Goal: Task Accomplishment & Management: Manage account settings

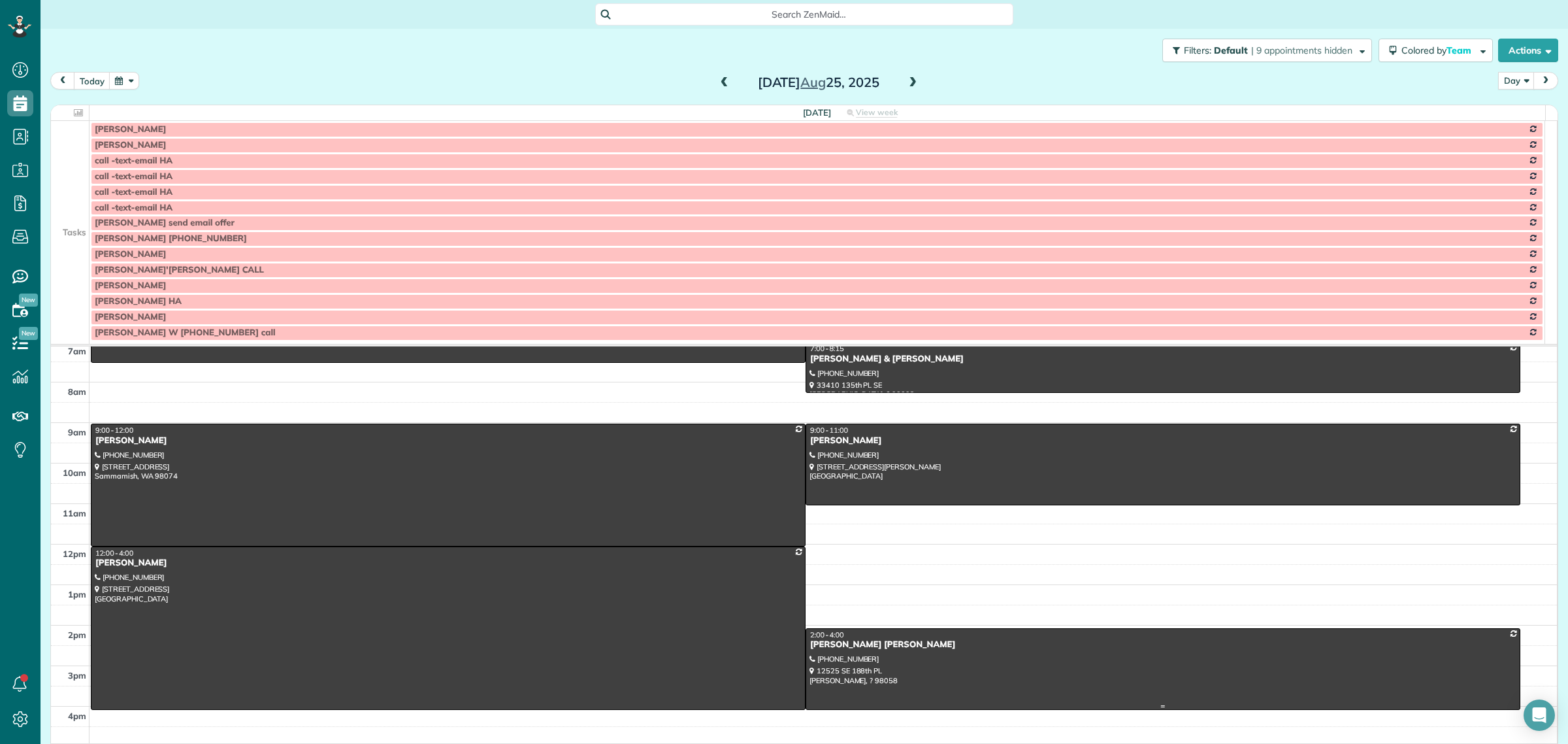
scroll to position [245, 0]
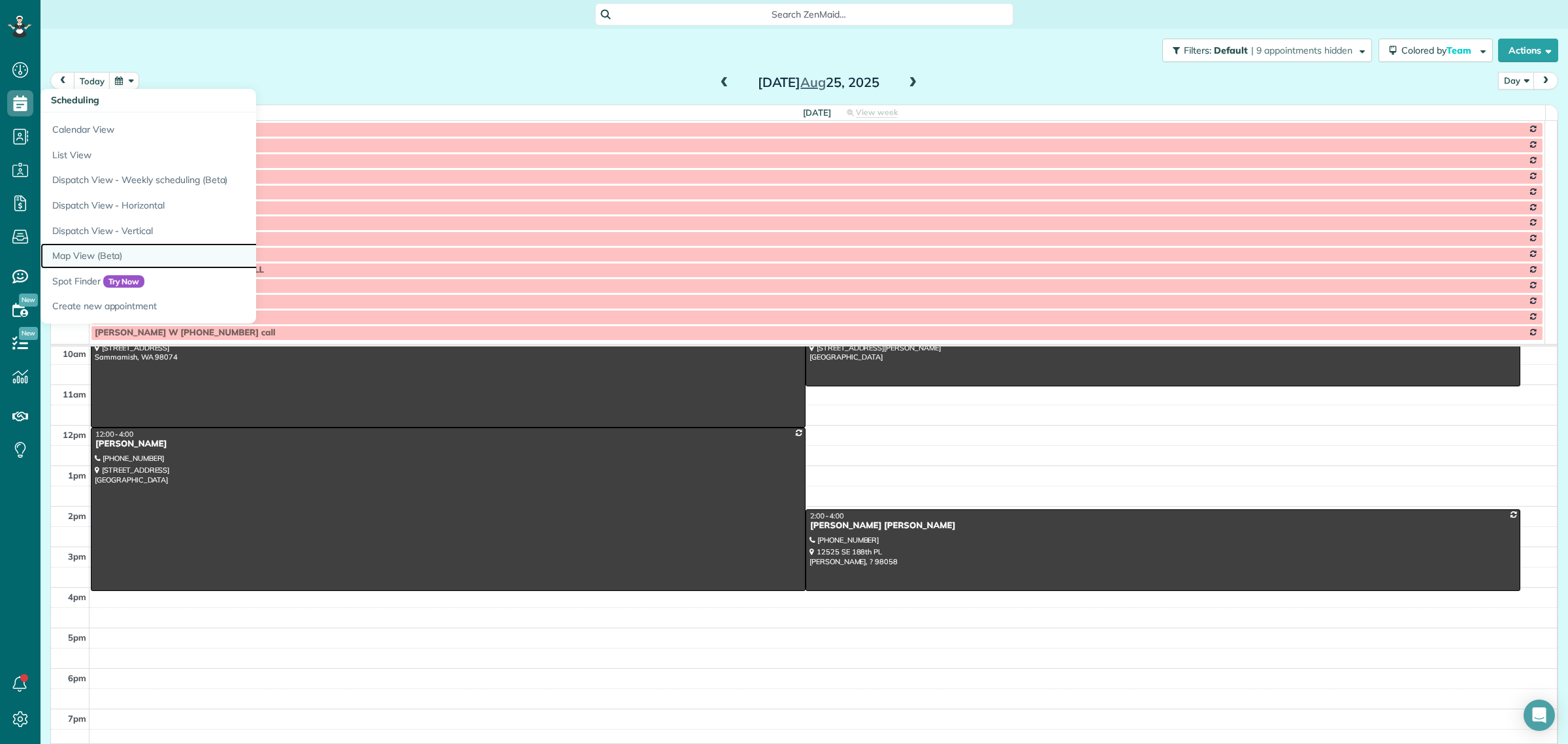
click at [84, 257] on link "Map View (Beta)" at bounding box center [204, 255] width 326 height 25
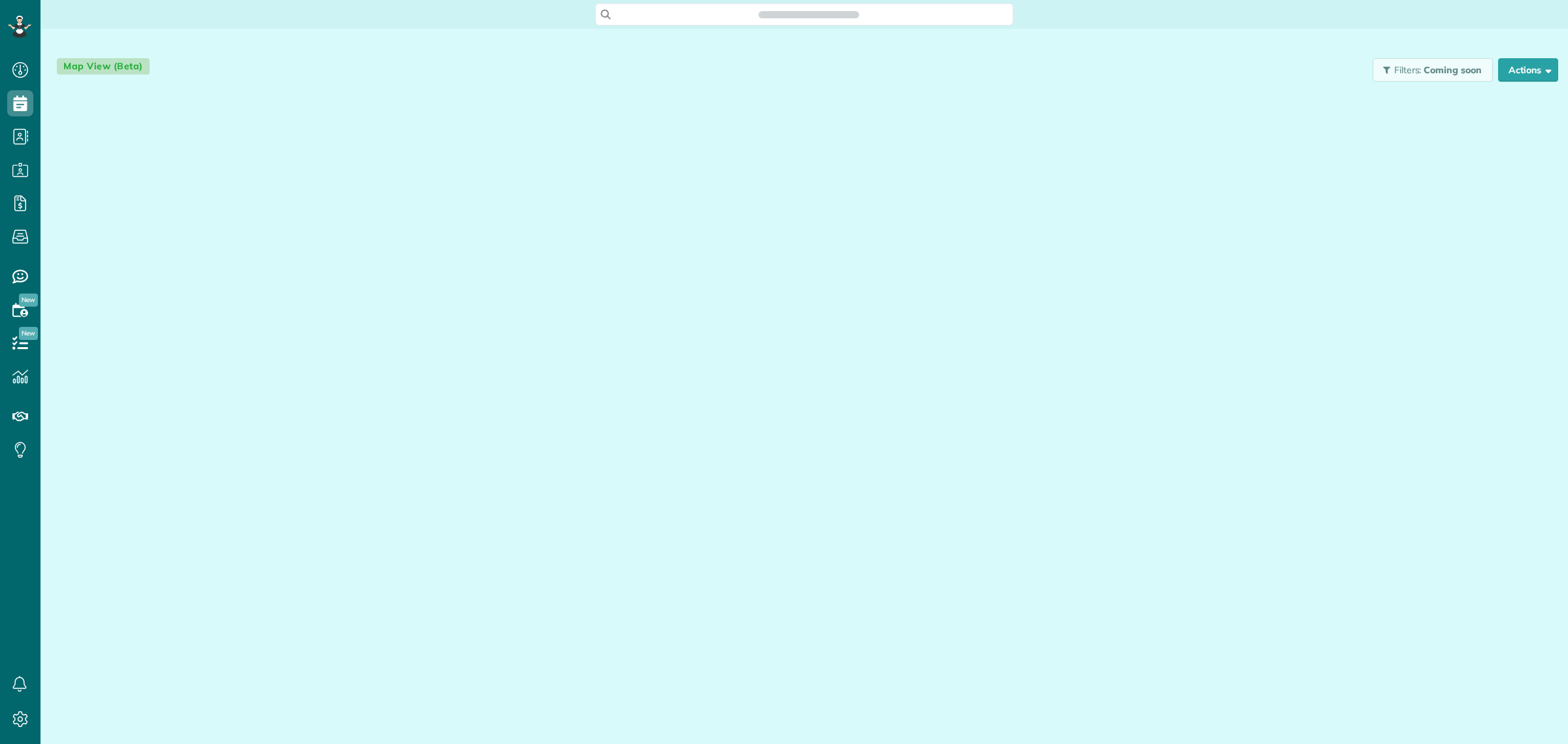
scroll to position [5, 5]
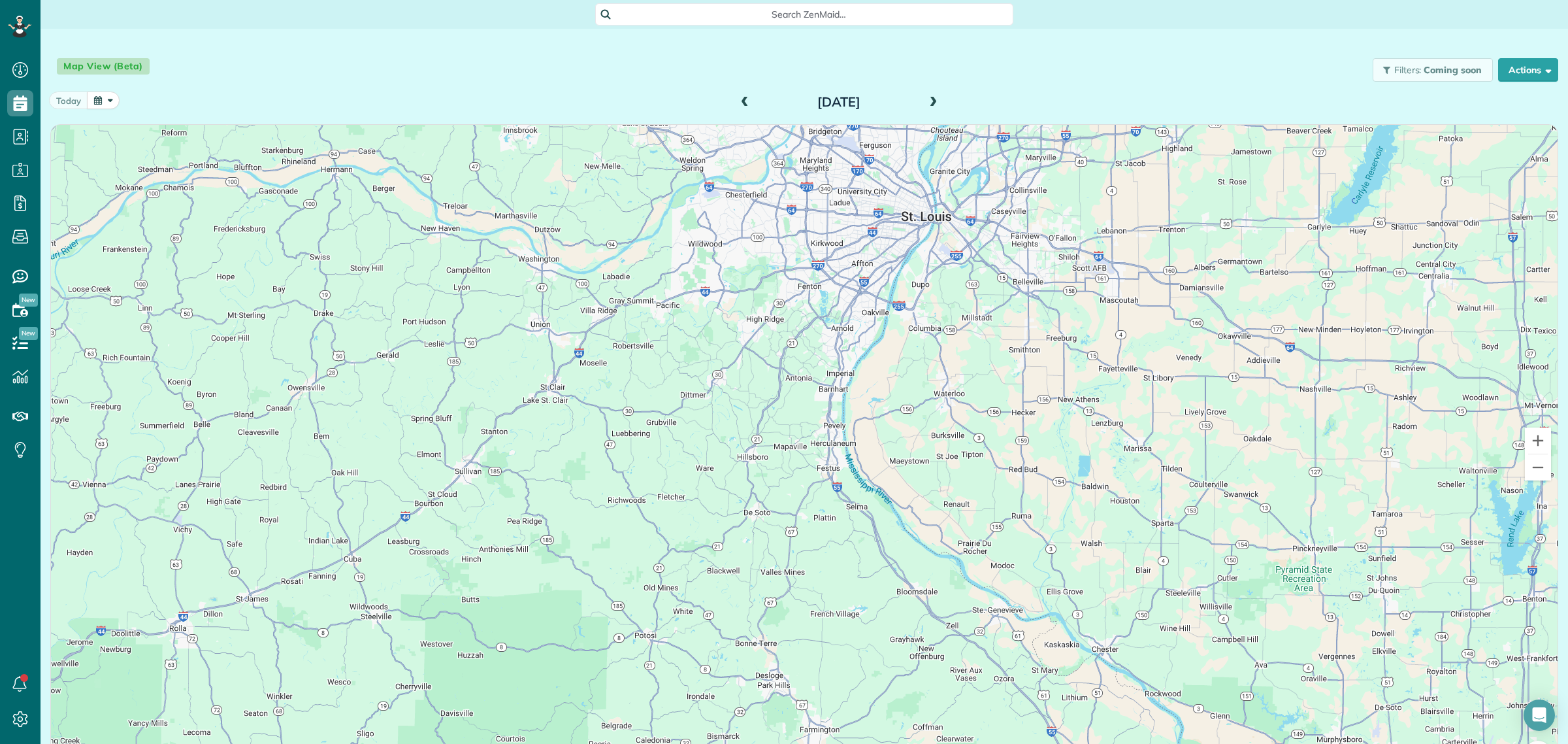
click at [824, 465] on div at bounding box center [805, 454] width 1507 height 658
click at [935, 105] on span at bounding box center [933, 102] width 15 height 11
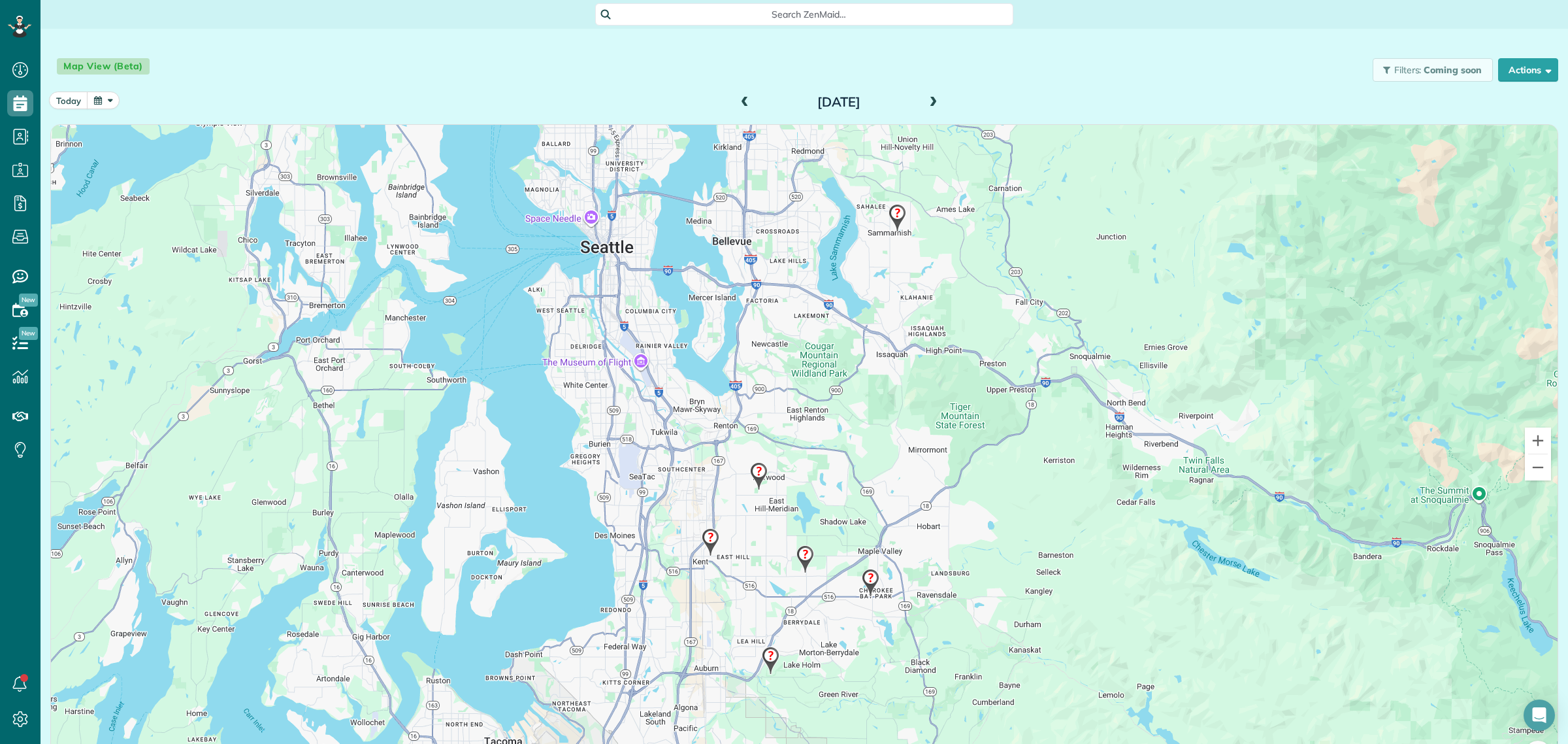
click at [896, 213] on img at bounding box center [897, 218] width 28 height 38
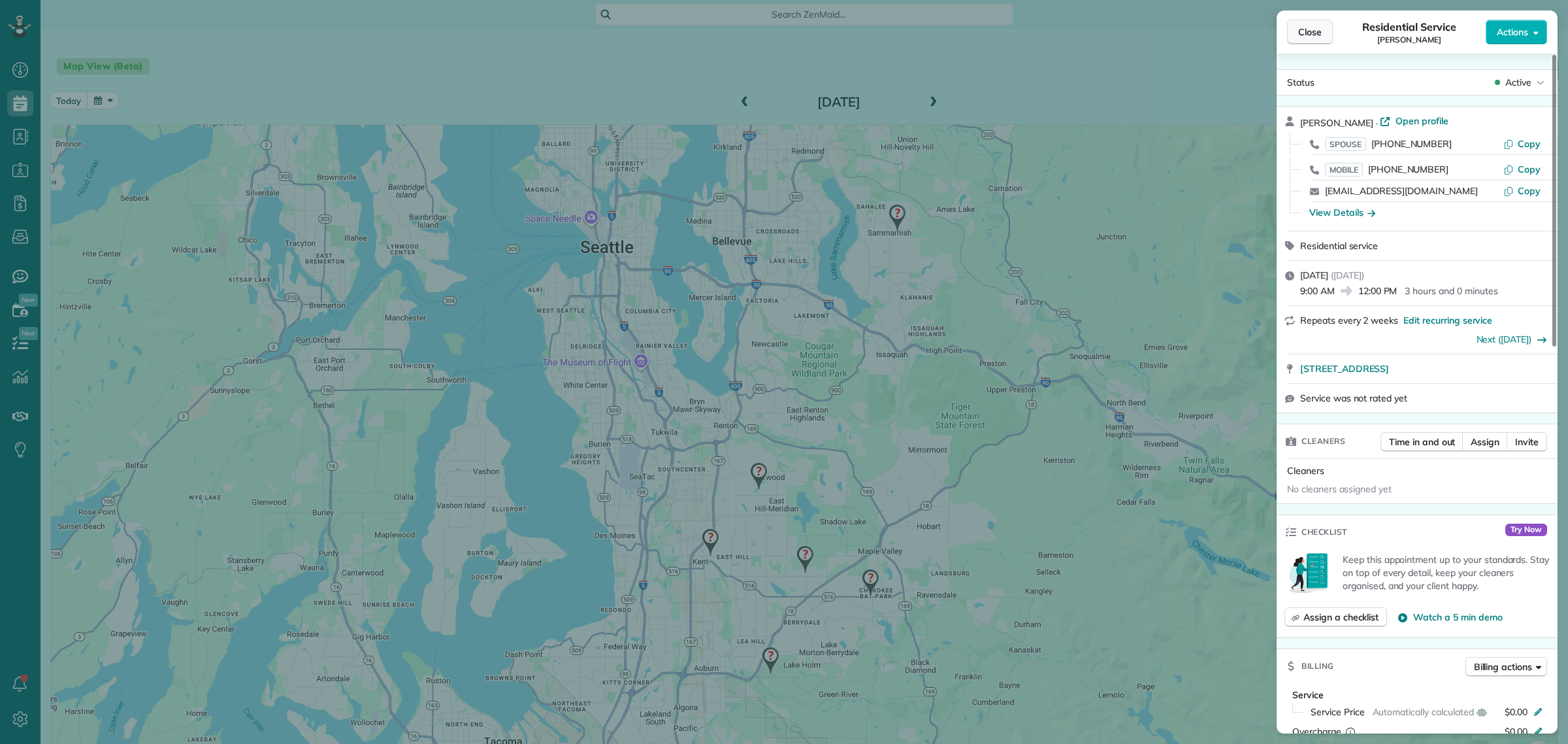
click at [1304, 27] on span "Close" at bounding box center [1310, 32] width 24 height 13
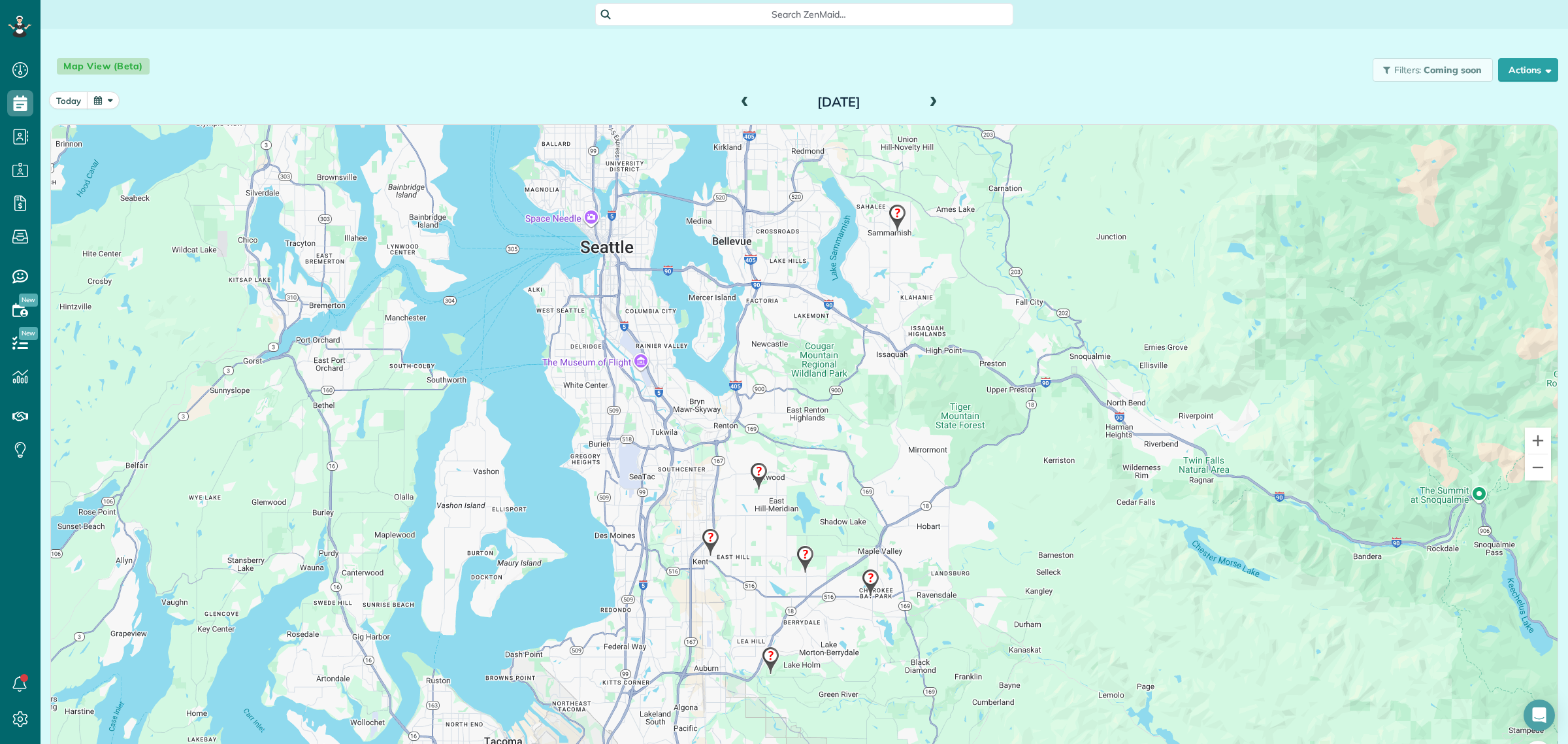
click at [862, 582] on img at bounding box center [870, 582] width 28 height 38
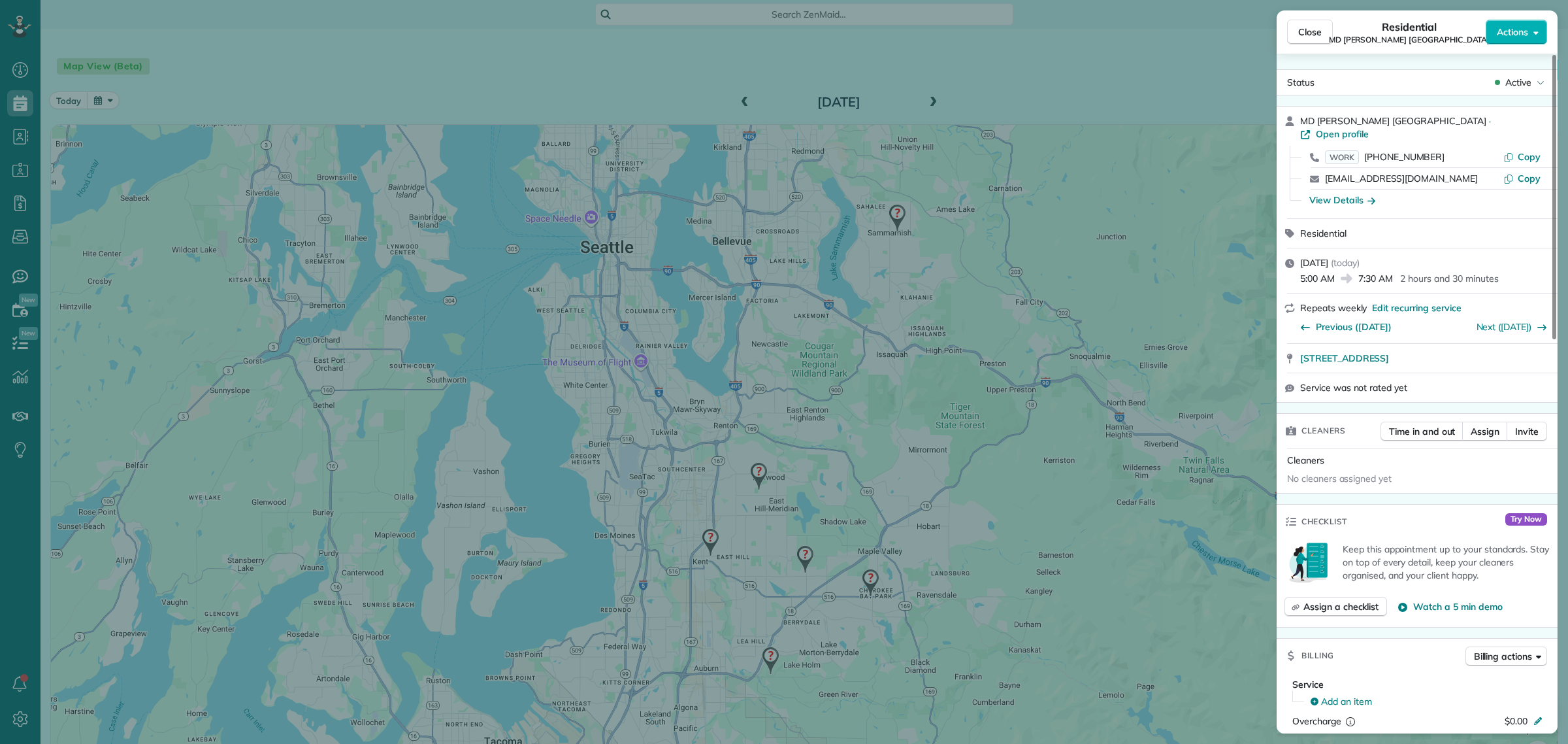
drag, startPoint x: 1305, startPoint y: 28, endPoint x: 1268, endPoint y: 58, distance: 47.6
click at [1306, 28] on span "Close" at bounding box center [1310, 32] width 24 height 13
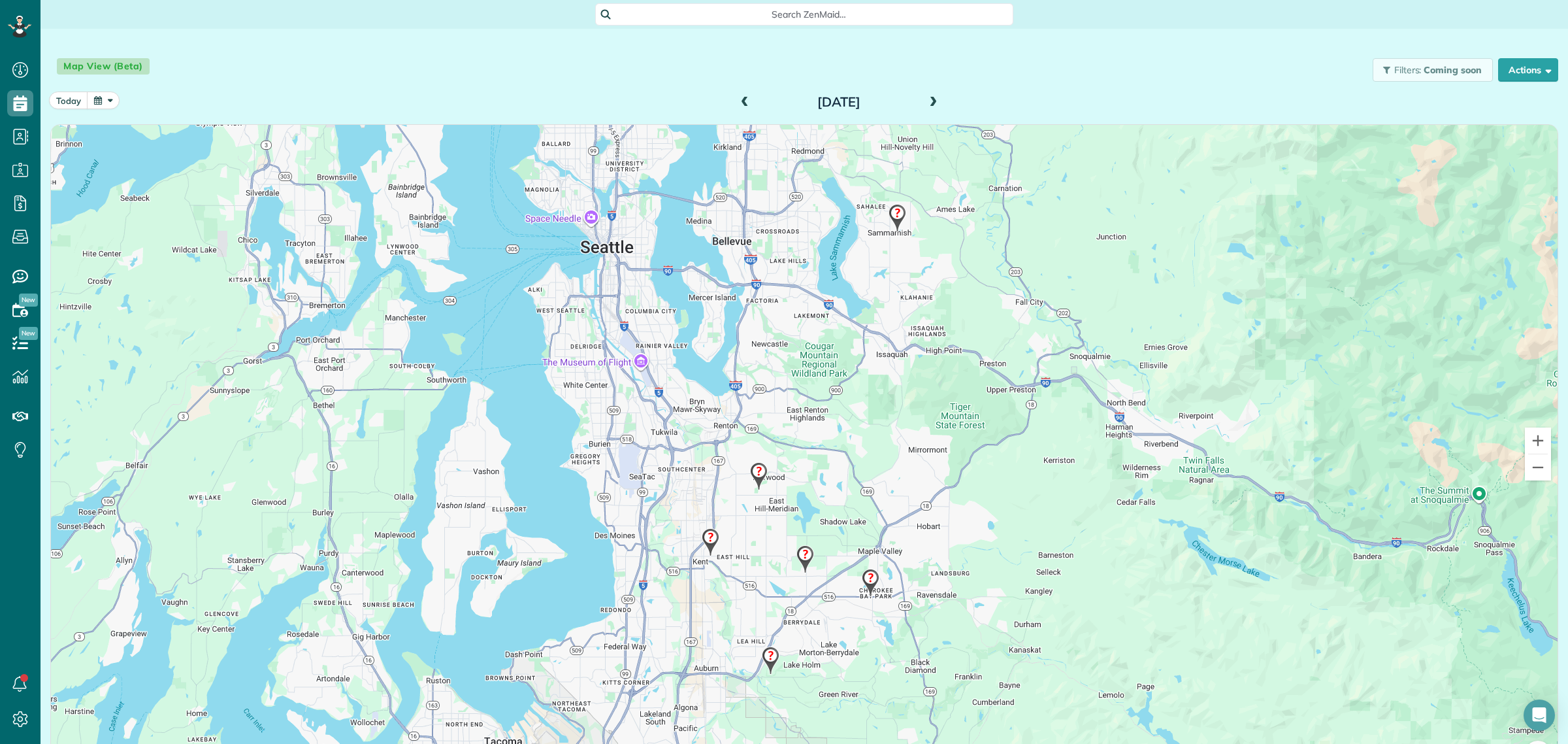
click at [801, 559] on img at bounding box center [806, 559] width 28 height 38
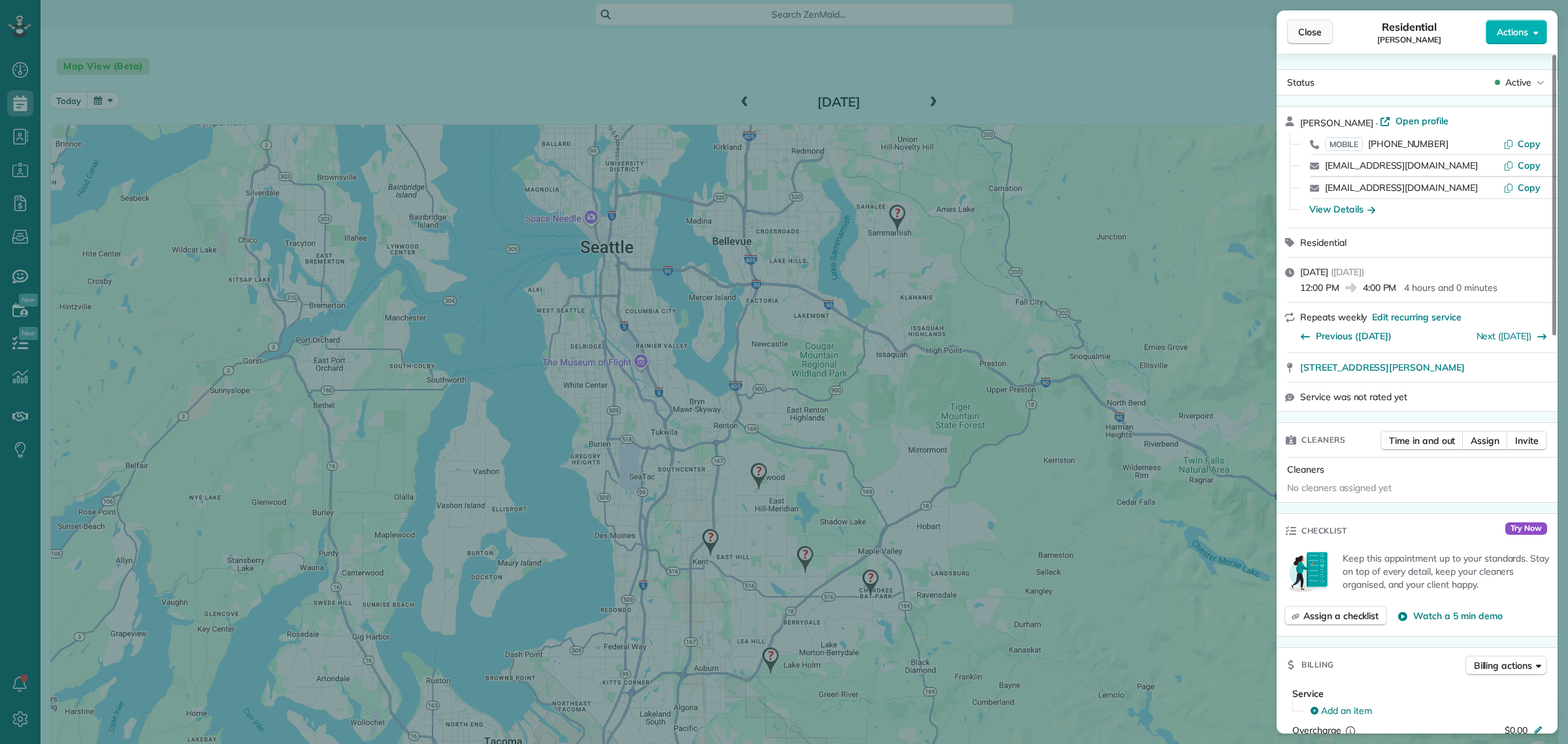
click at [1304, 26] on span "Close" at bounding box center [1310, 32] width 24 height 13
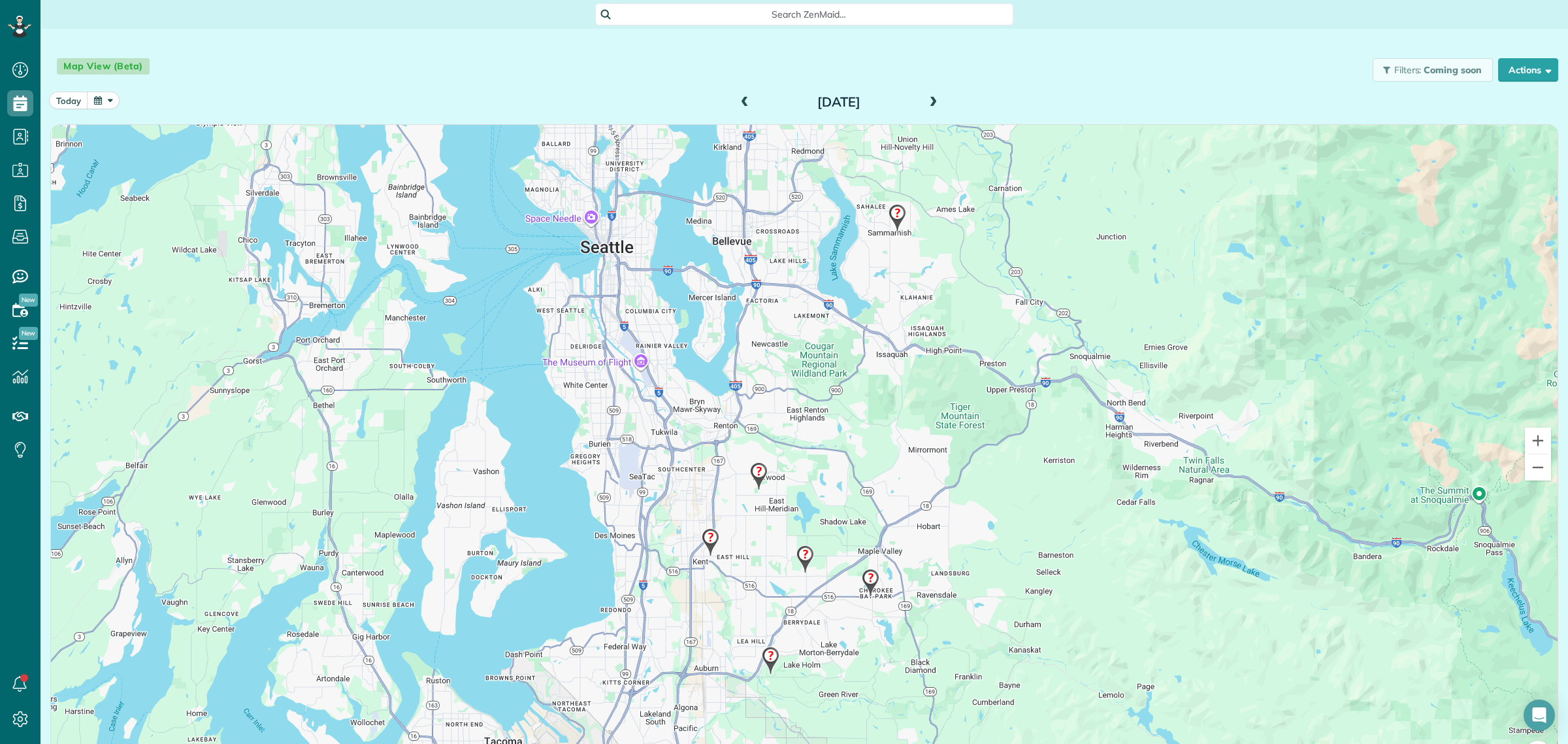
click at [759, 664] on img at bounding box center [771, 660] width 28 height 38
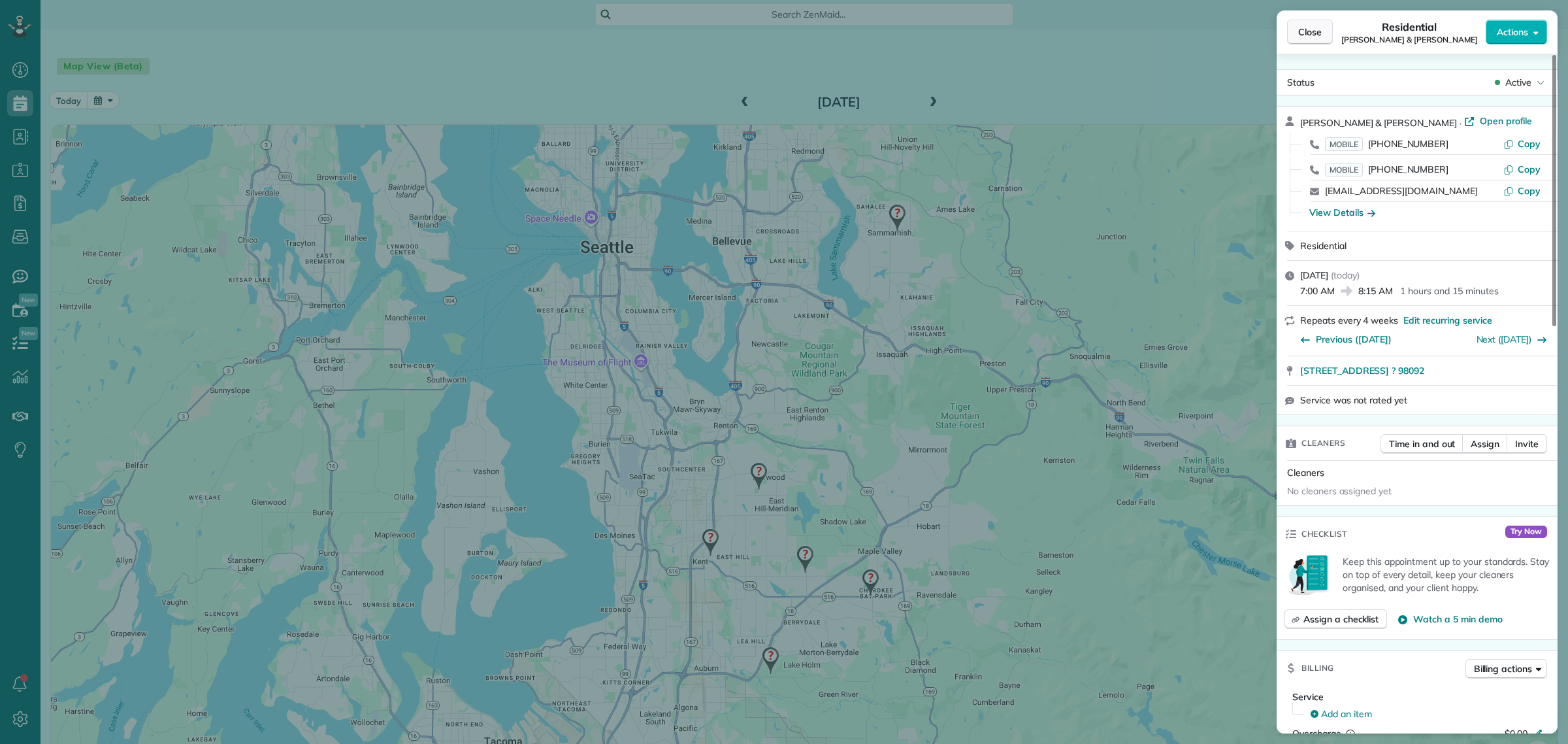
click at [1305, 28] on span "Close" at bounding box center [1310, 32] width 24 height 13
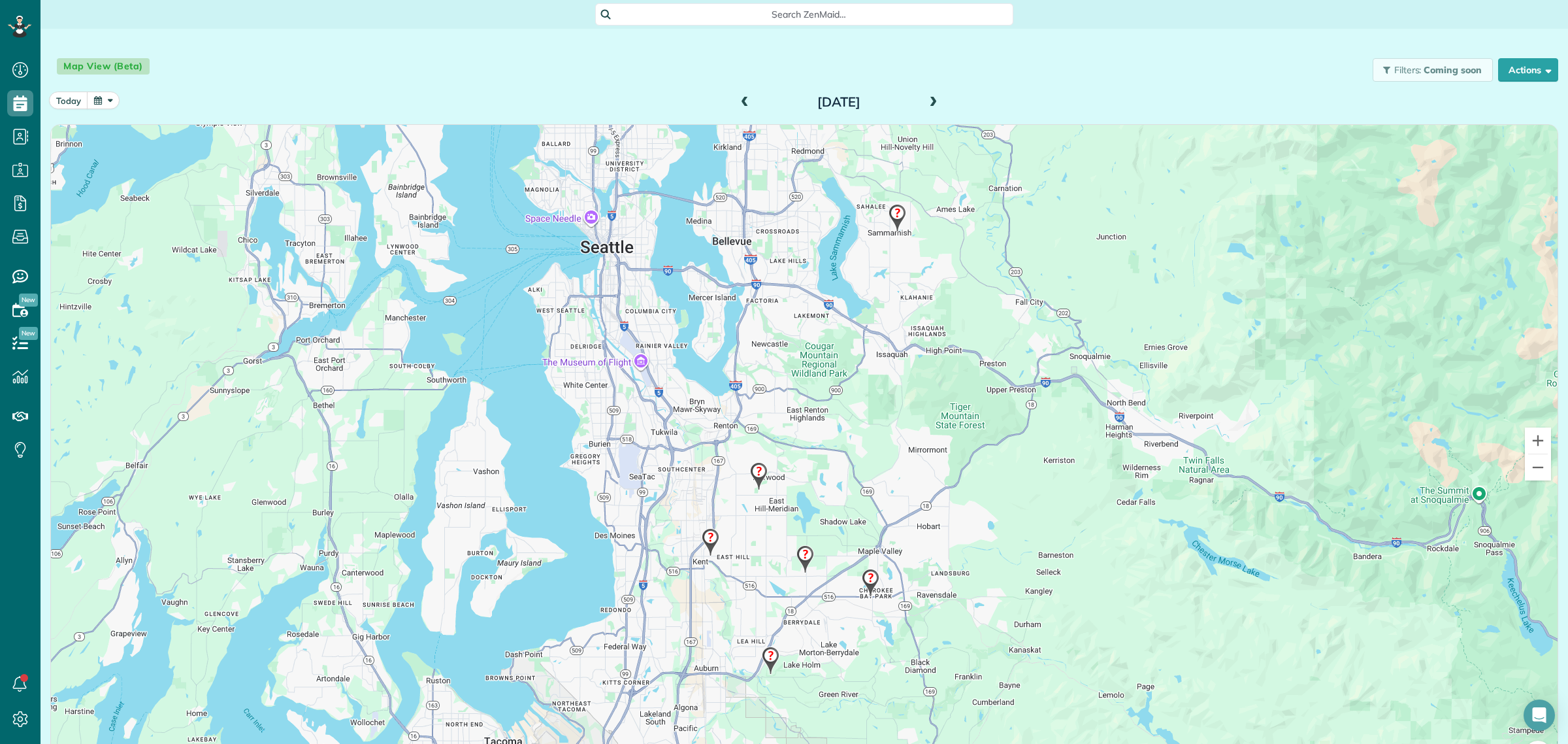
click at [762, 473] on img at bounding box center [758, 476] width 28 height 38
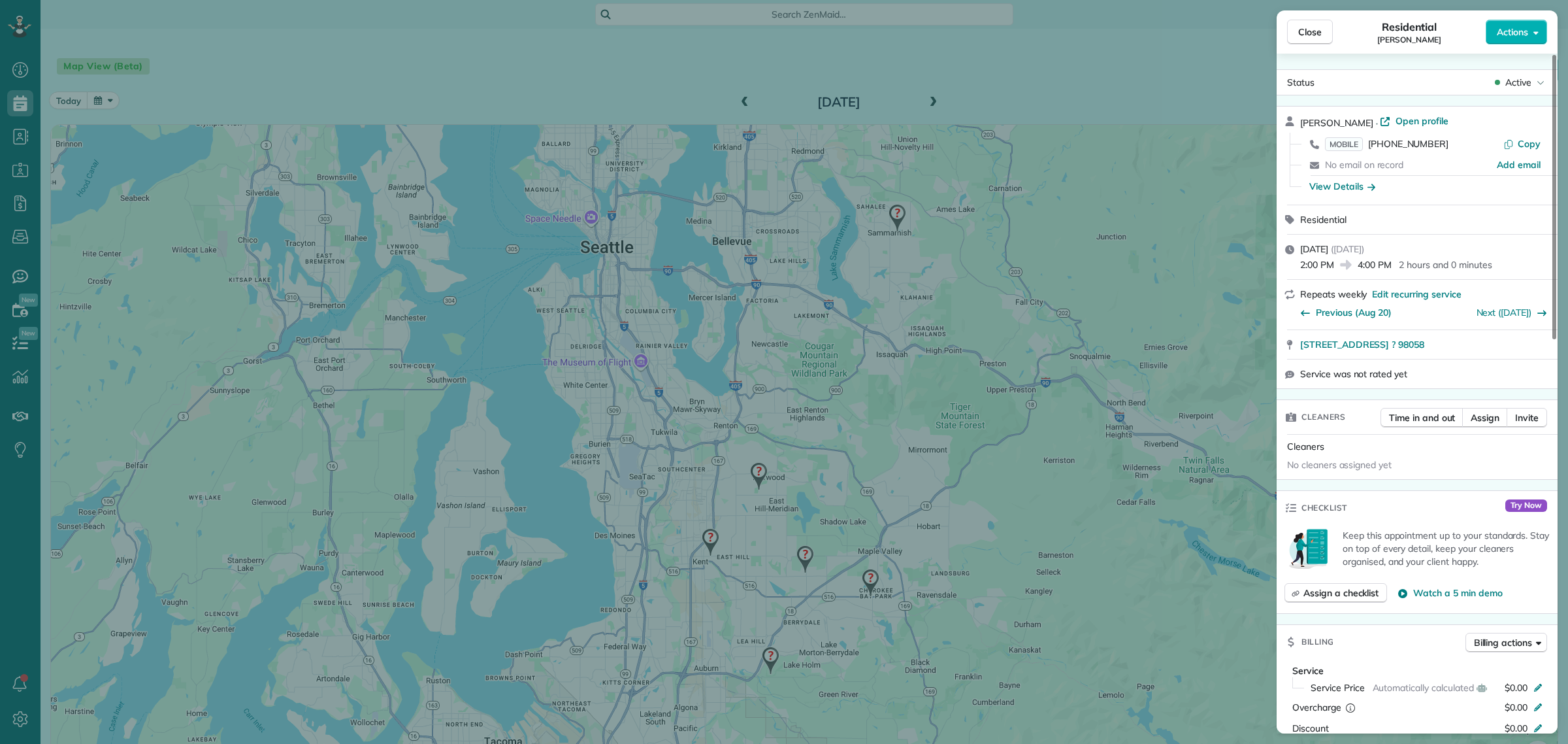
click at [706, 534] on div "Close Residential HERSHEL RENTON Sandoval Actions Status Active HERSHEL RENTON …" at bounding box center [784, 372] width 1568 height 744
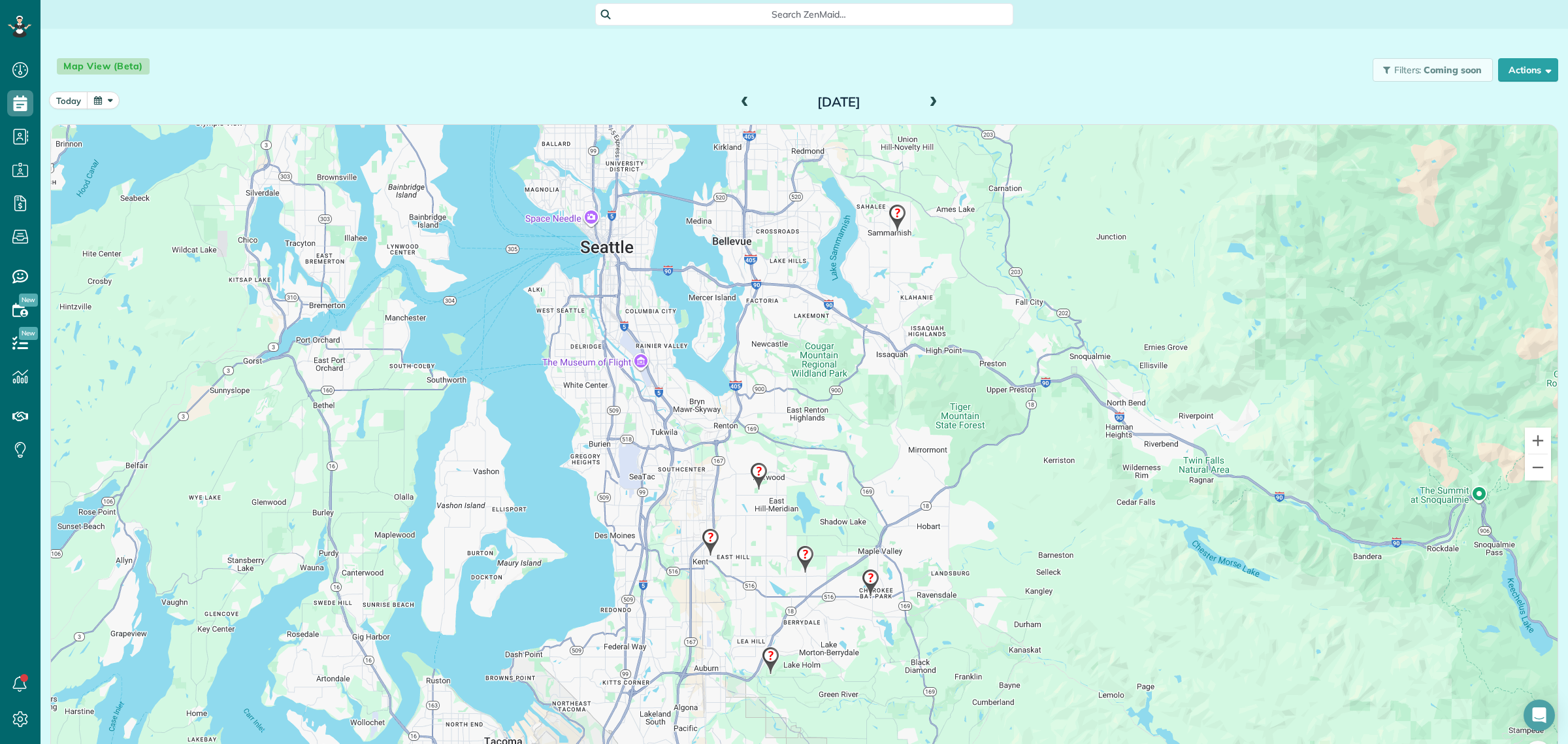
click at [706, 536] on img at bounding box center [711, 542] width 28 height 38
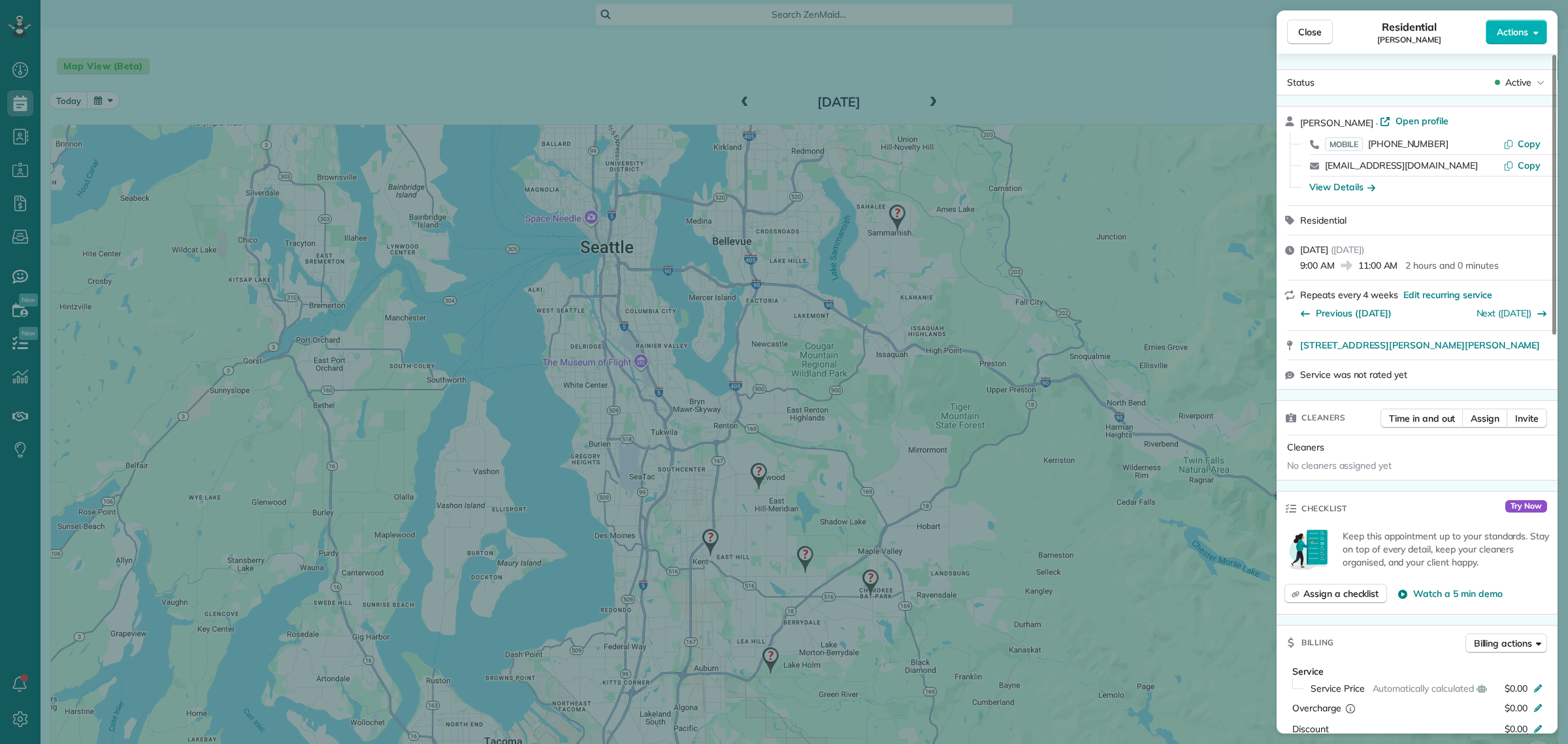
click at [887, 223] on div "Close Residential Jamal Robertson Actions Status Active Jamal Robertson · Open …" at bounding box center [784, 372] width 1568 height 744
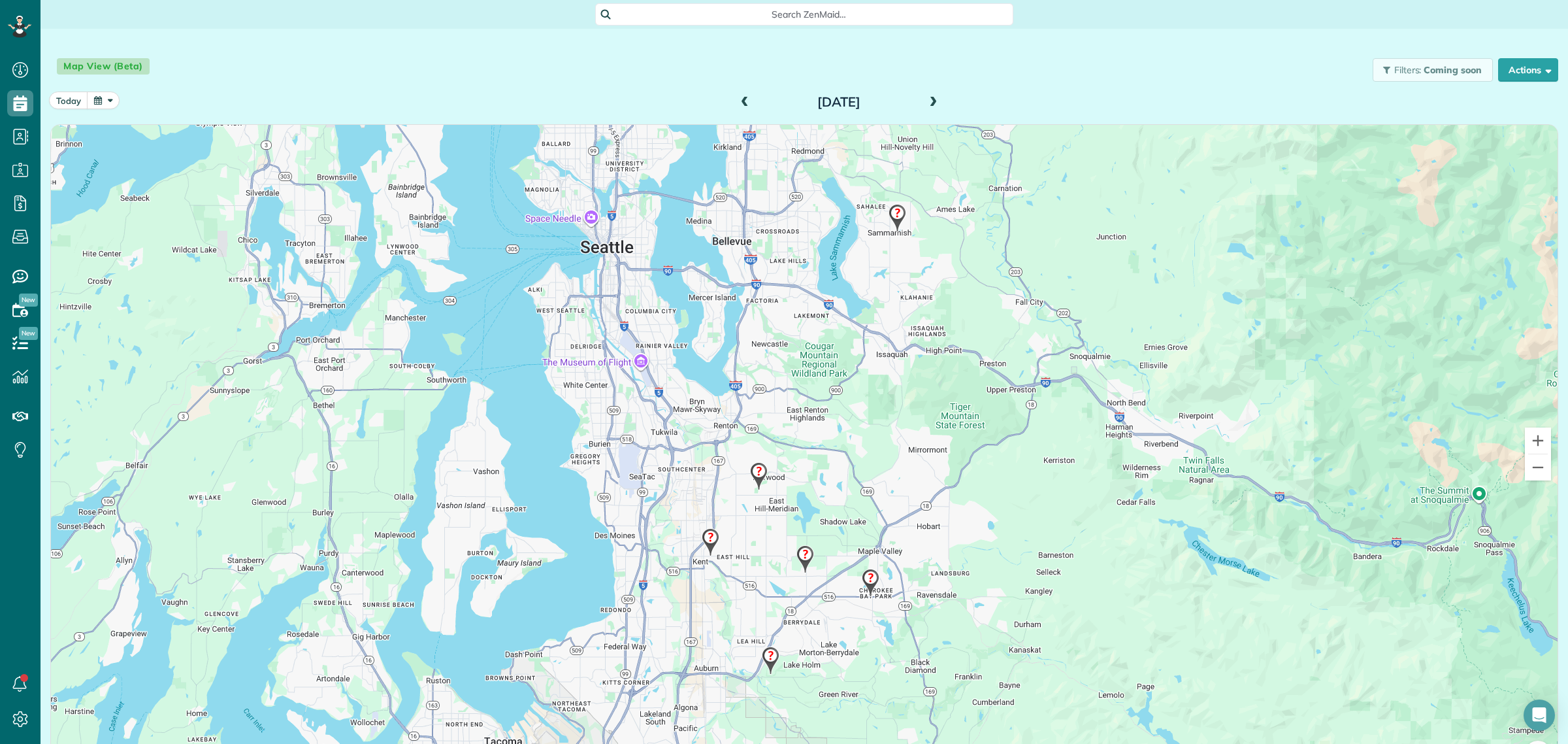
click at [707, 543] on img at bounding box center [711, 542] width 28 height 38
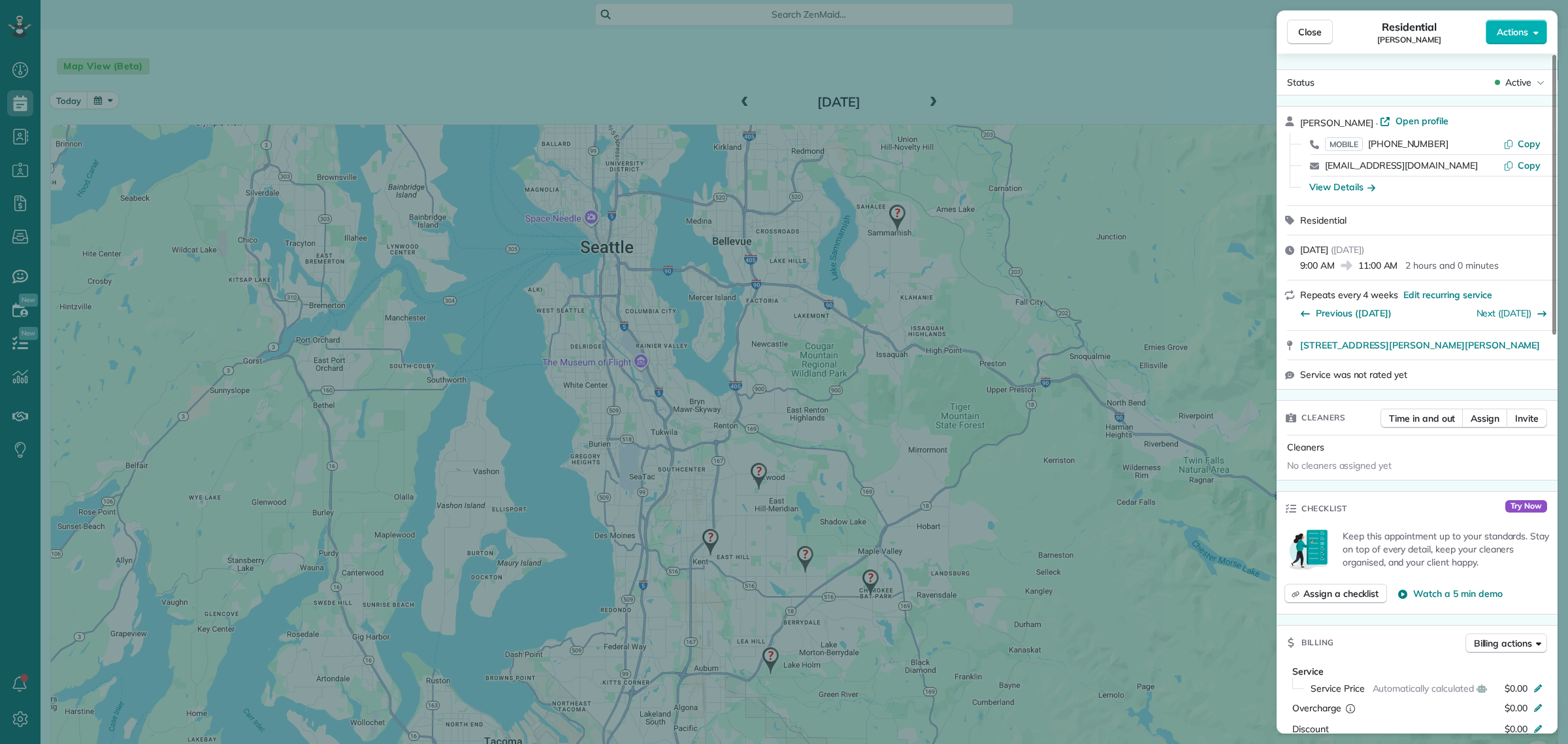
click at [769, 657] on div "Close Residential Jamal Robertson Actions Status Active Jamal Robertson · Open …" at bounding box center [784, 372] width 1568 height 744
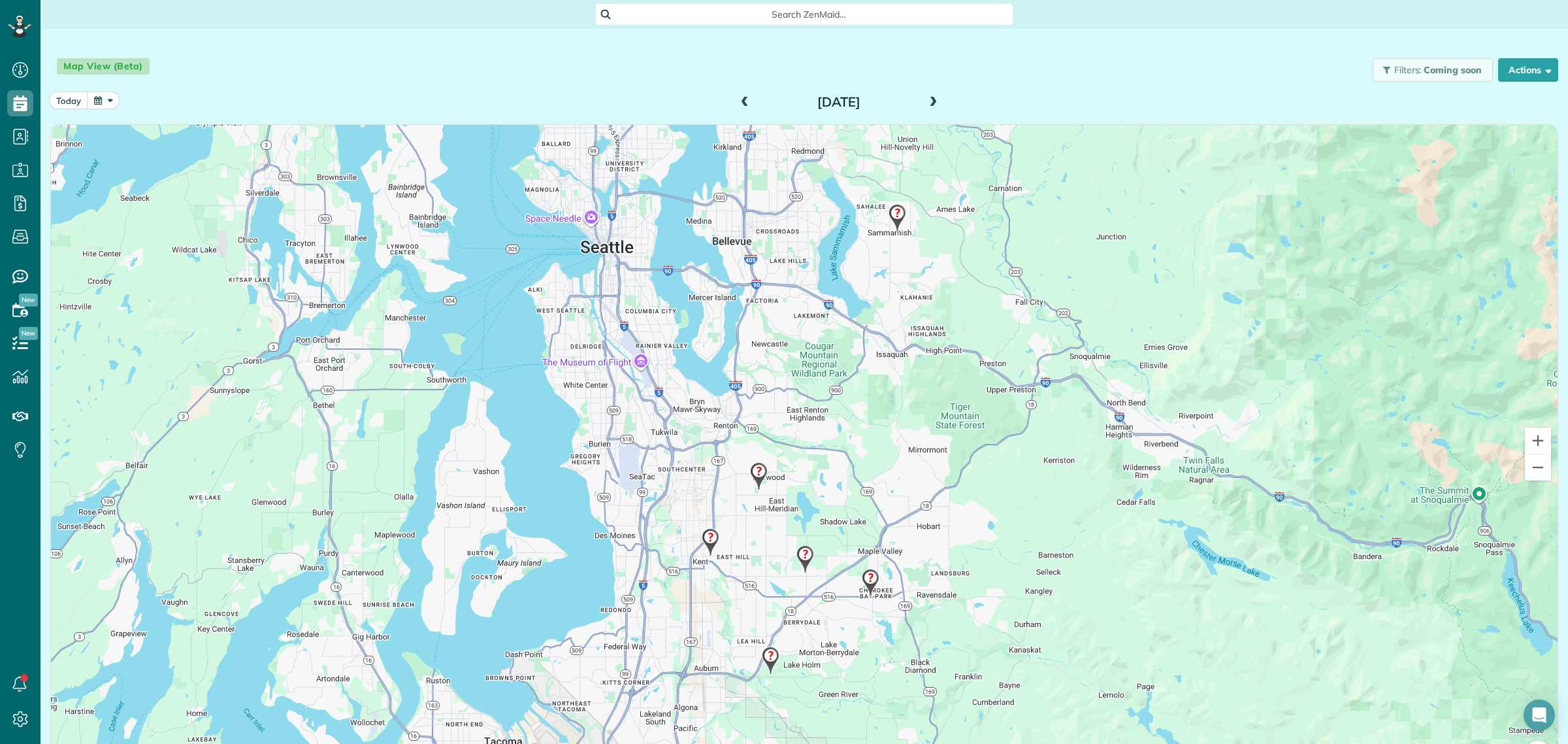
click at [763, 655] on img at bounding box center [771, 660] width 28 height 38
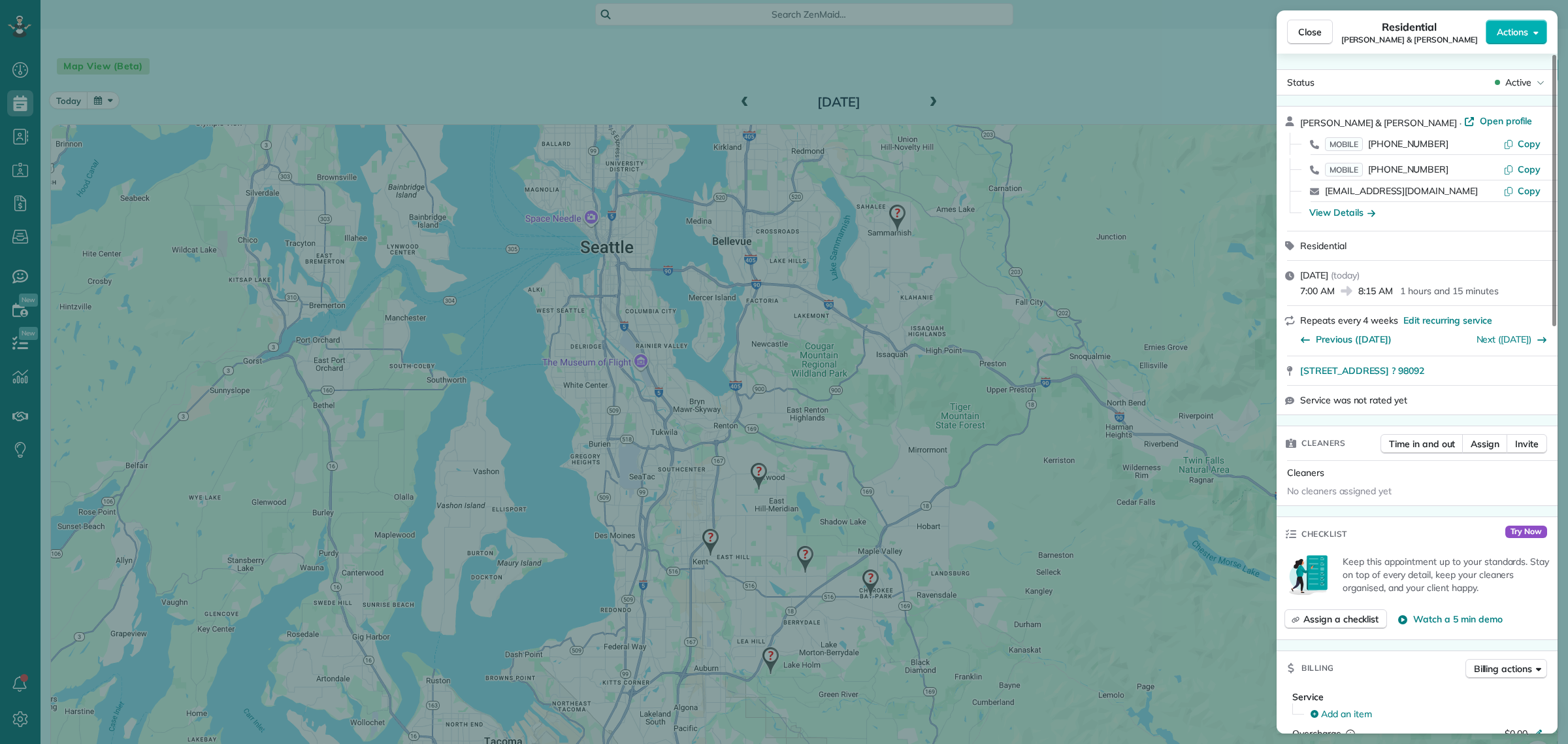
click at [750, 476] on div "Close Residential Kathlyn & Ron Dubois Actions Status Active Kathlyn & Ron Dubo…" at bounding box center [784, 372] width 1568 height 744
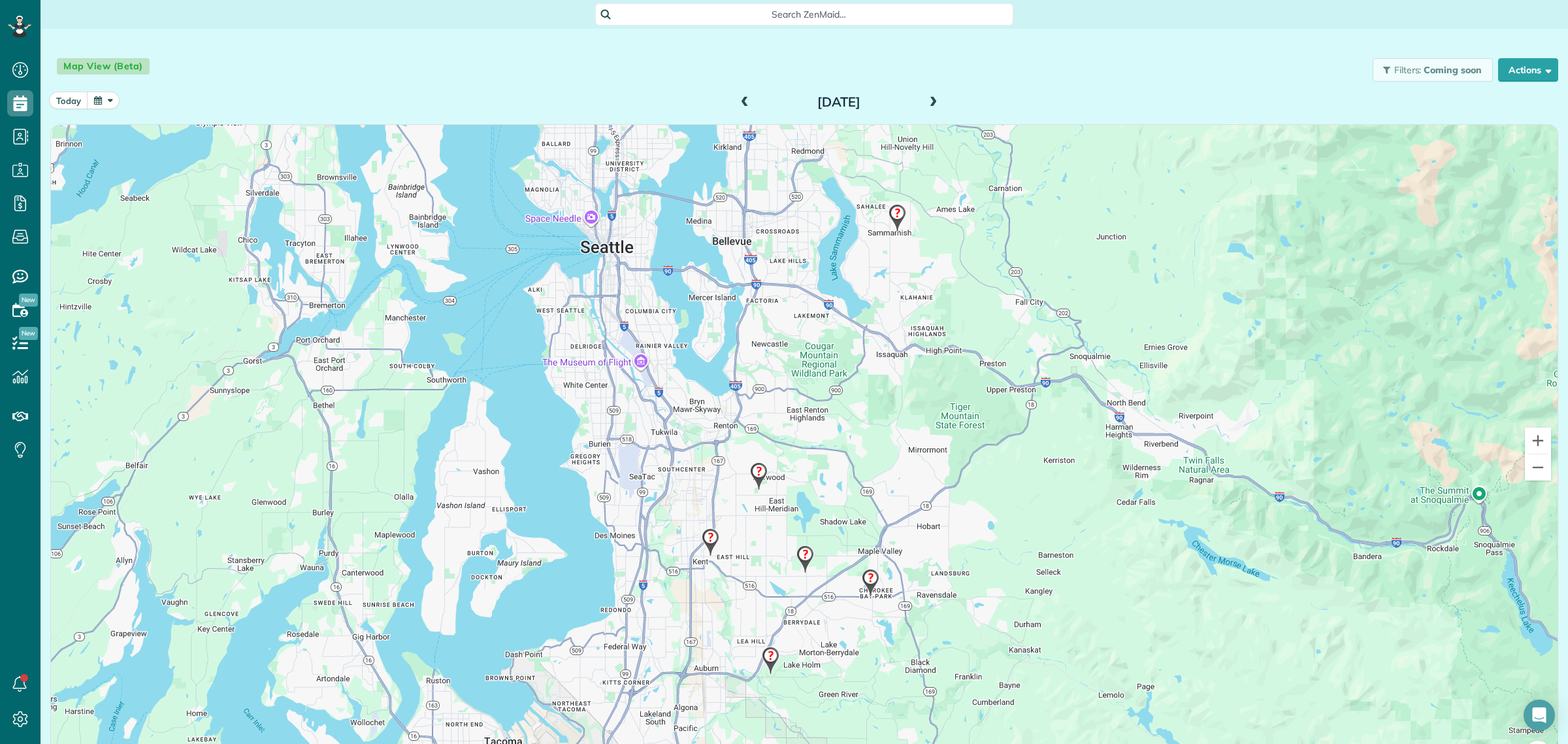
click at [757, 475] on img at bounding box center [758, 476] width 28 height 38
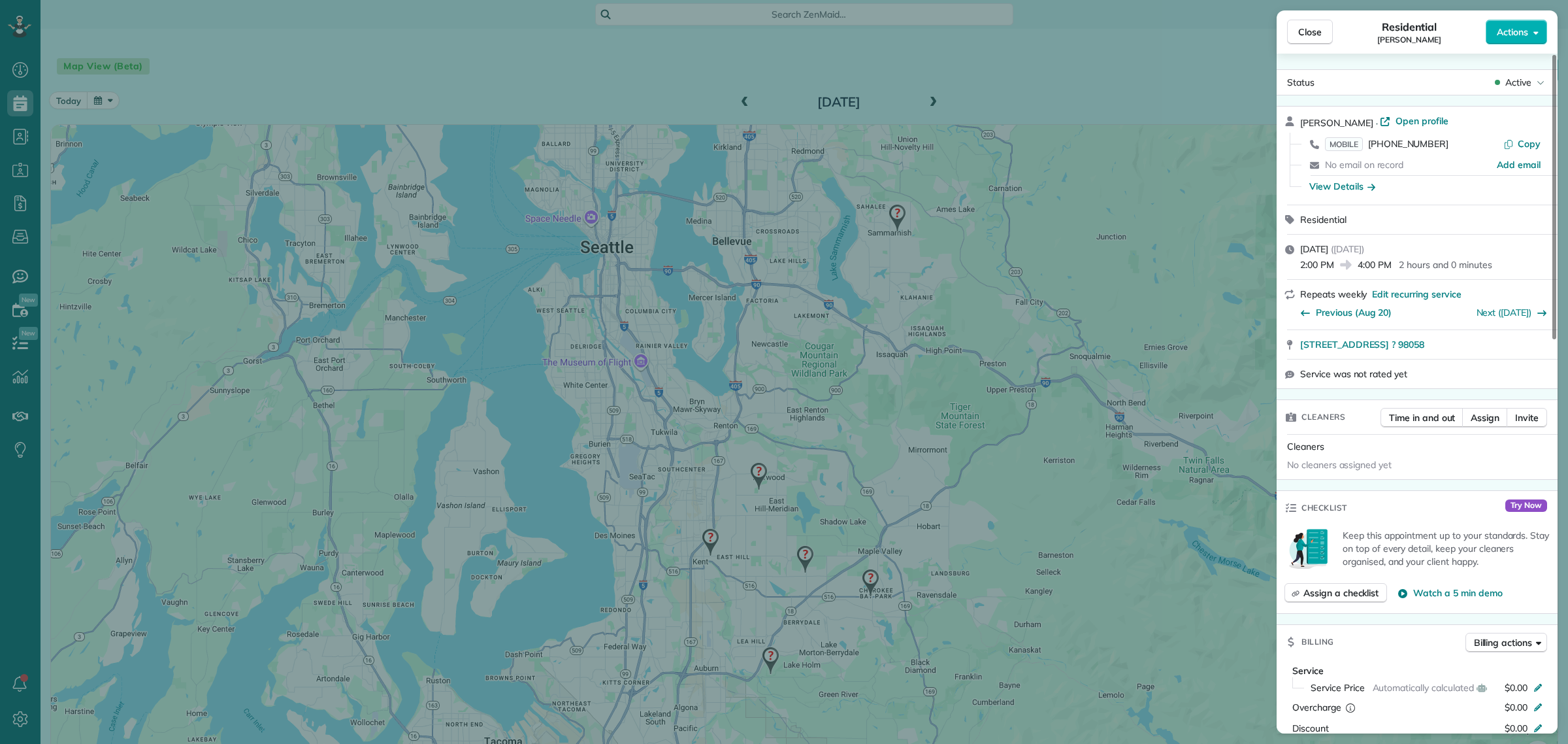
click at [694, 553] on div "Close Residential HERSHEL RENTON Sandoval Actions Status Active HERSHEL RENTON …" at bounding box center [784, 372] width 1568 height 744
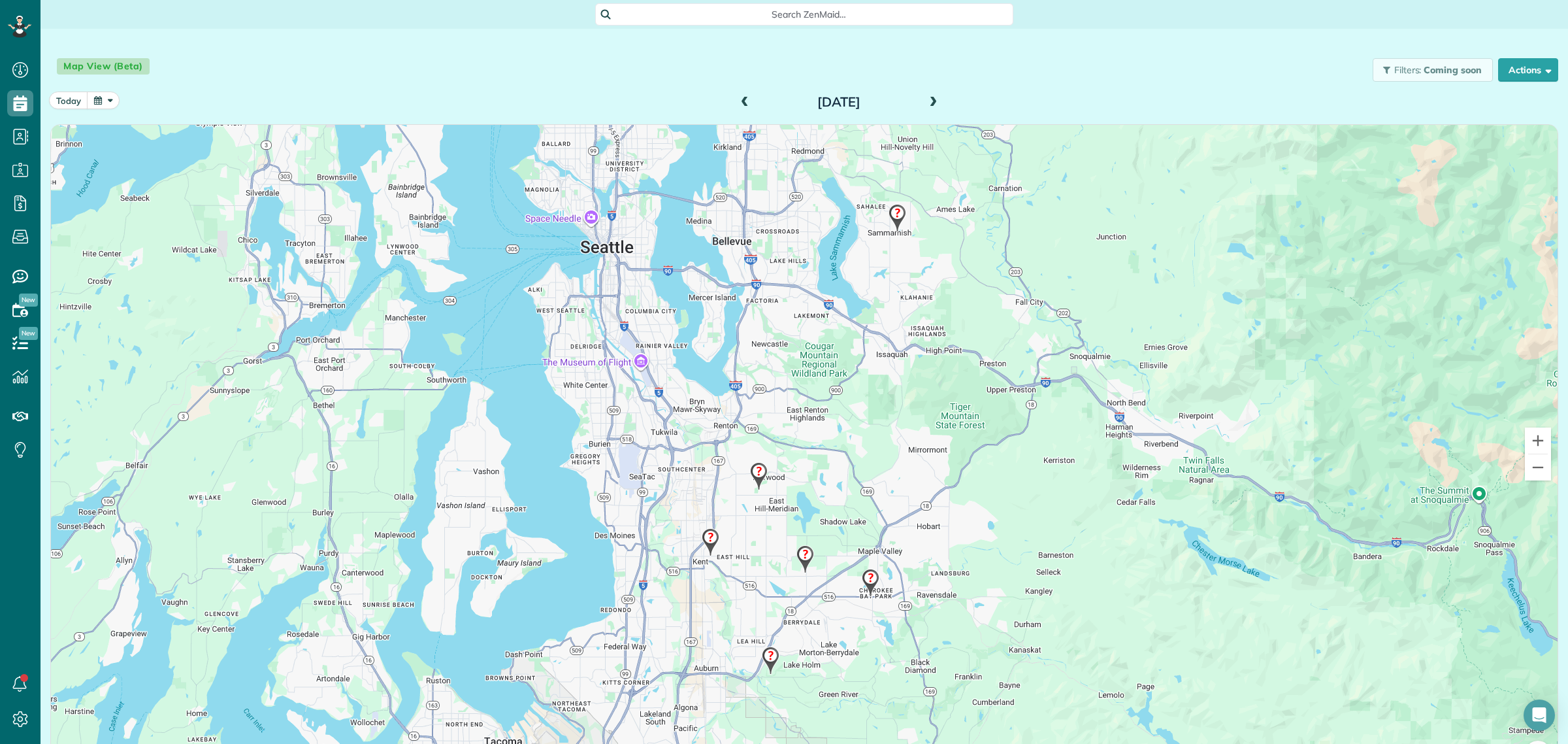
click at [702, 544] on img at bounding box center [711, 542] width 28 height 38
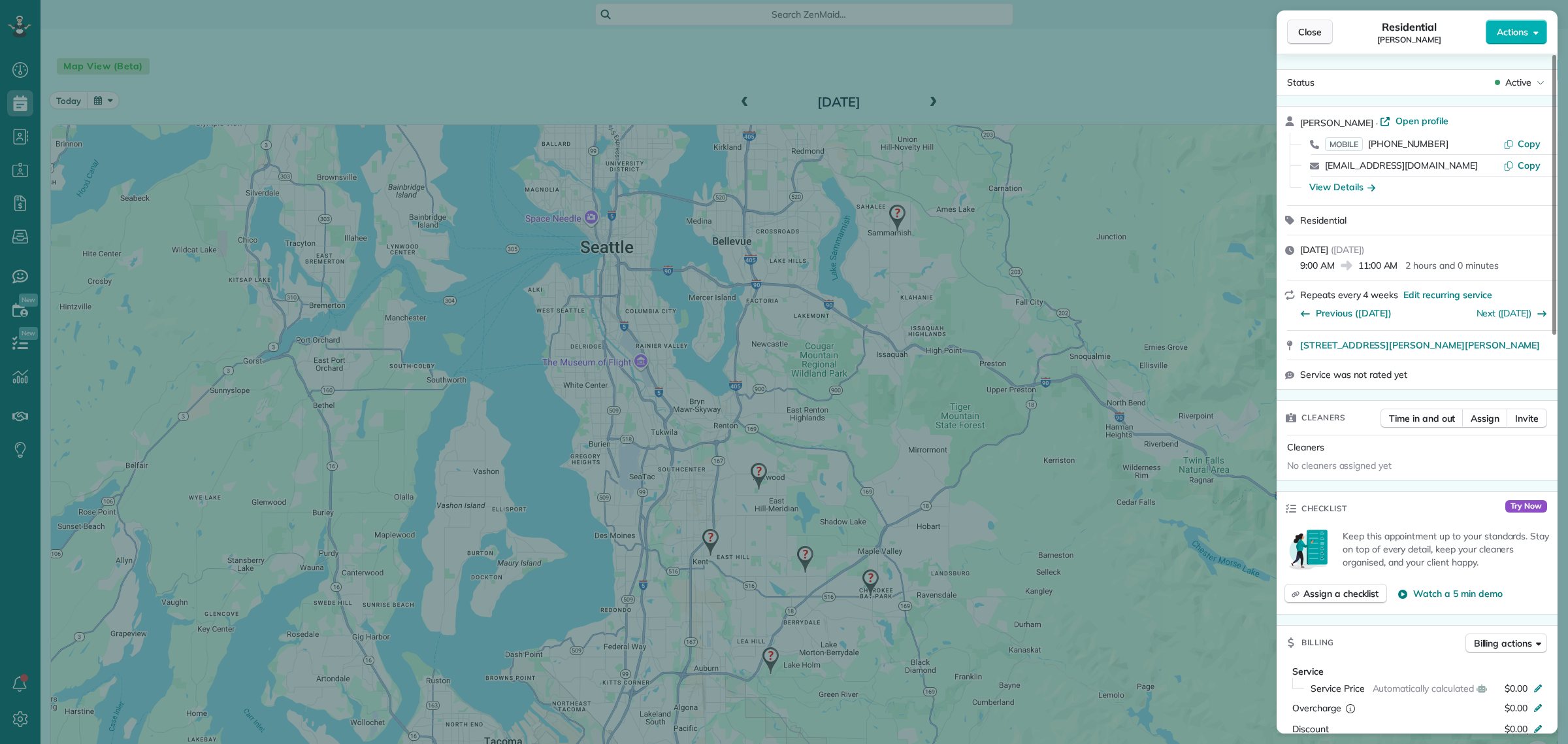
click at [1302, 26] on span "Close" at bounding box center [1310, 32] width 24 height 13
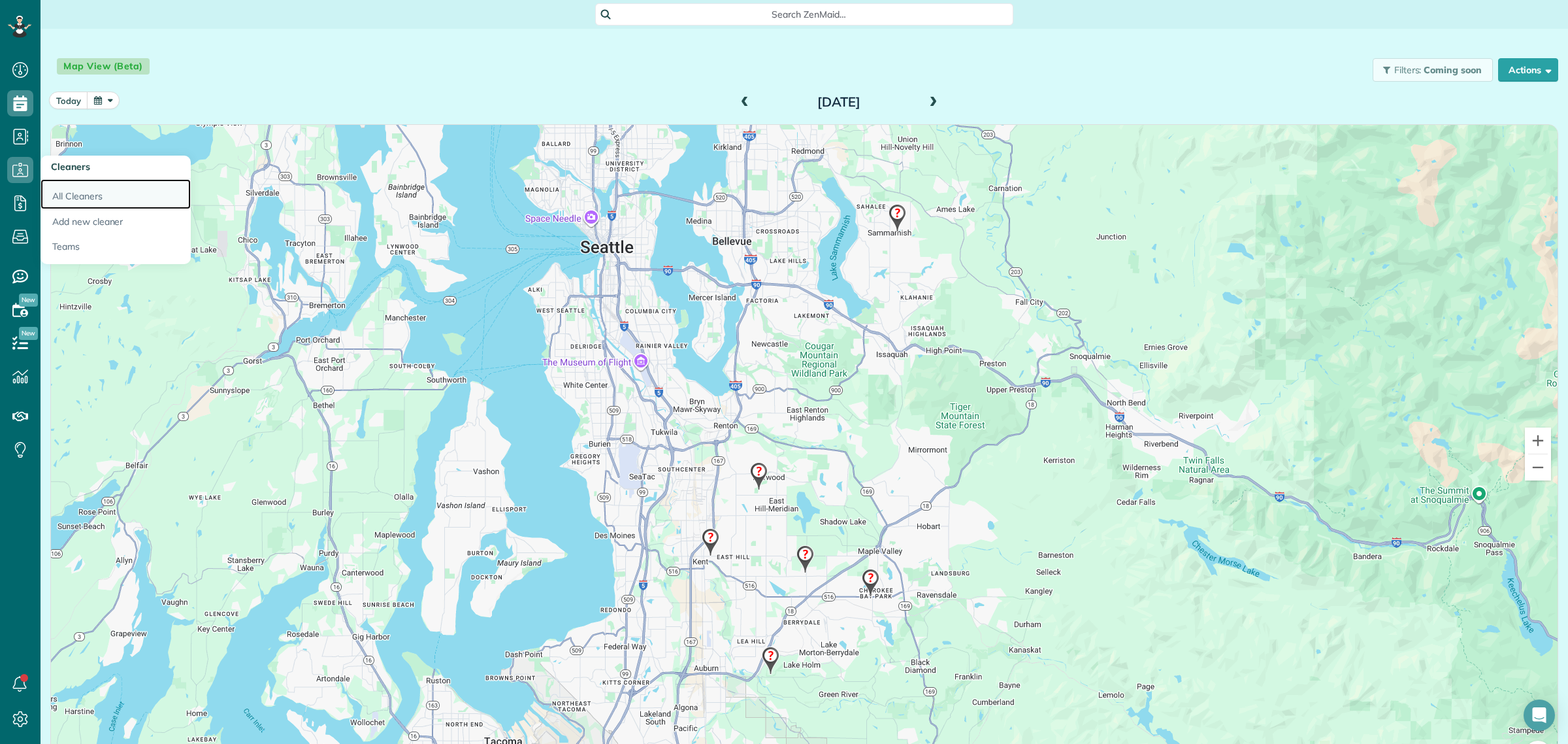
click at [79, 196] on link "All Cleaners" at bounding box center [115, 194] width 150 height 30
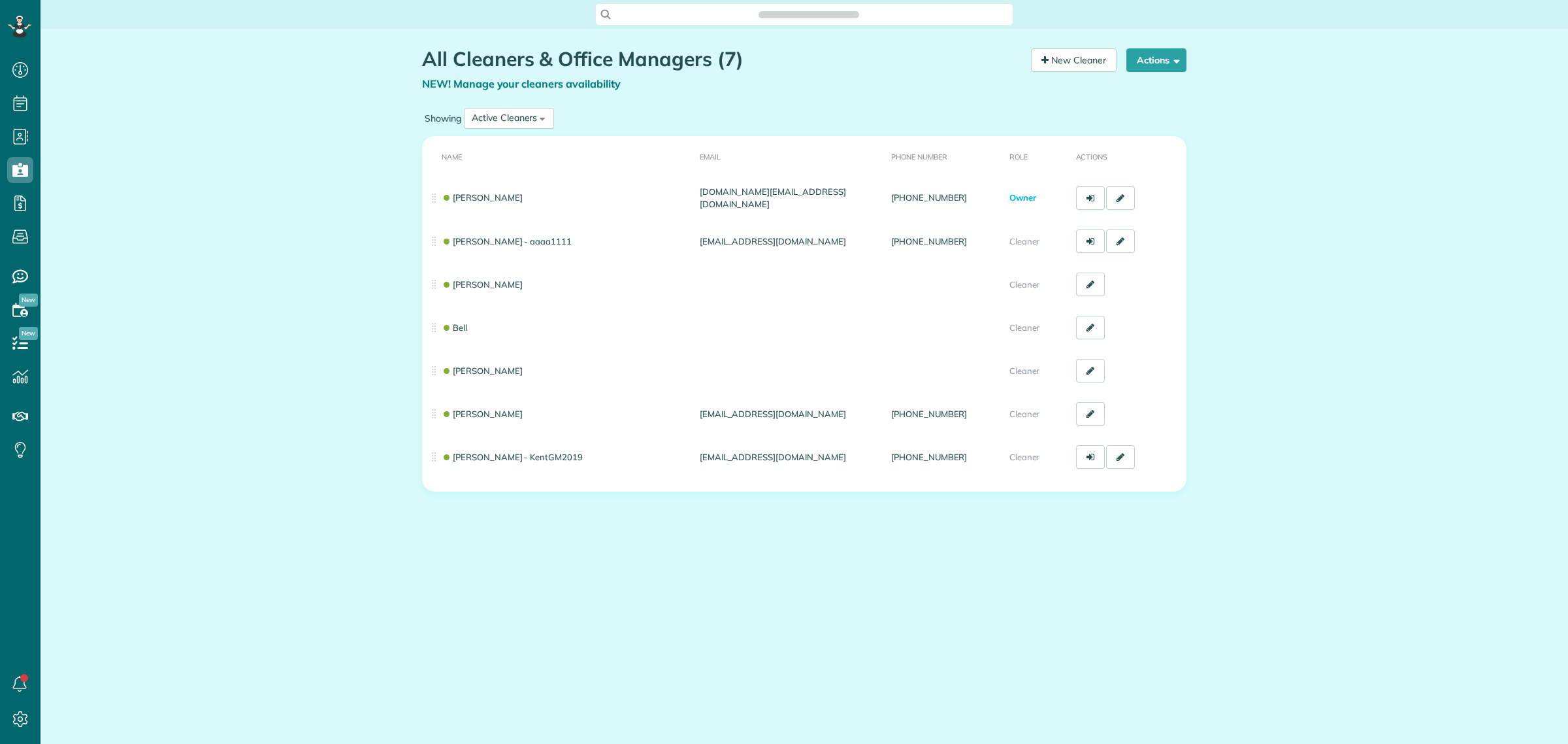
scroll to position [5, 5]
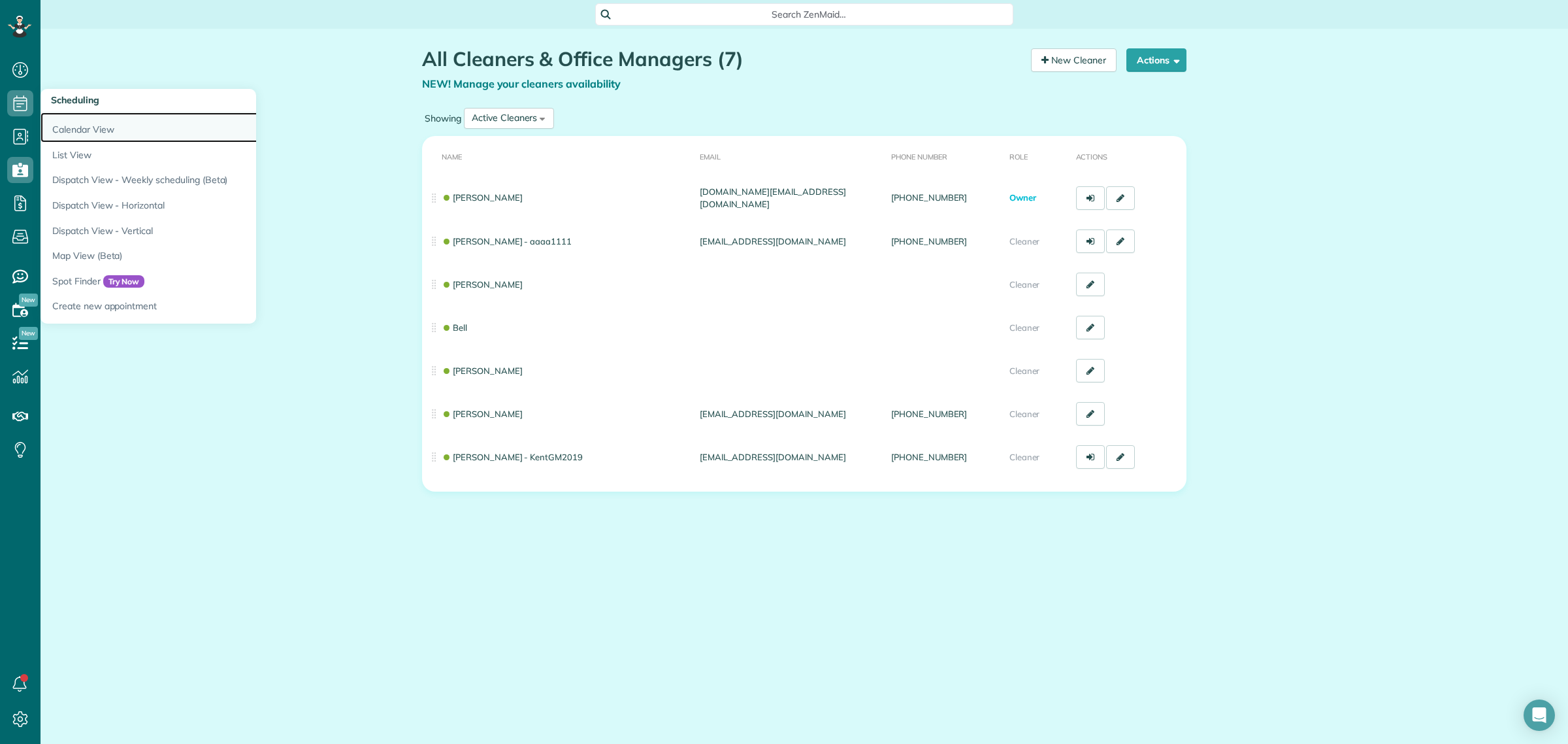
click at [87, 132] on link "Calendar View" at bounding box center [204, 127] width 326 height 30
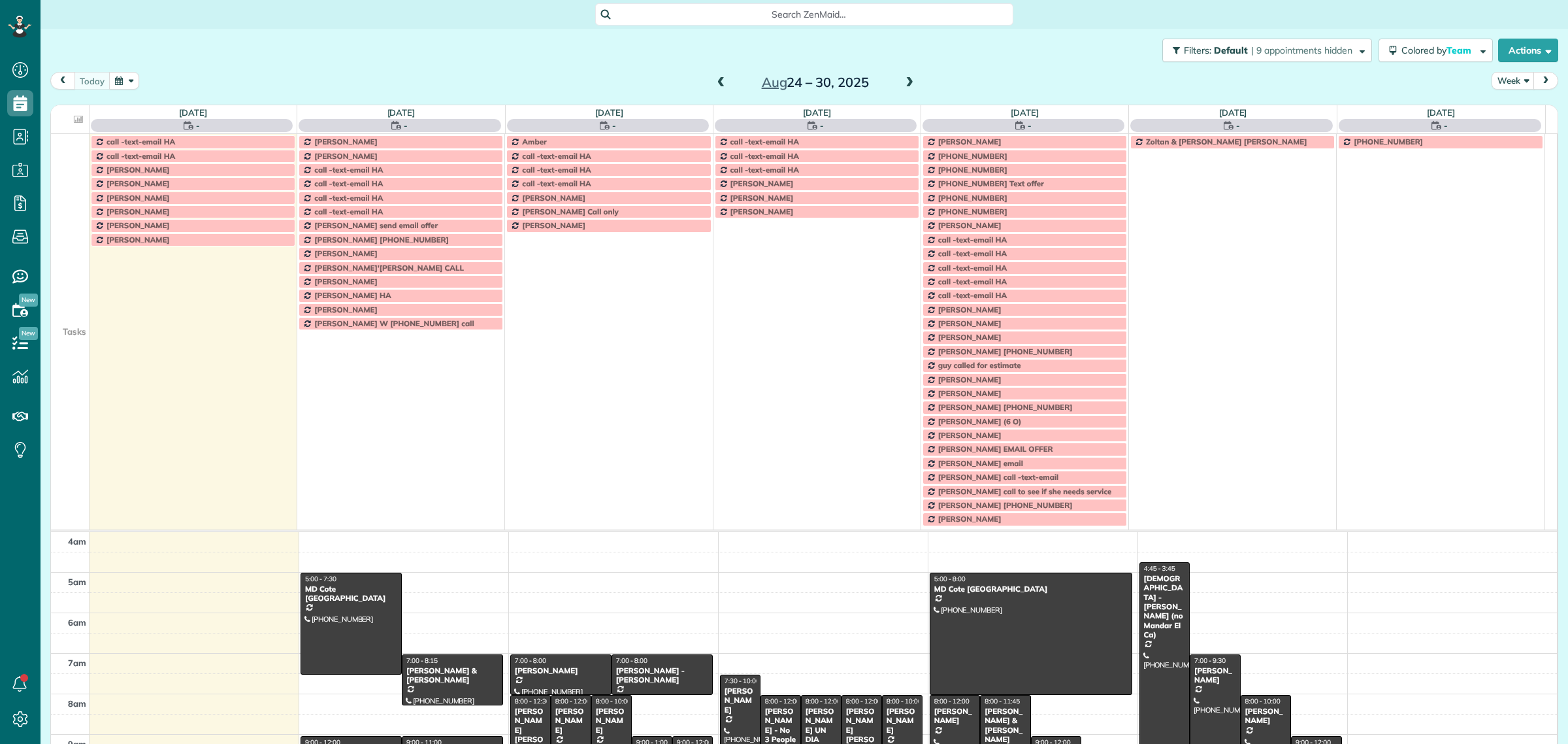
scroll to position [54, 0]
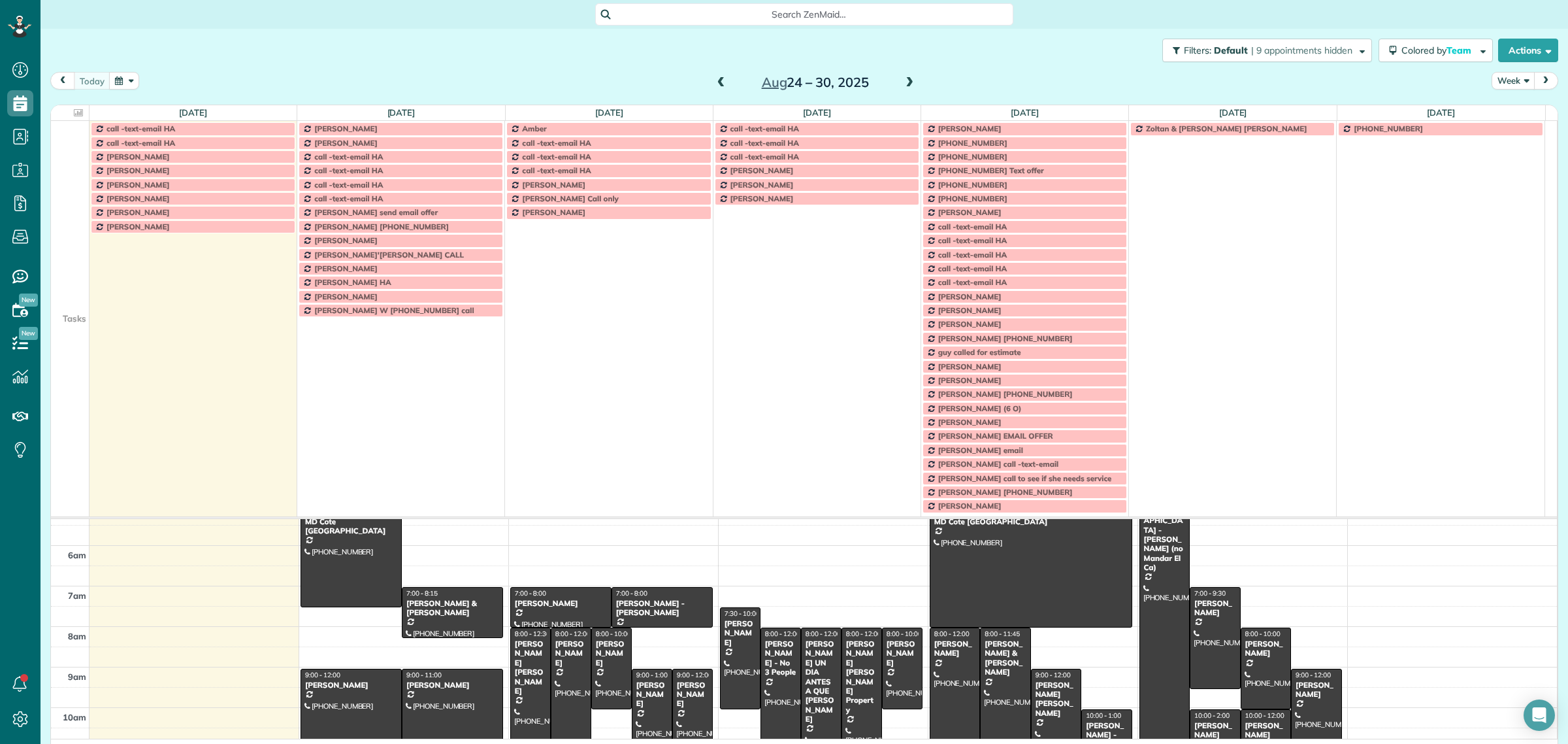
click at [1510, 82] on button "Week" at bounding box center [1513, 81] width 43 height 18
click at [1517, 103] on link "Day" at bounding box center [1544, 111] width 103 height 26
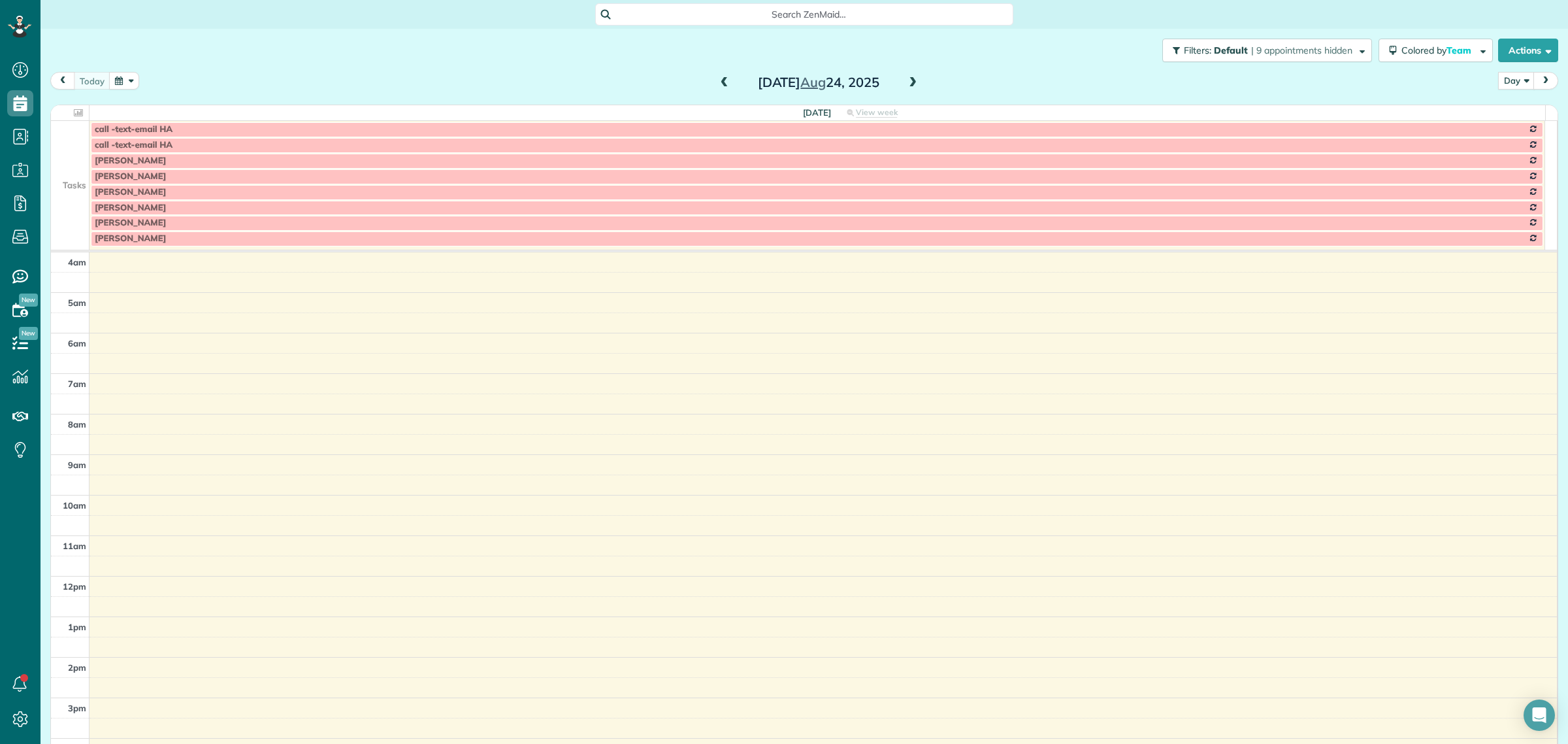
scroll to position [122, 0]
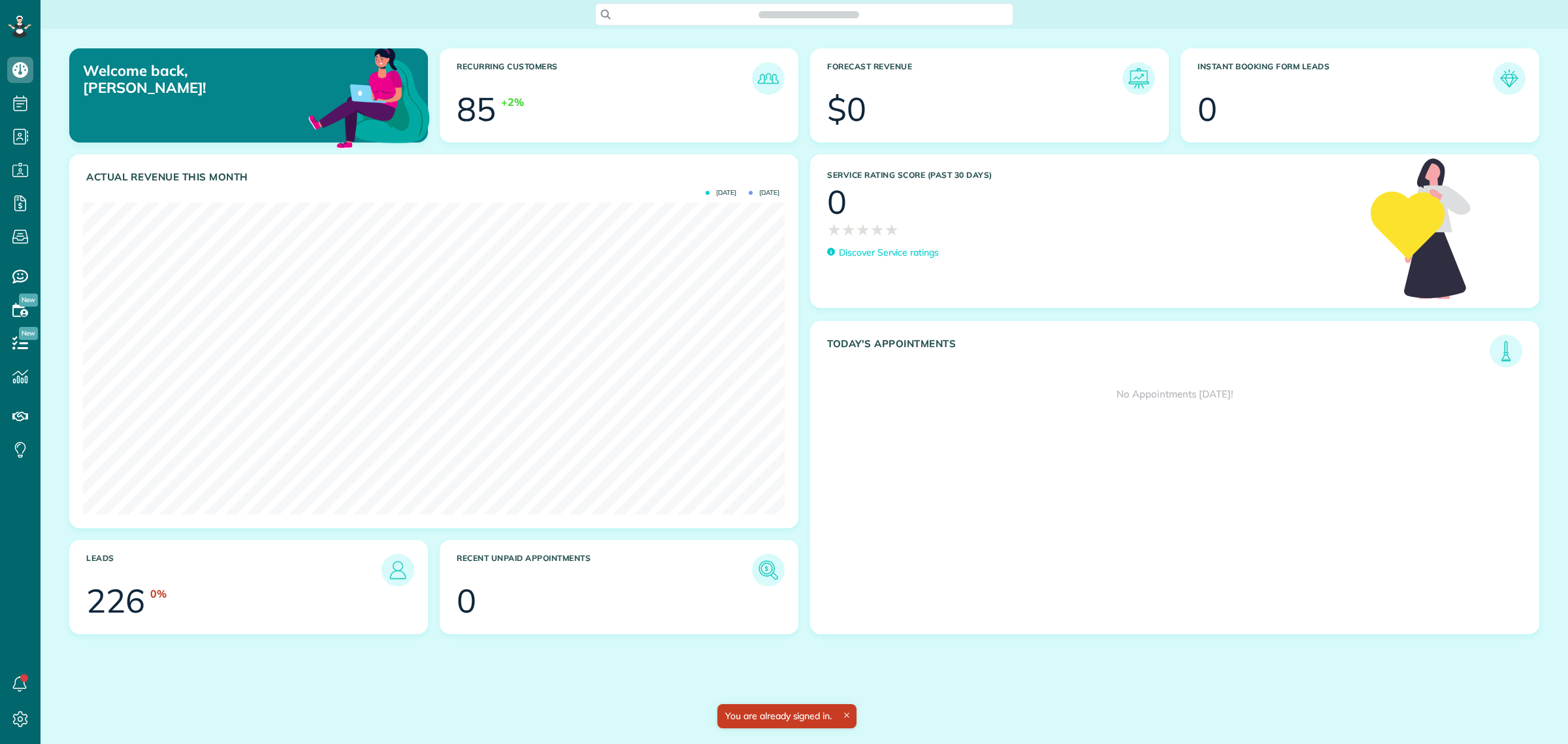
scroll to position [311, 702]
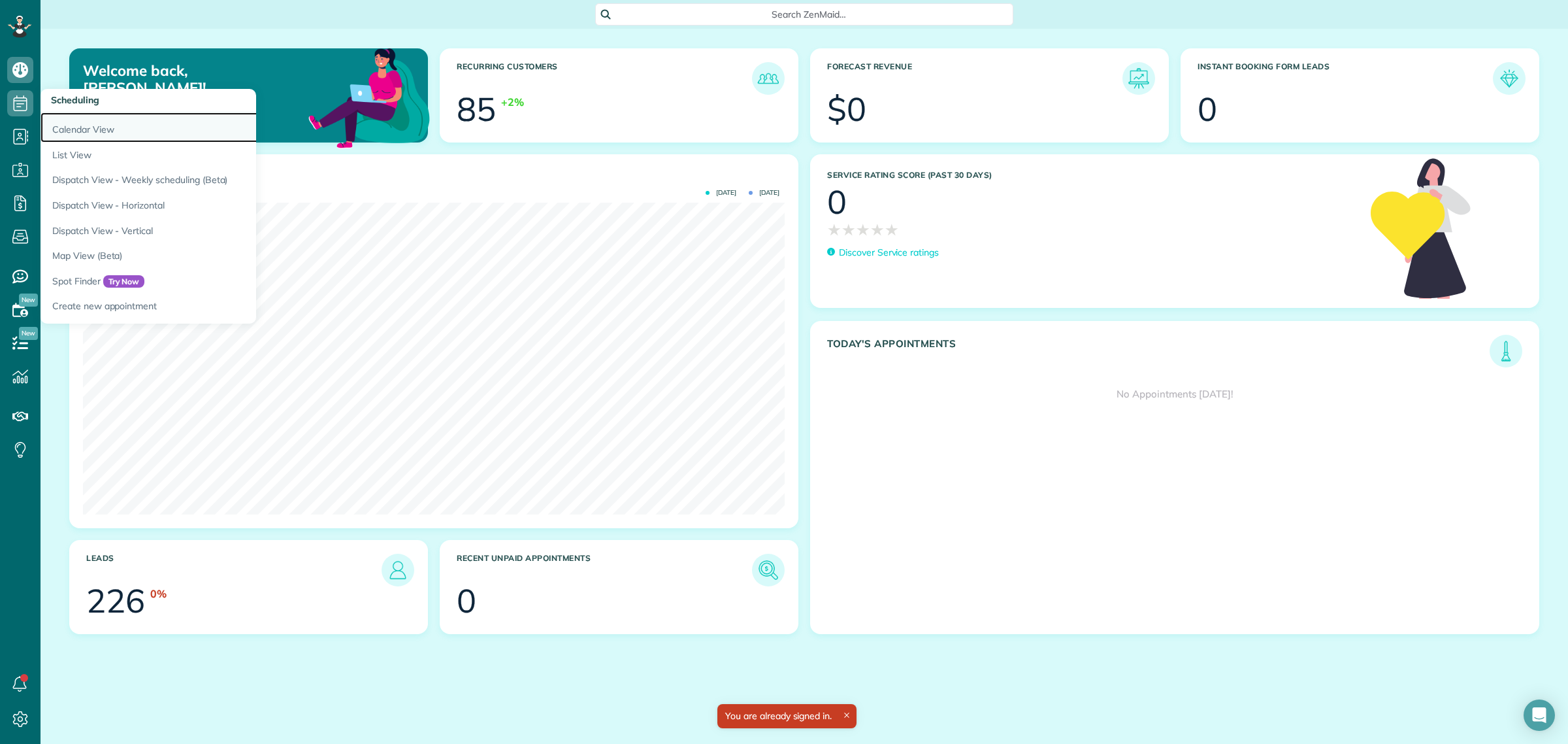
click at [87, 124] on link "Calendar View" at bounding box center [204, 127] width 326 height 30
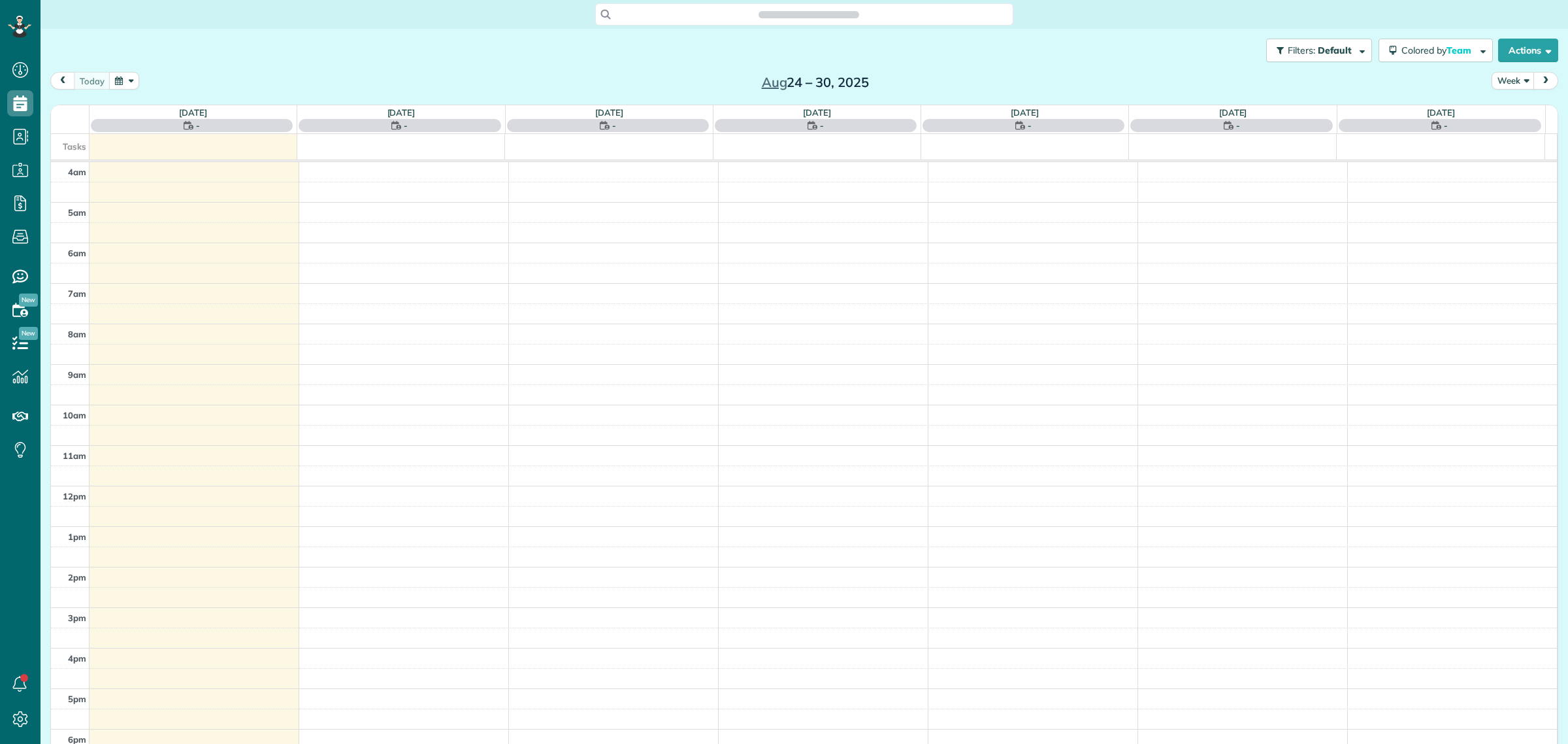
scroll to position [54, 0]
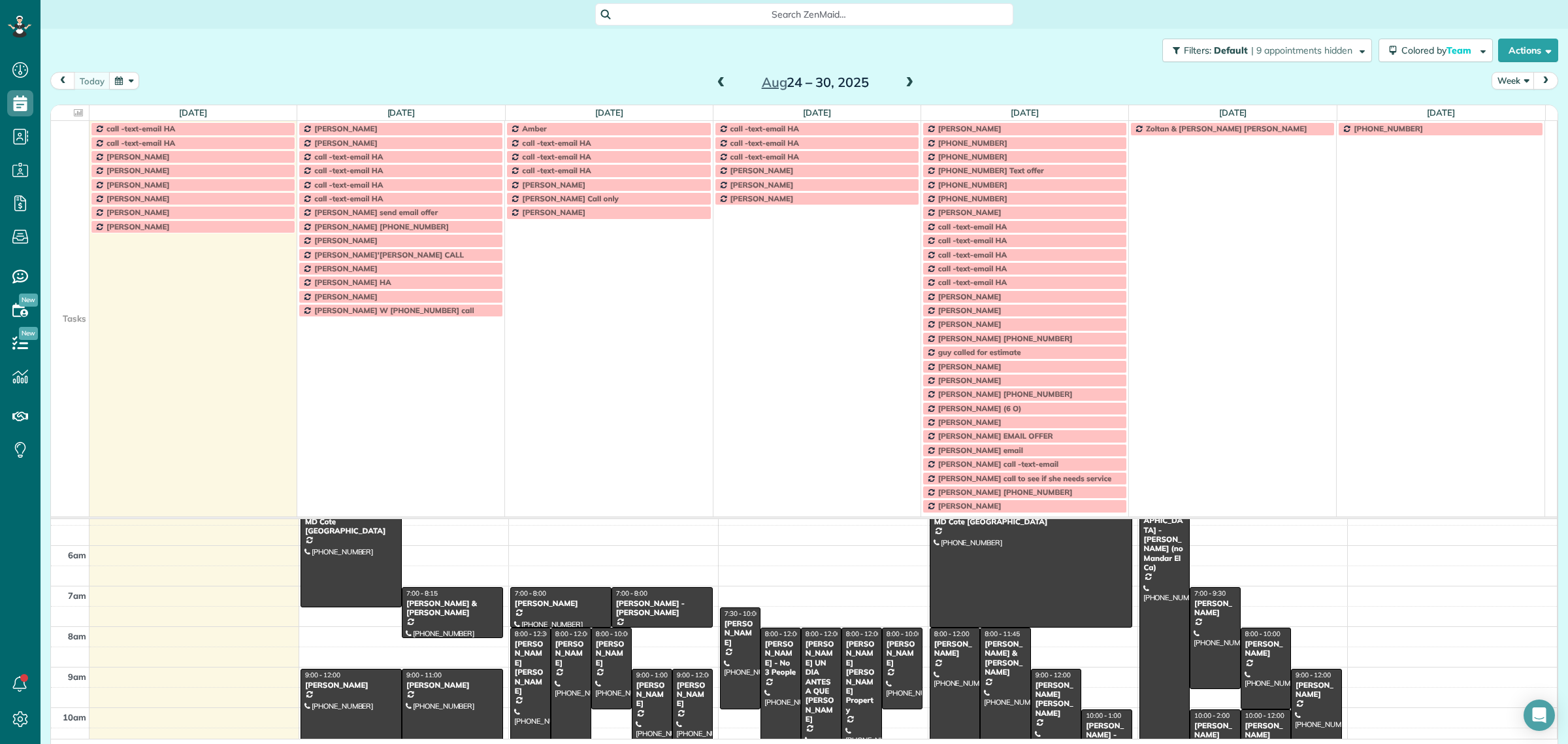
click at [63, 266] on td at bounding box center [70, 268] width 38 height 14
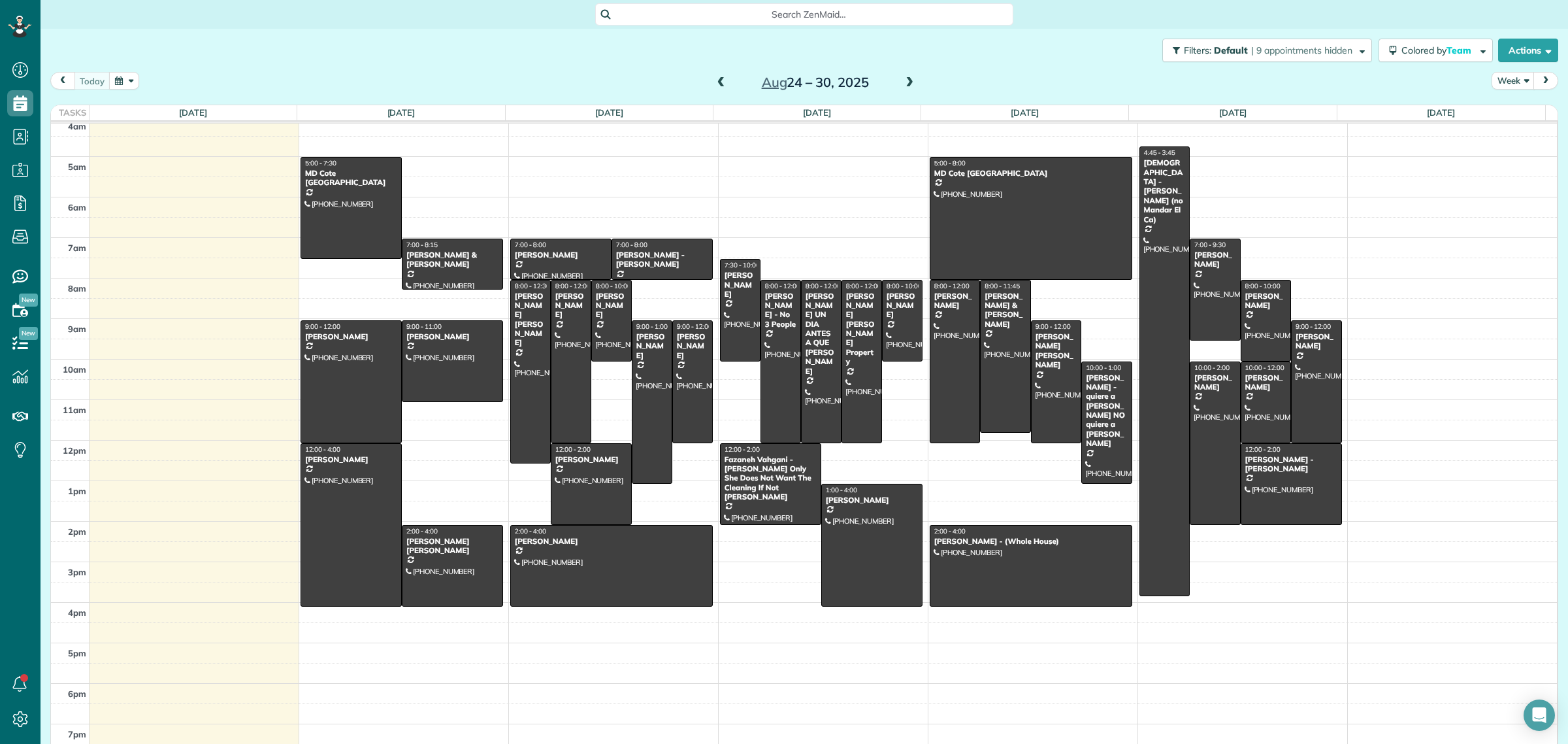
scroll to position [0, 0]
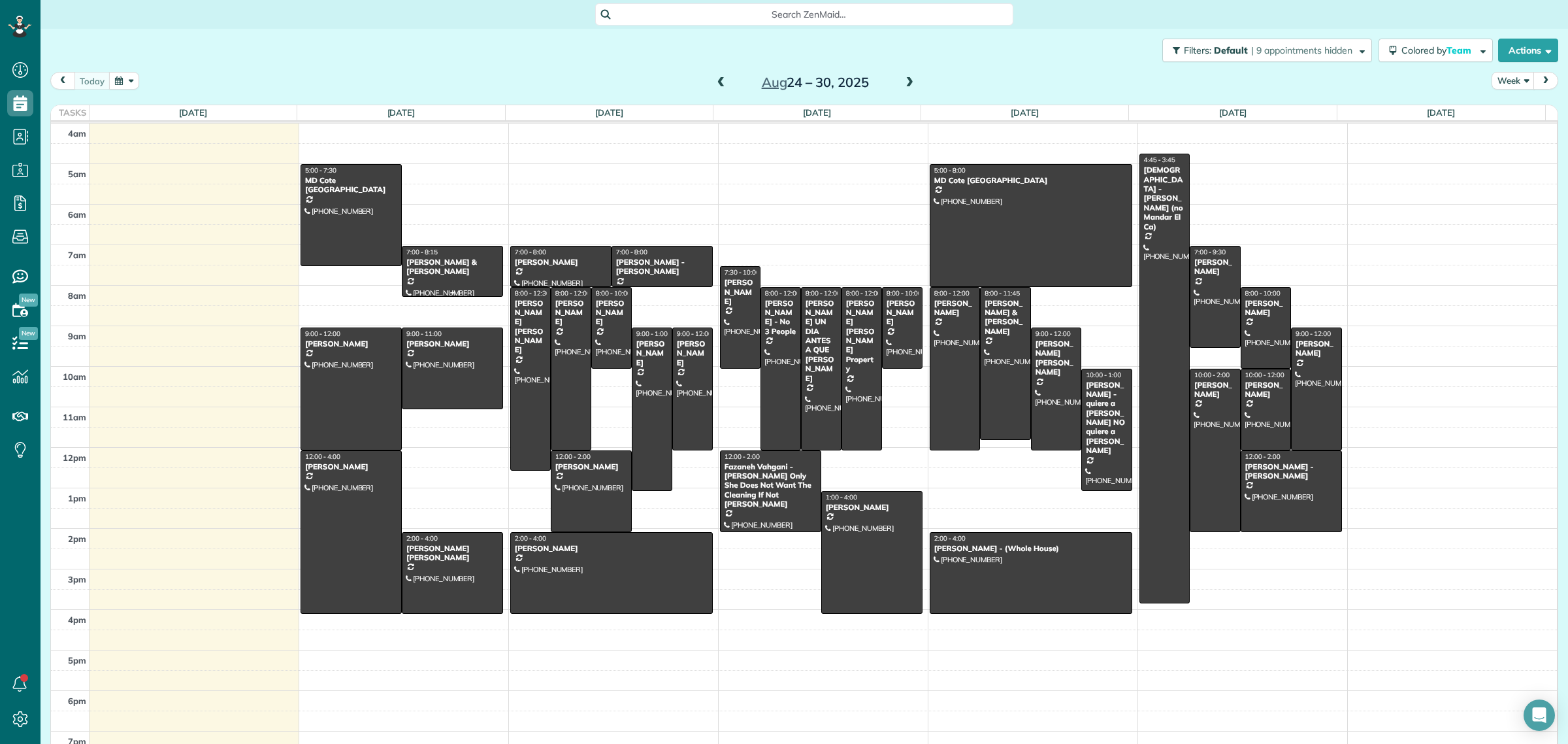
click at [450, 266] on div "[PERSON_NAME] & [PERSON_NAME]" at bounding box center [452, 266] width 93 height 19
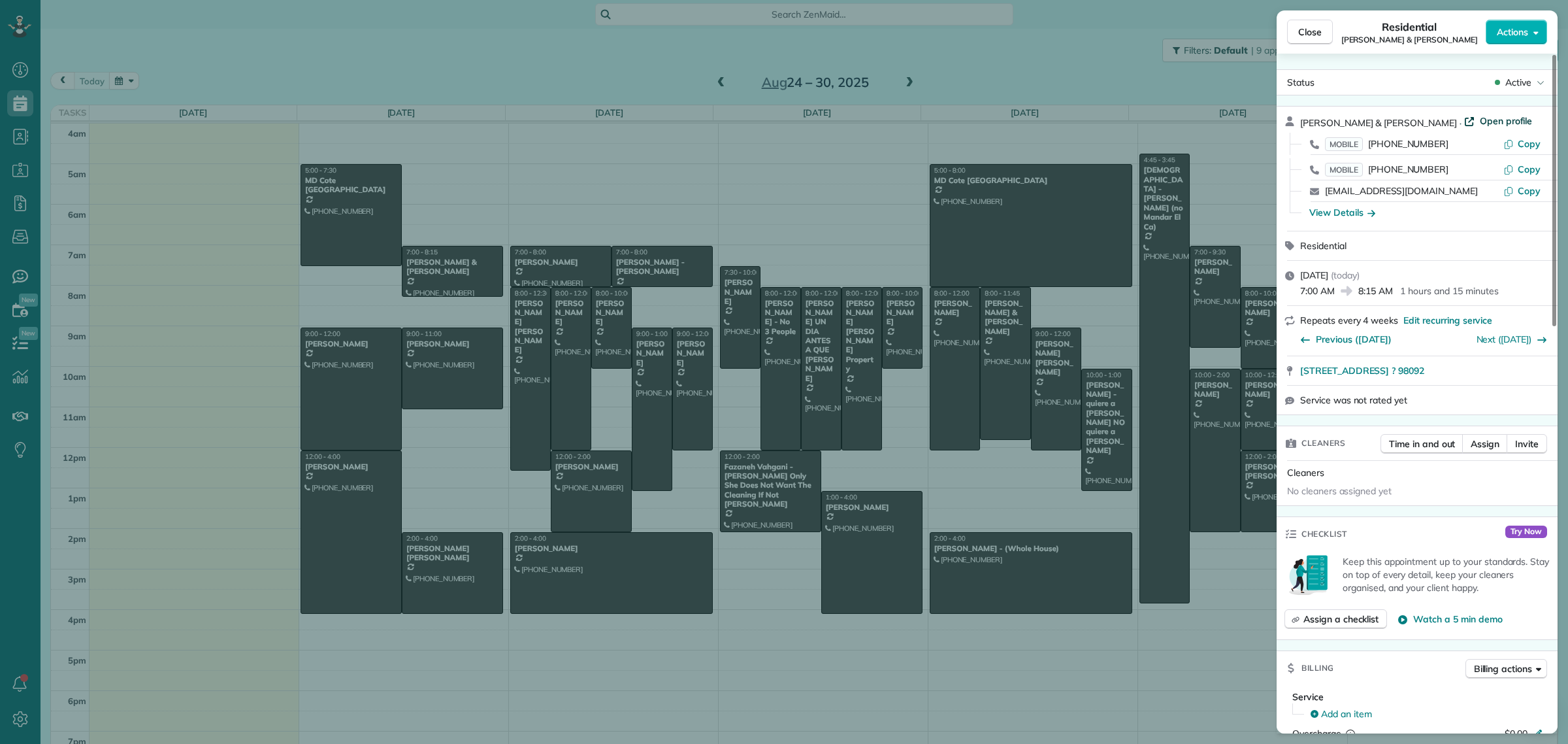
click at [1480, 121] on span "Open profile" at bounding box center [1506, 121] width 53 height 13
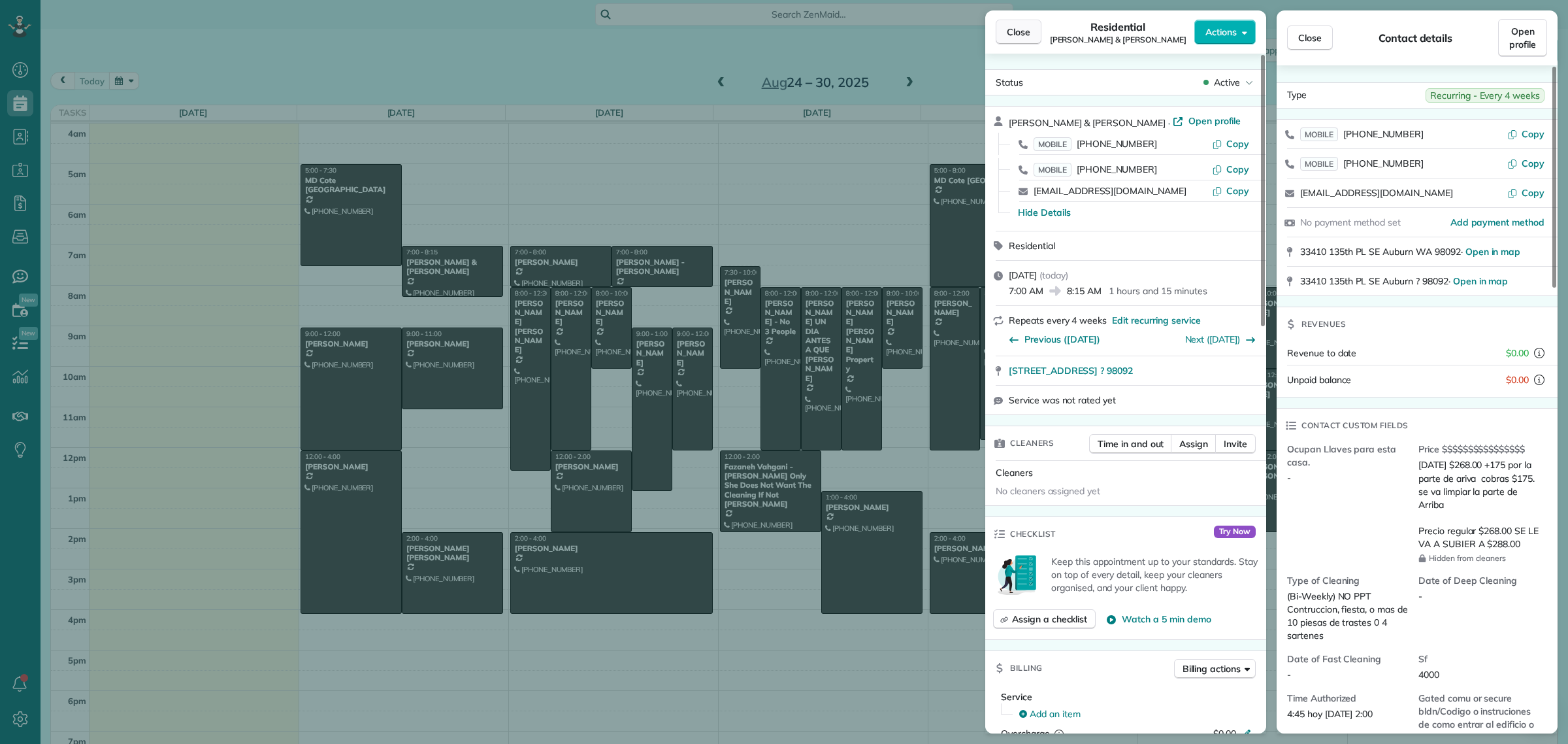
click at [1020, 37] on span "Close" at bounding box center [1018, 32] width 24 height 13
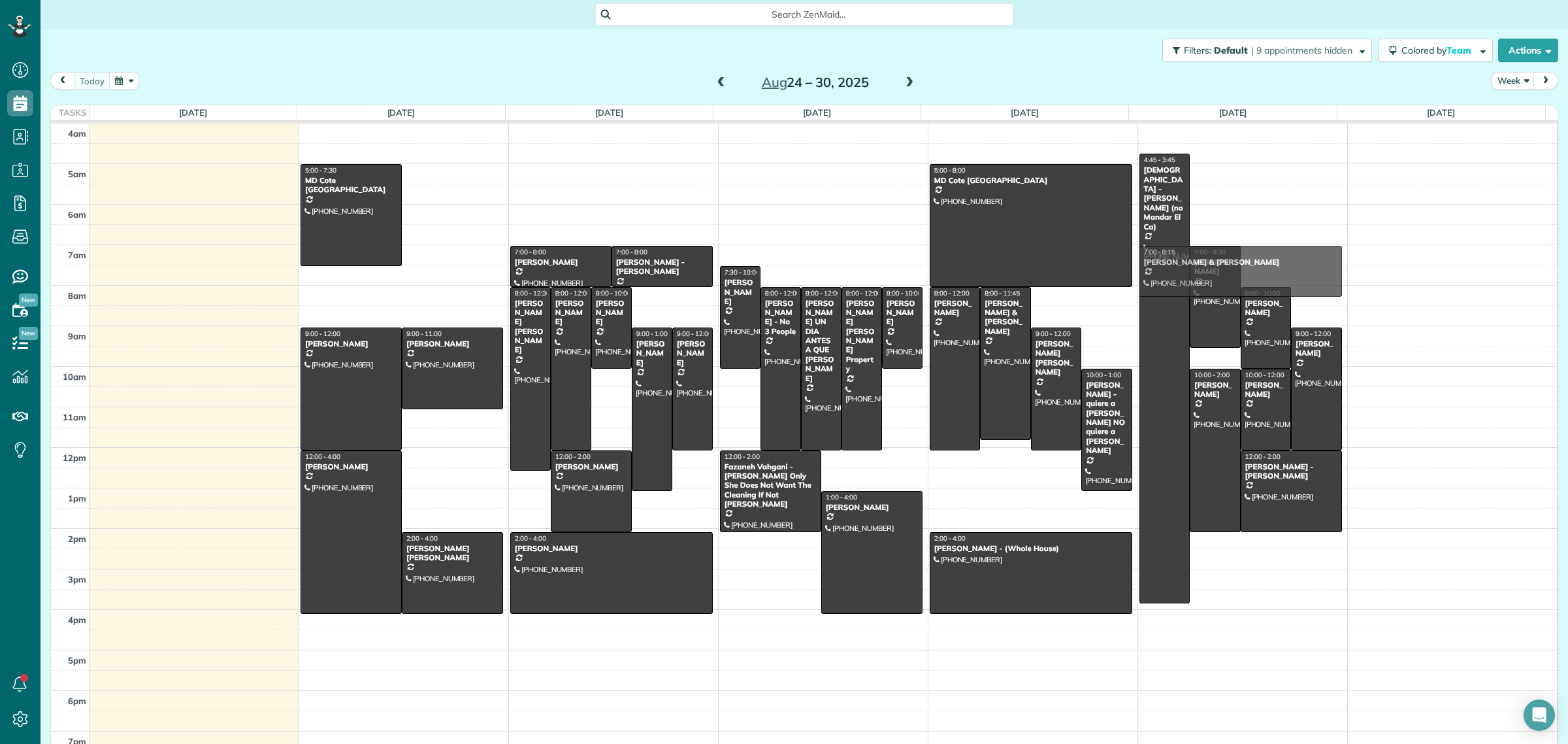
drag, startPoint x: 432, startPoint y: 275, endPoint x: 1200, endPoint y: 276, distance: 768.0
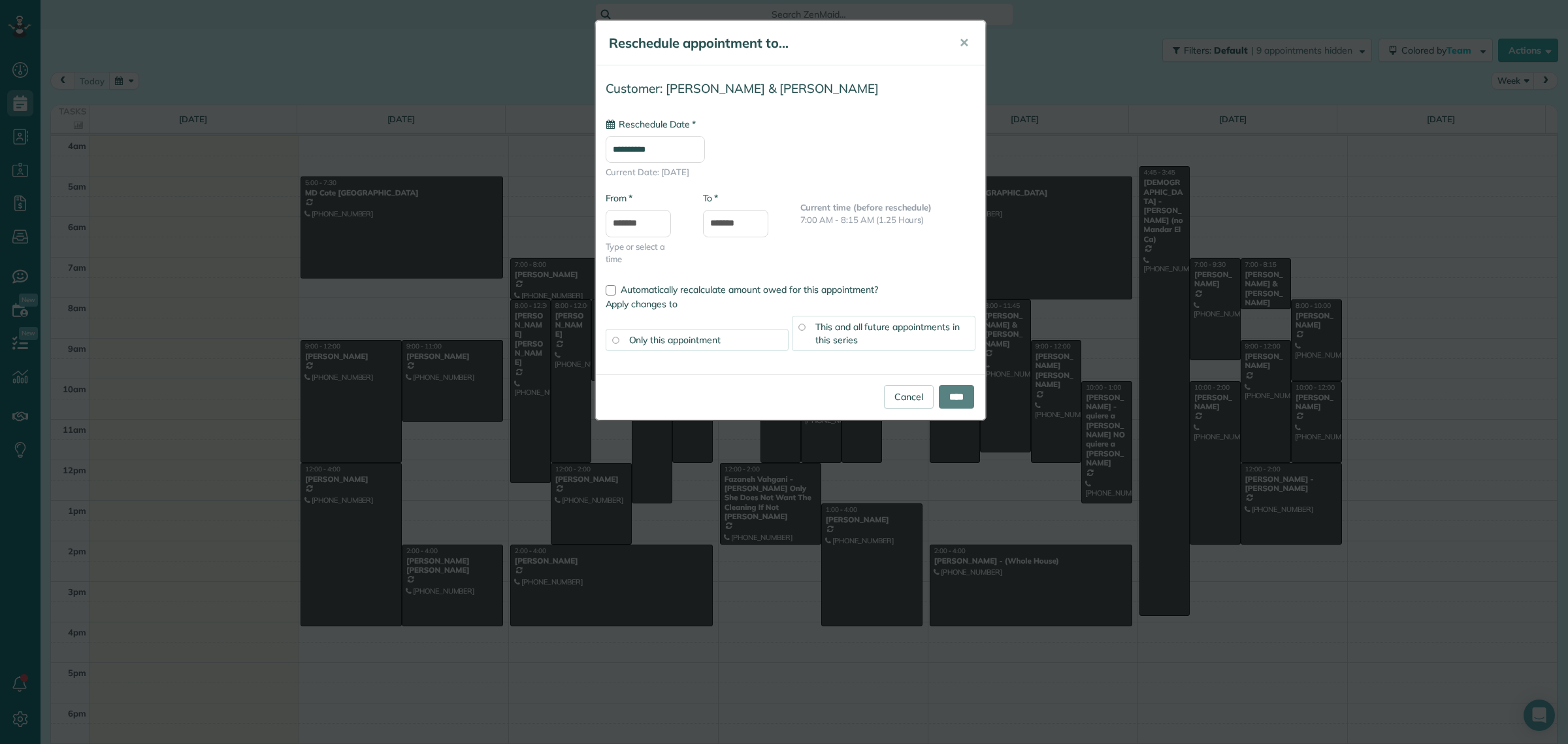
type input "**********"
click at [962, 41] on span "✕" at bounding box center [964, 42] width 10 height 15
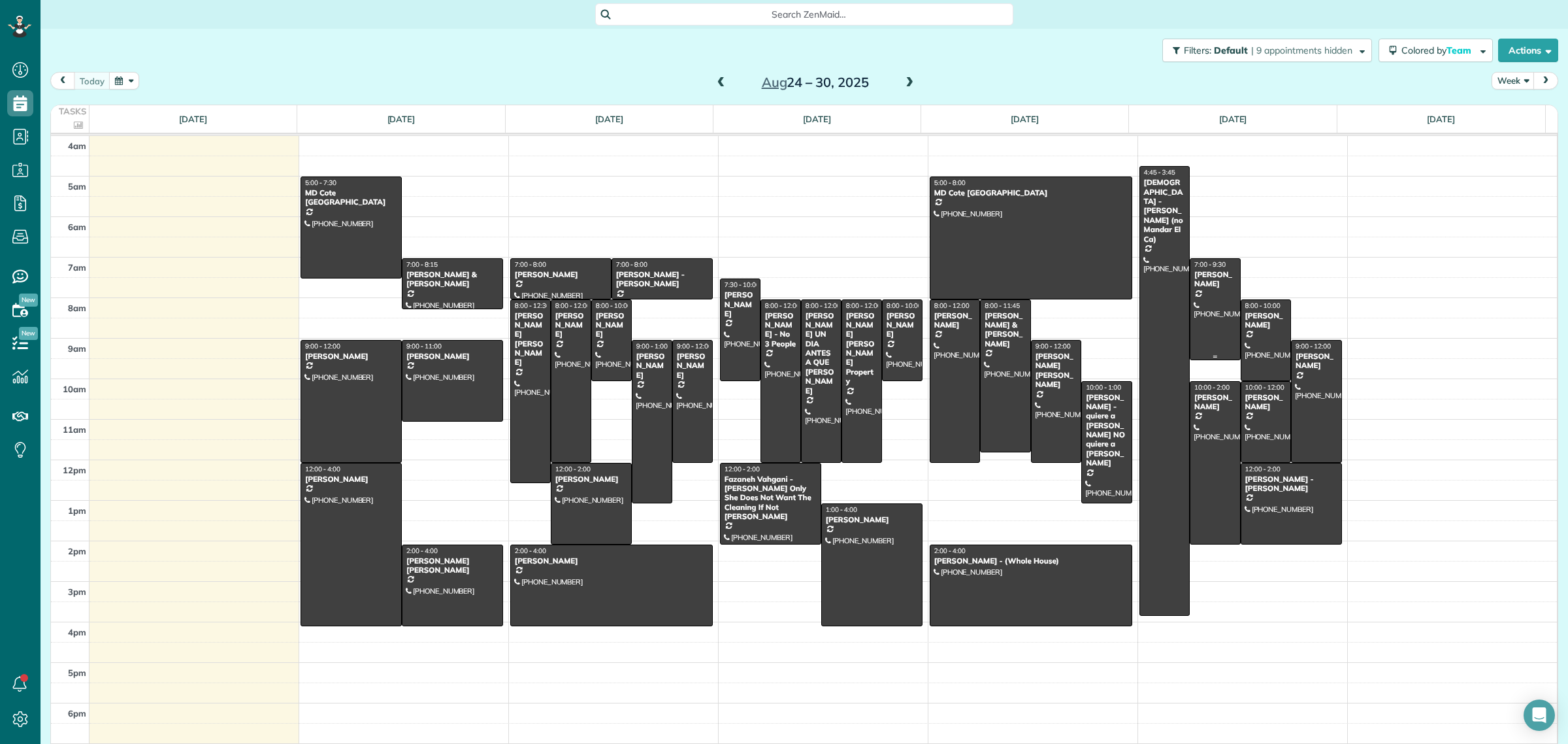
click at [1199, 293] on div at bounding box center [1215, 309] width 49 height 101
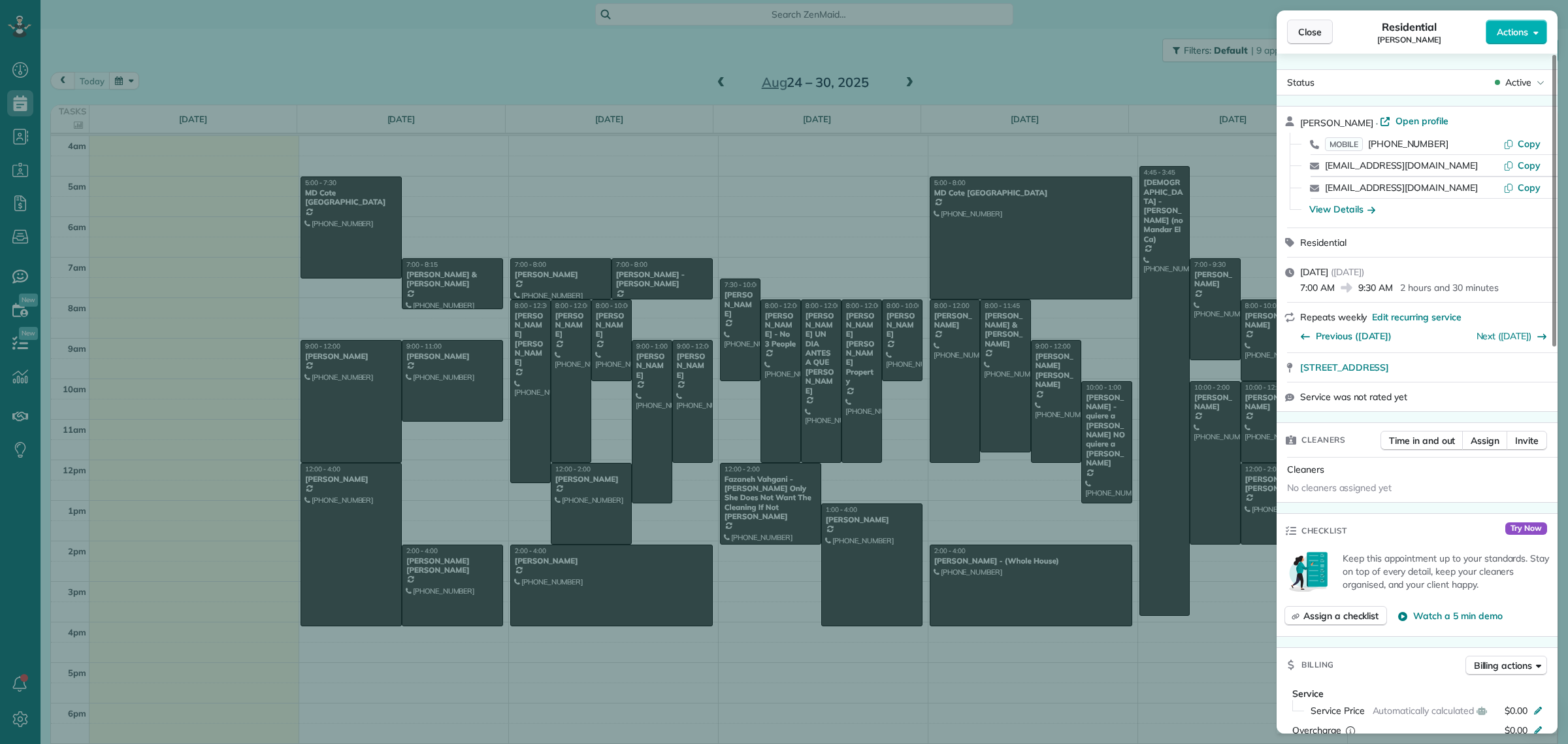
click at [1297, 32] on button "Close" at bounding box center [1310, 32] width 45 height 25
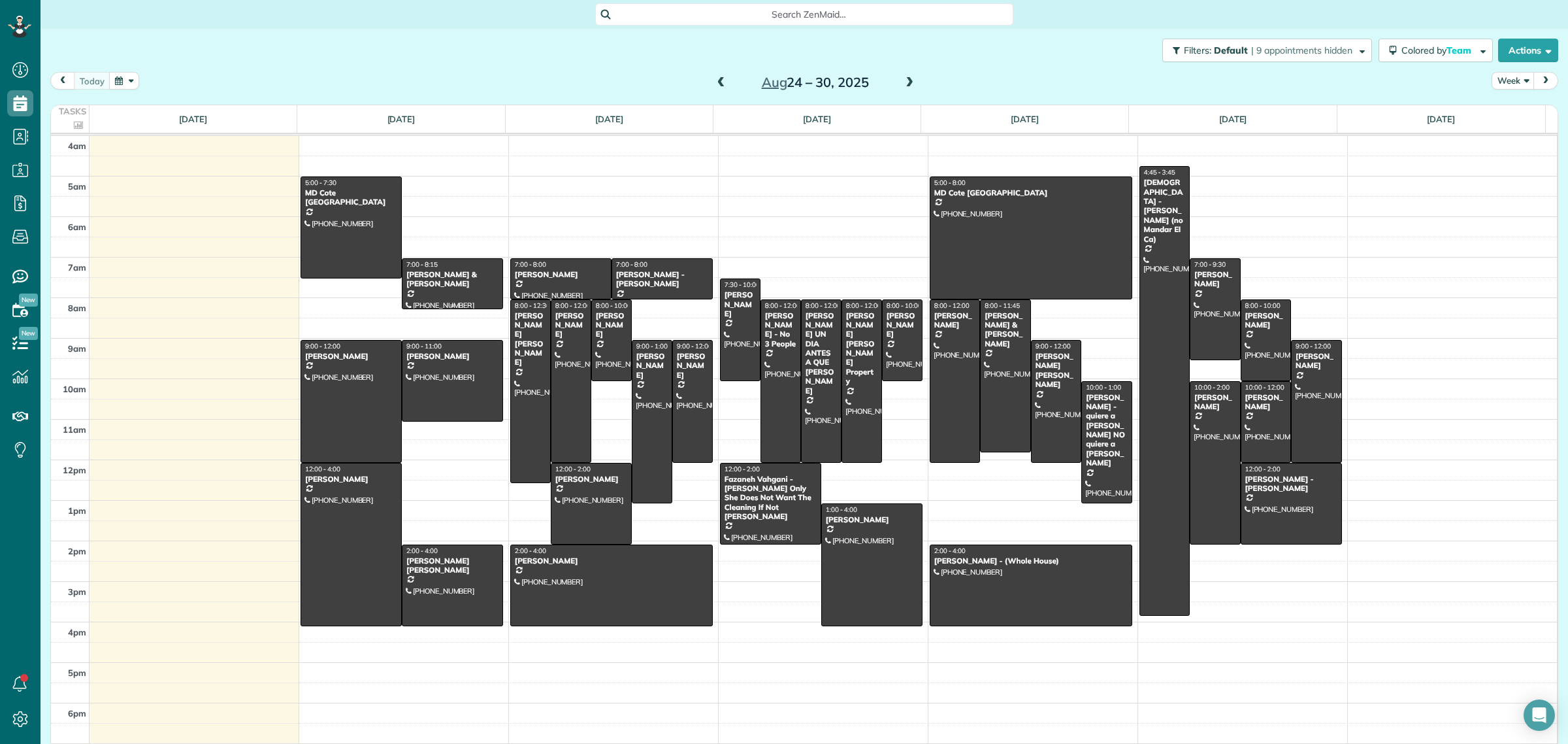
click at [457, 283] on div at bounding box center [452, 283] width 100 height 50
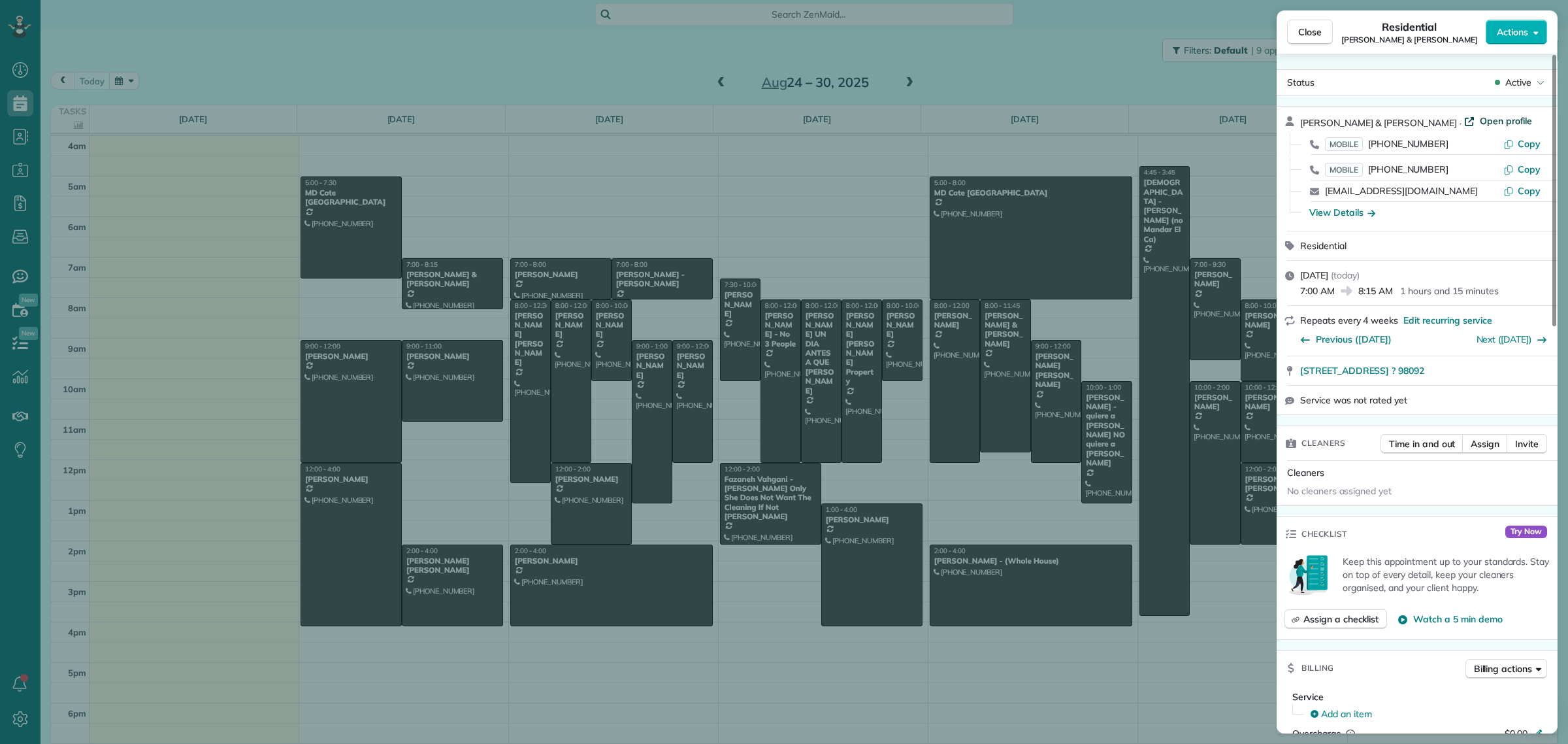
click at [1480, 126] on span "Open profile" at bounding box center [1506, 121] width 53 height 13
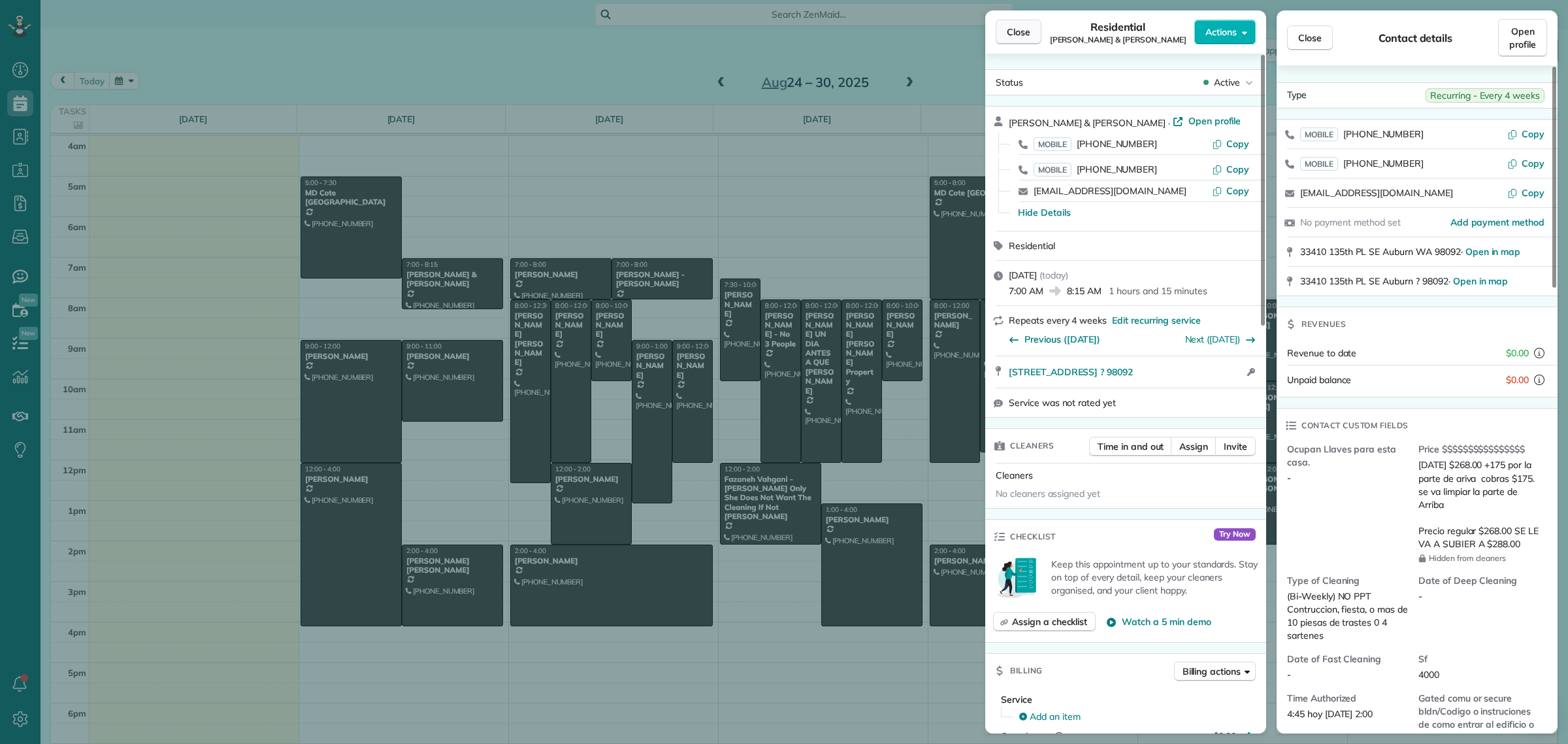
click at [1030, 29] on button "Close" at bounding box center [1018, 32] width 45 height 25
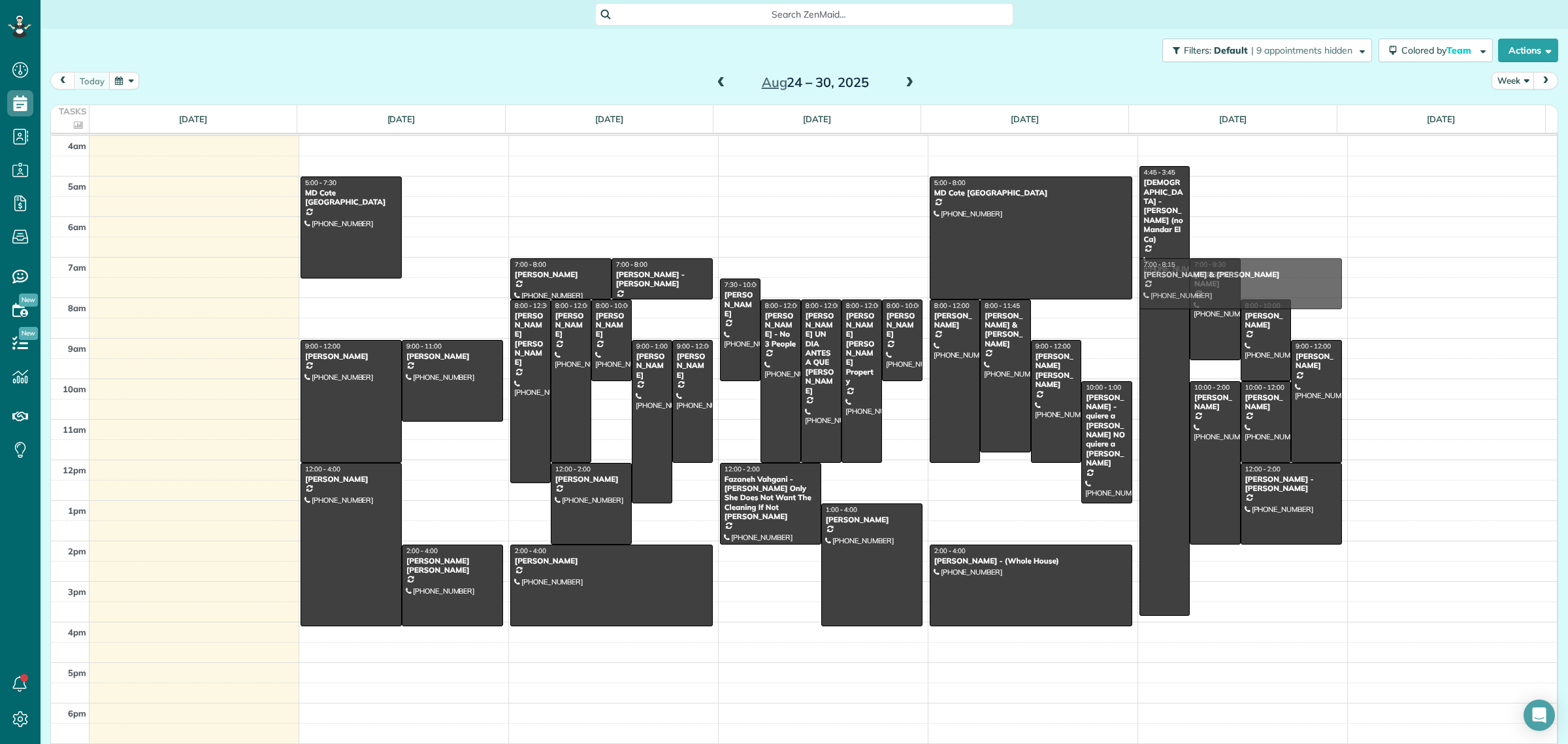
drag, startPoint x: 447, startPoint y: 283, endPoint x: 1240, endPoint y: 296, distance: 793.1
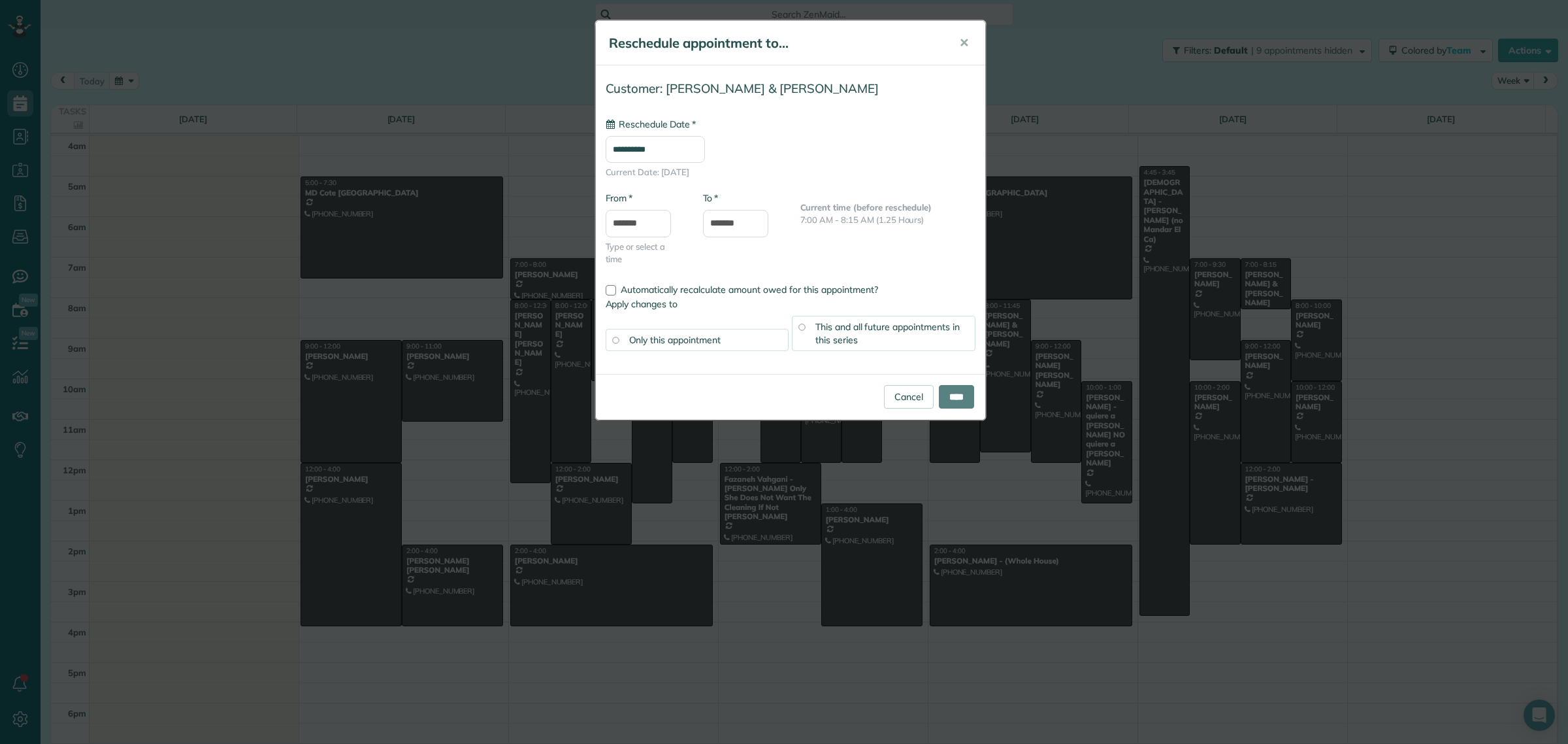
type input "**********"
click at [955, 393] on input "****" at bounding box center [956, 396] width 35 height 24
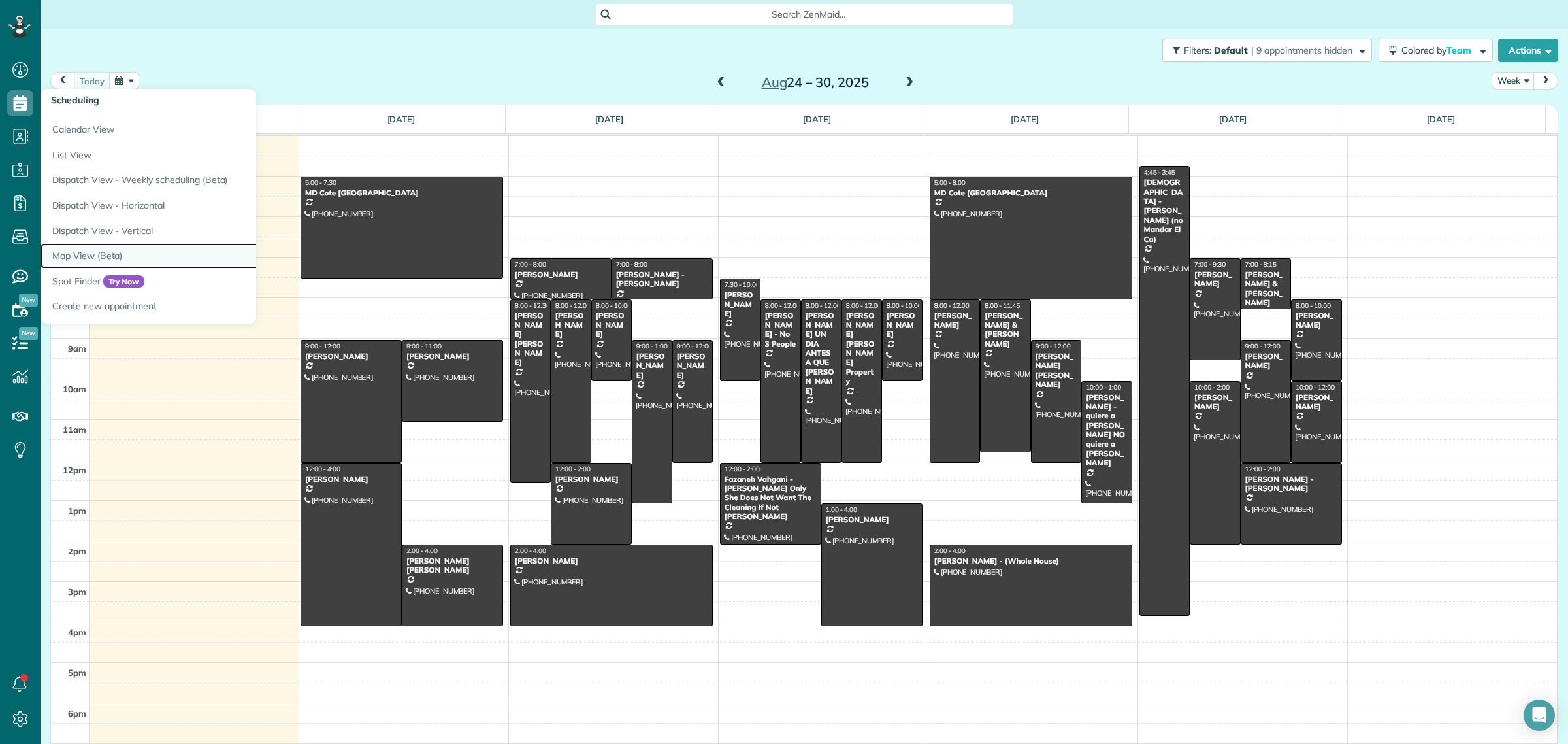
click at [89, 260] on link "Map View (Beta)" at bounding box center [204, 255] width 326 height 25
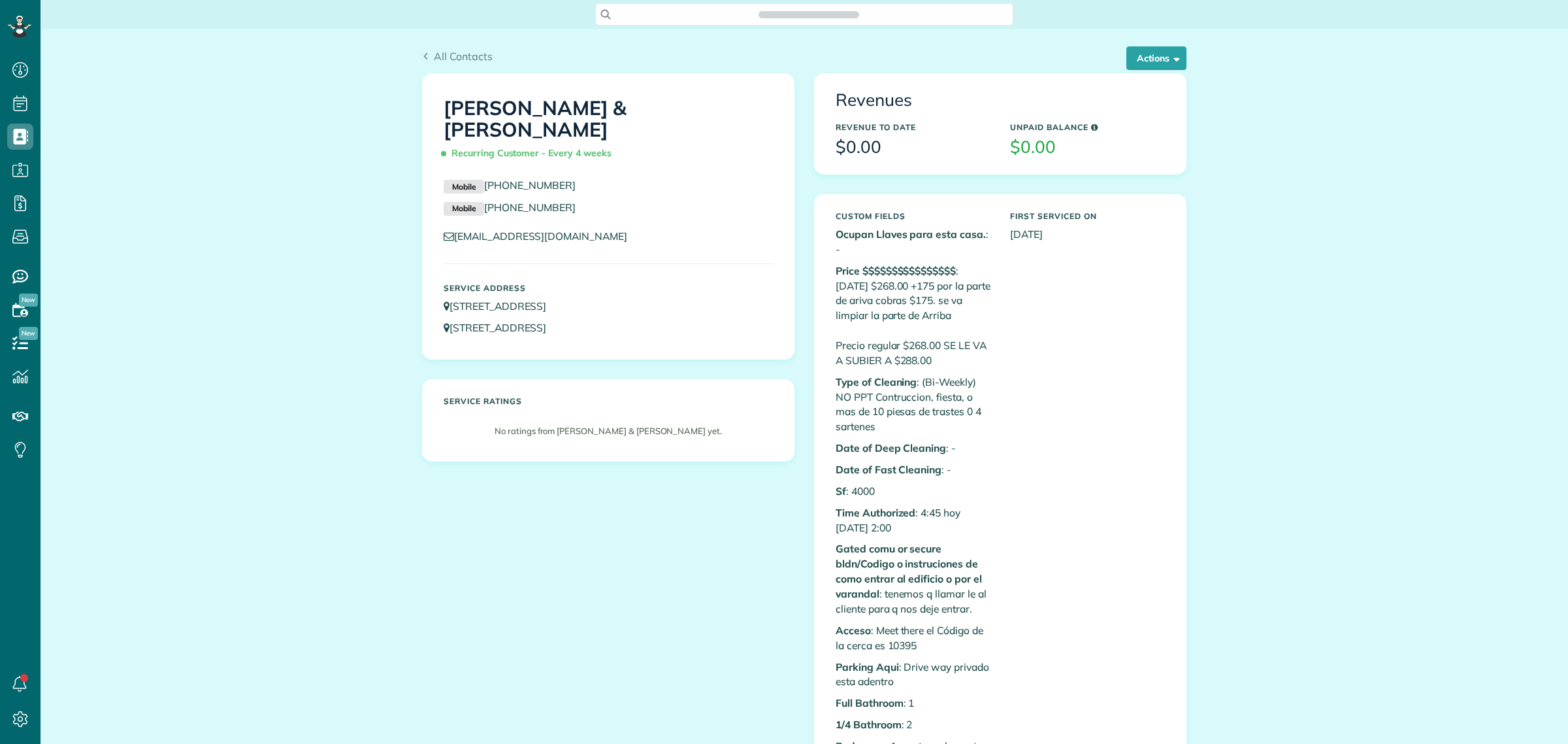
scroll to position [5, 5]
click at [1140, 54] on button "Actions" at bounding box center [1156, 58] width 60 height 24
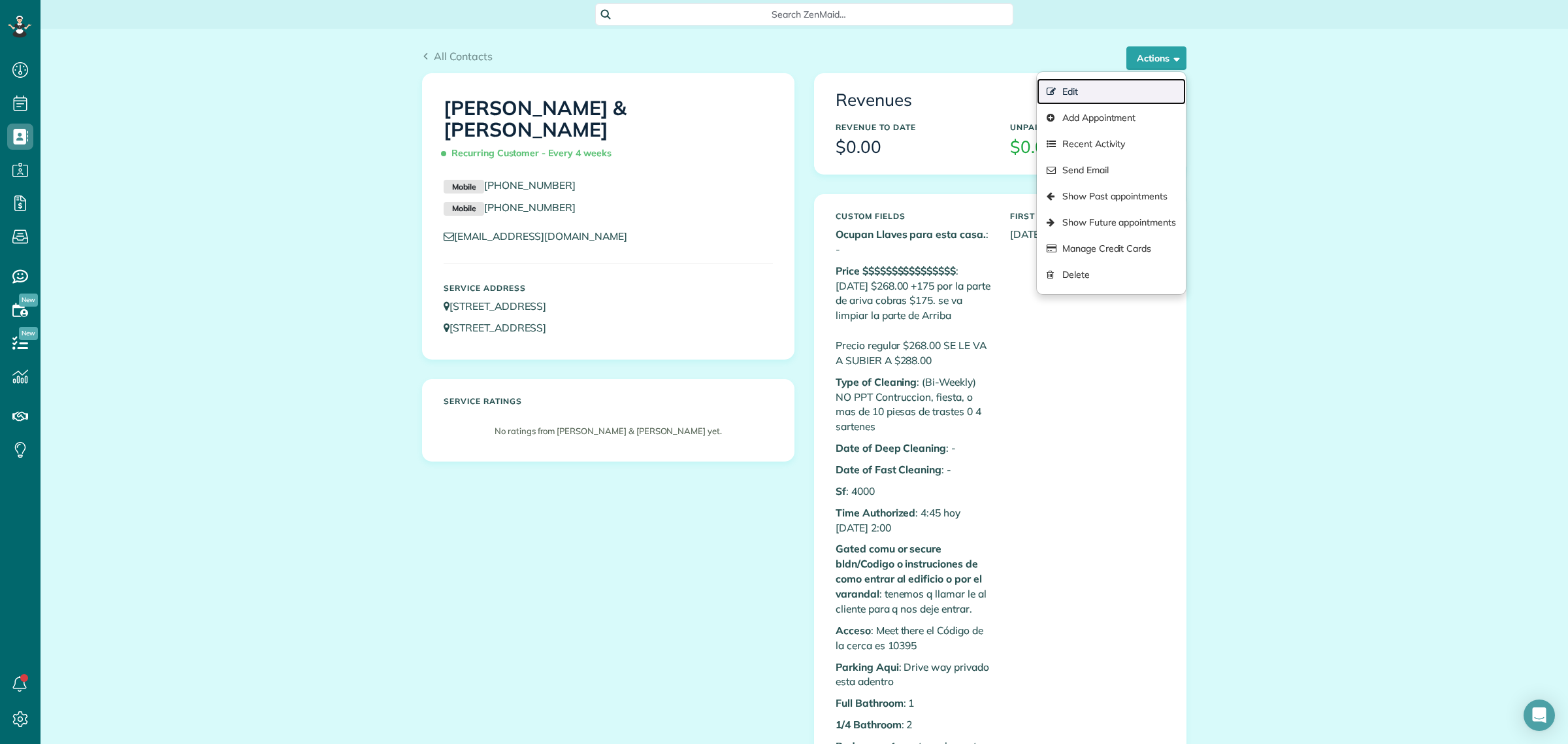
click at [1115, 89] on link "Edit" at bounding box center [1111, 92] width 149 height 26
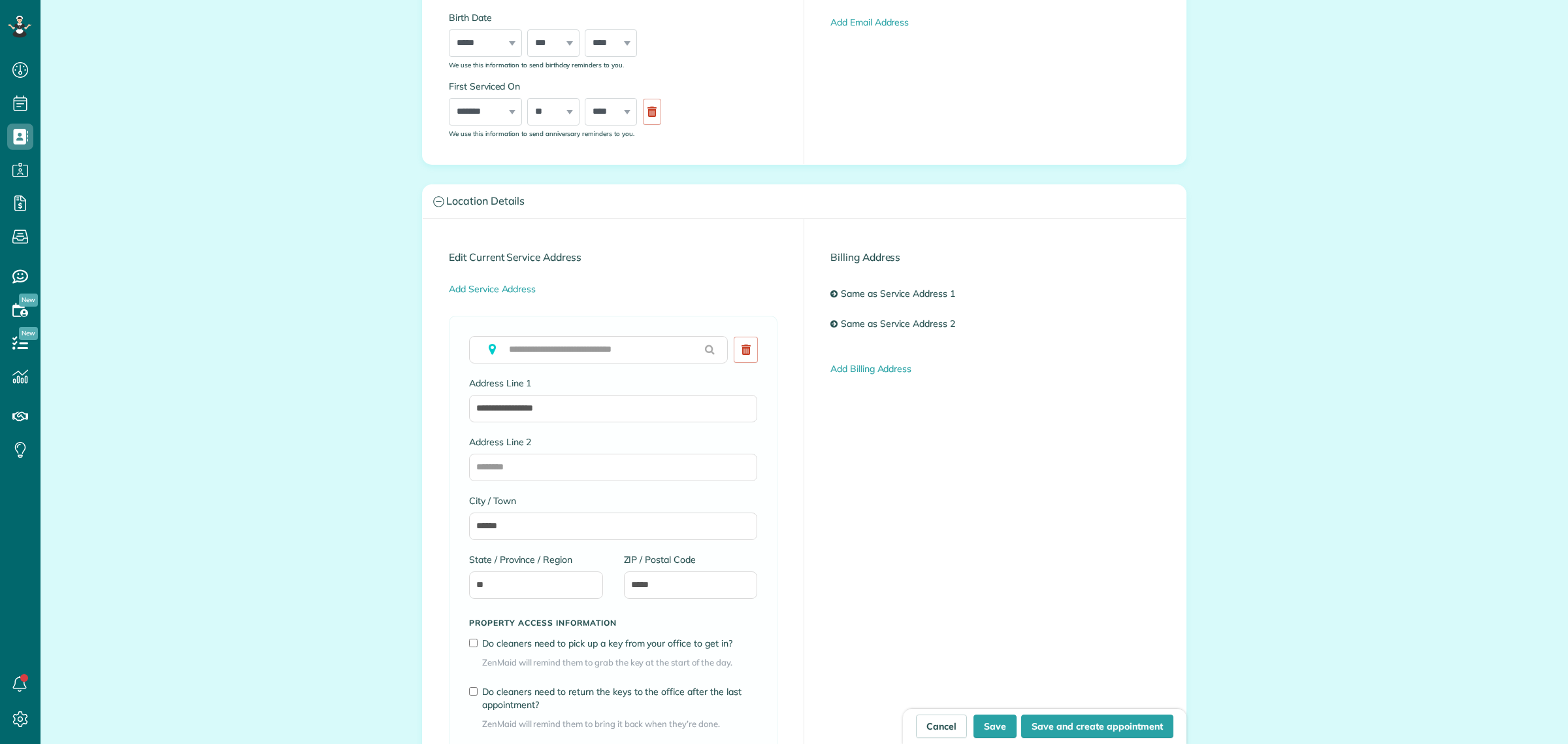
scroll to position [5, 5]
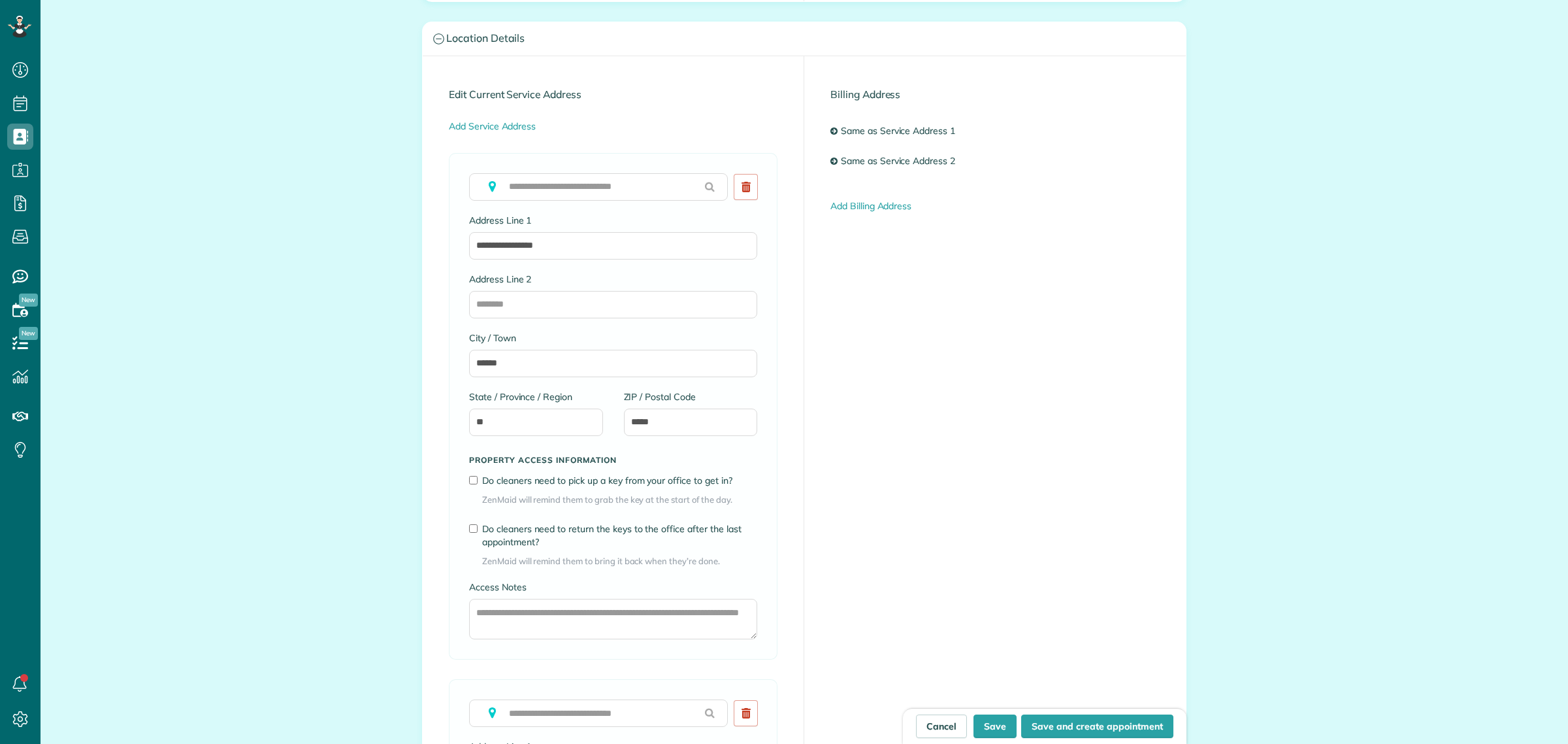
type input "**********"
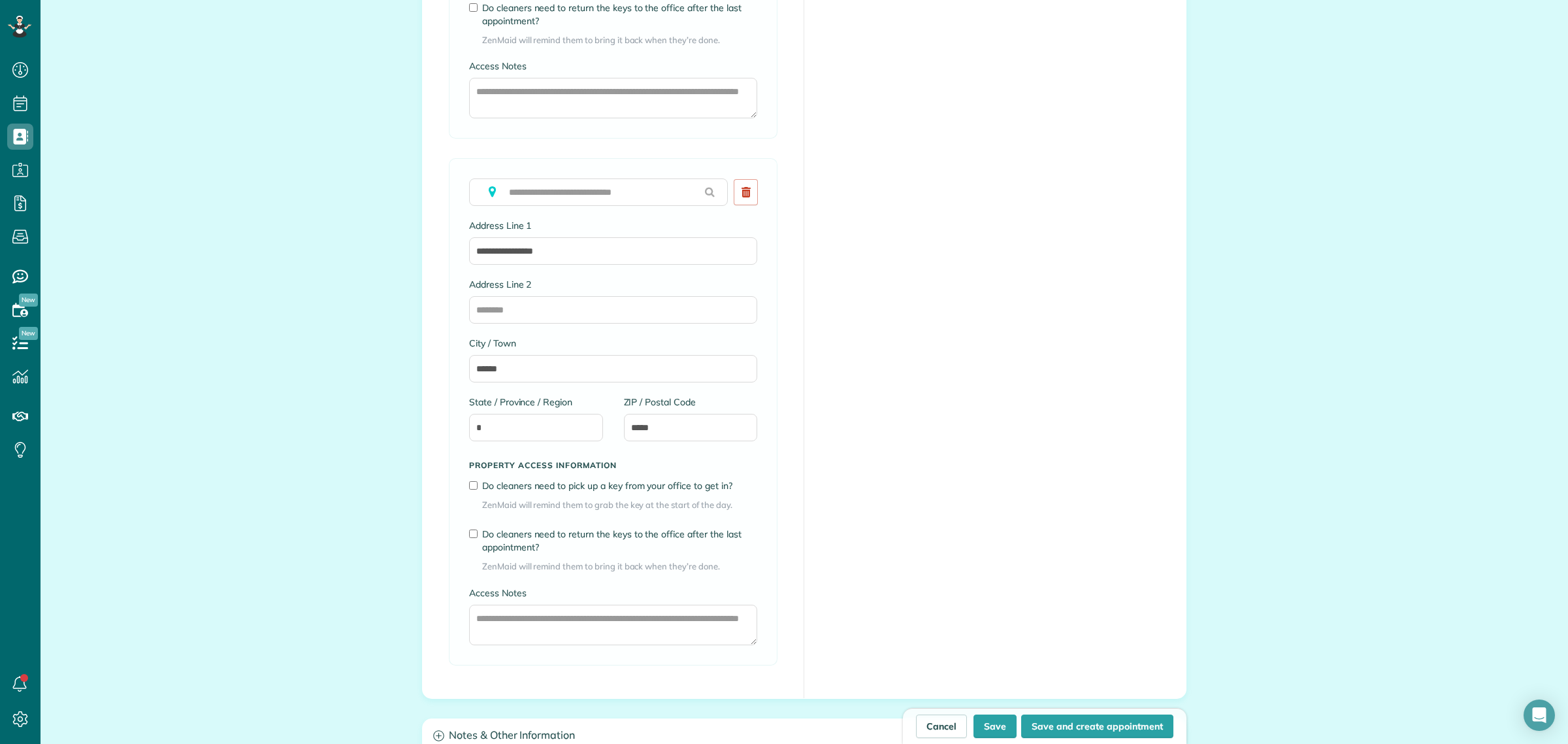
scroll to position [1308, 0]
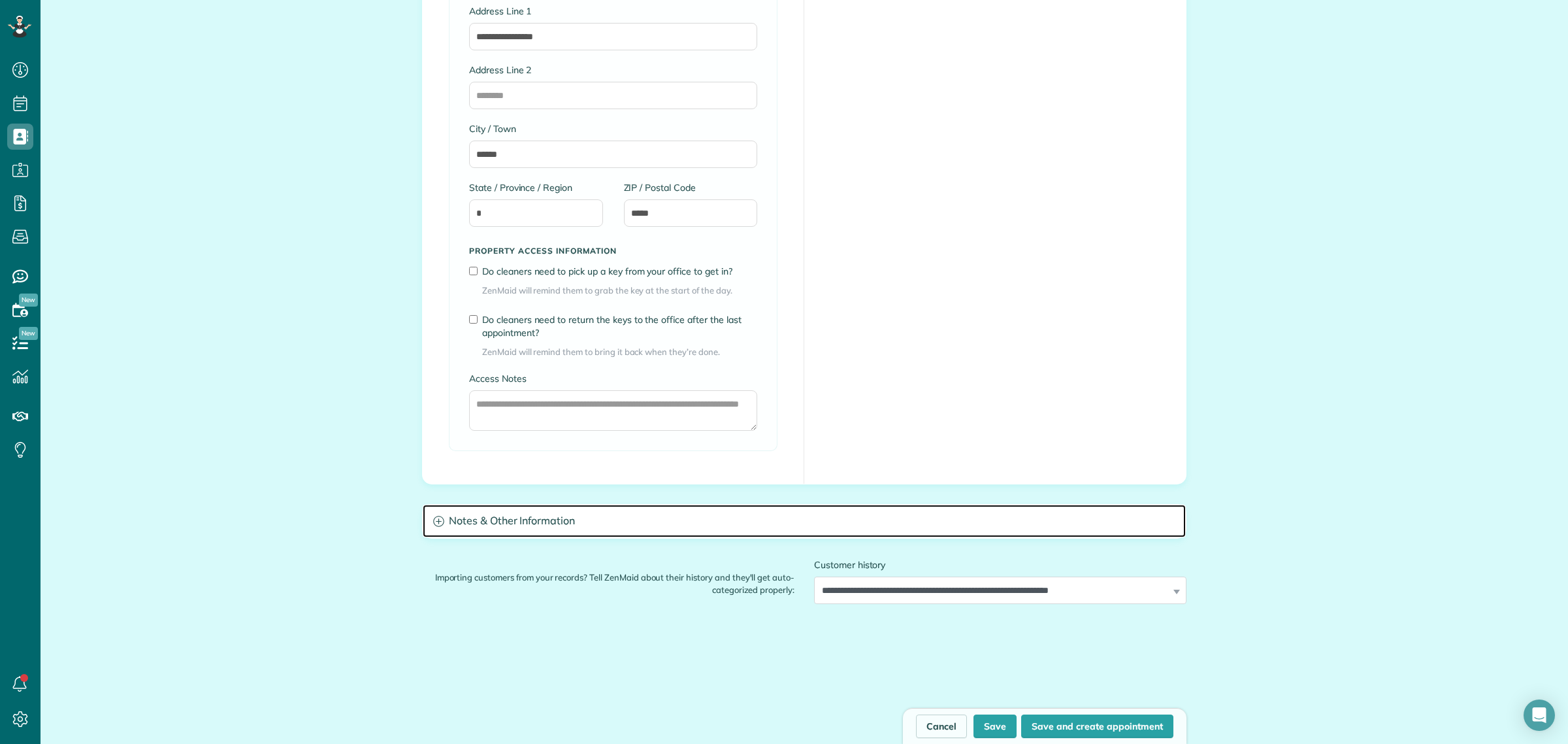
click at [559, 525] on h3 "Notes & Other Information" at bounding box center [805, 521] width 763 height 33
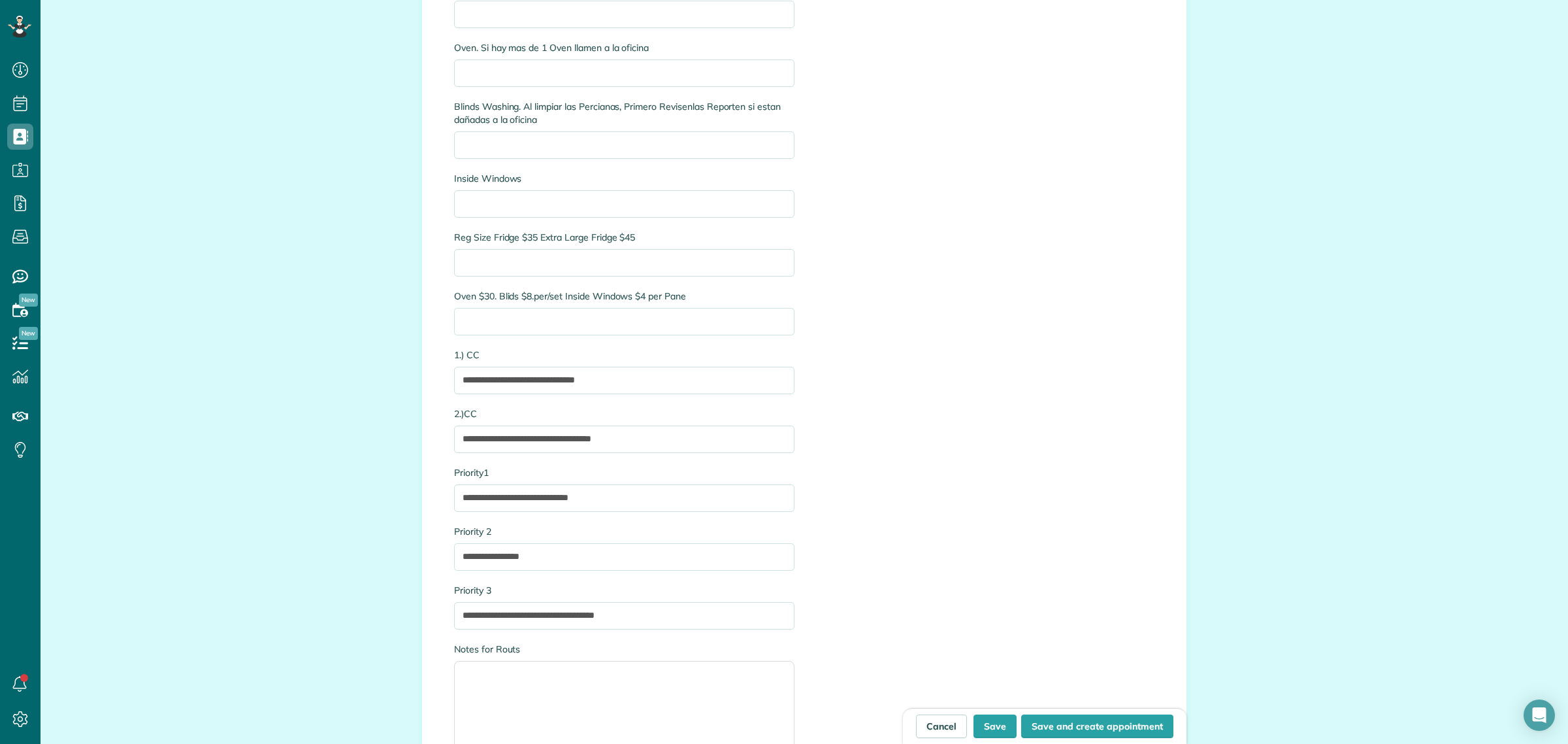
scroll to position [3595, 0]
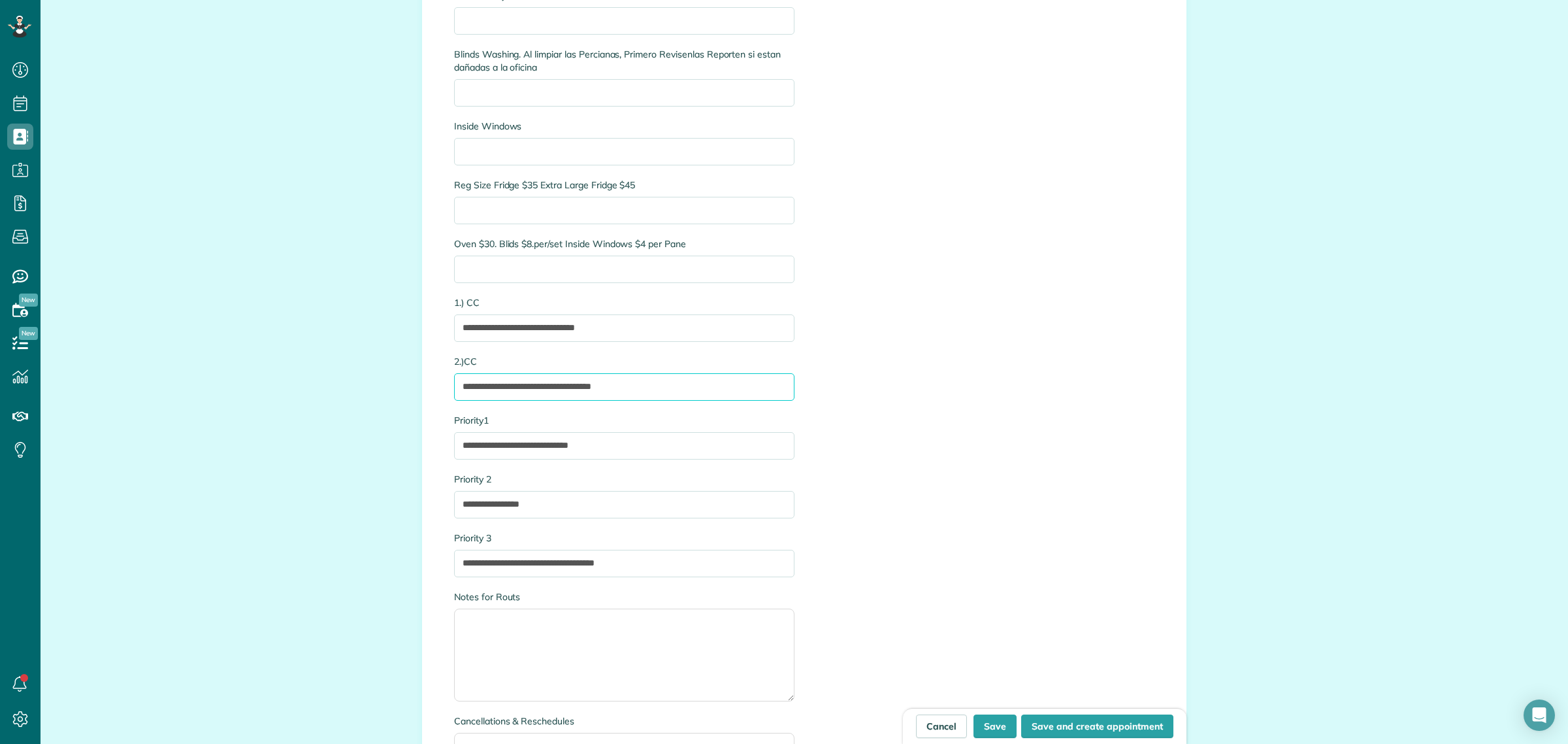
drag, startPoint x: 663, startPoint y: 387, endPoint x: 333, endPoint y: 370, distance: 330.4
click at [652, 327] on input "**********" at bounding box center [624, 328] width 340 height 28
click at [565, 331] on input "**********" at bounding box center [624, 328] width 340 height 28
click at [628, 328] on input "**********" at bounding box center [624, 328] width 340 height 28
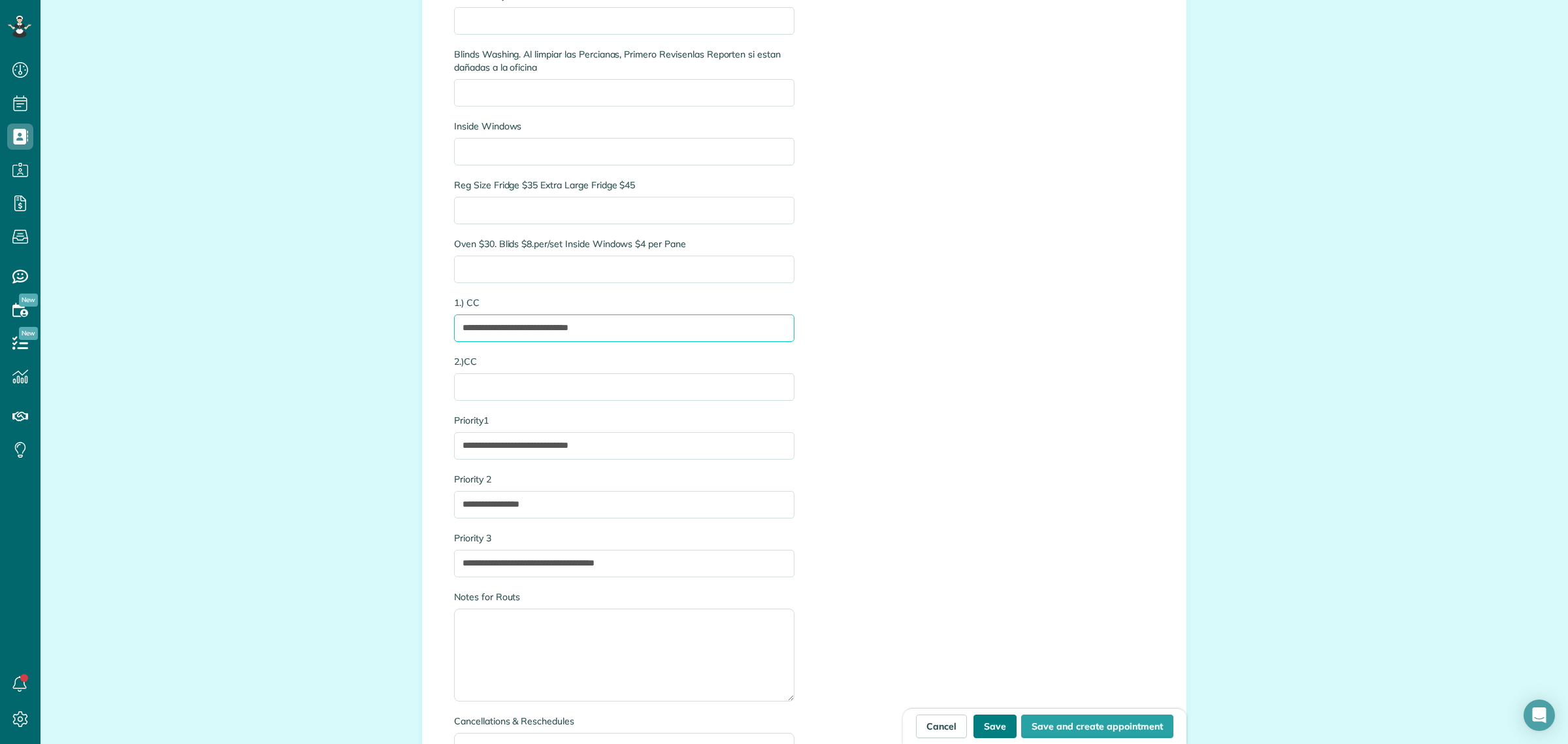
type input "**********"
click at [999, 719] on button "Save" at bounding box center [995, 726] width 43 height 24
type input "**********"
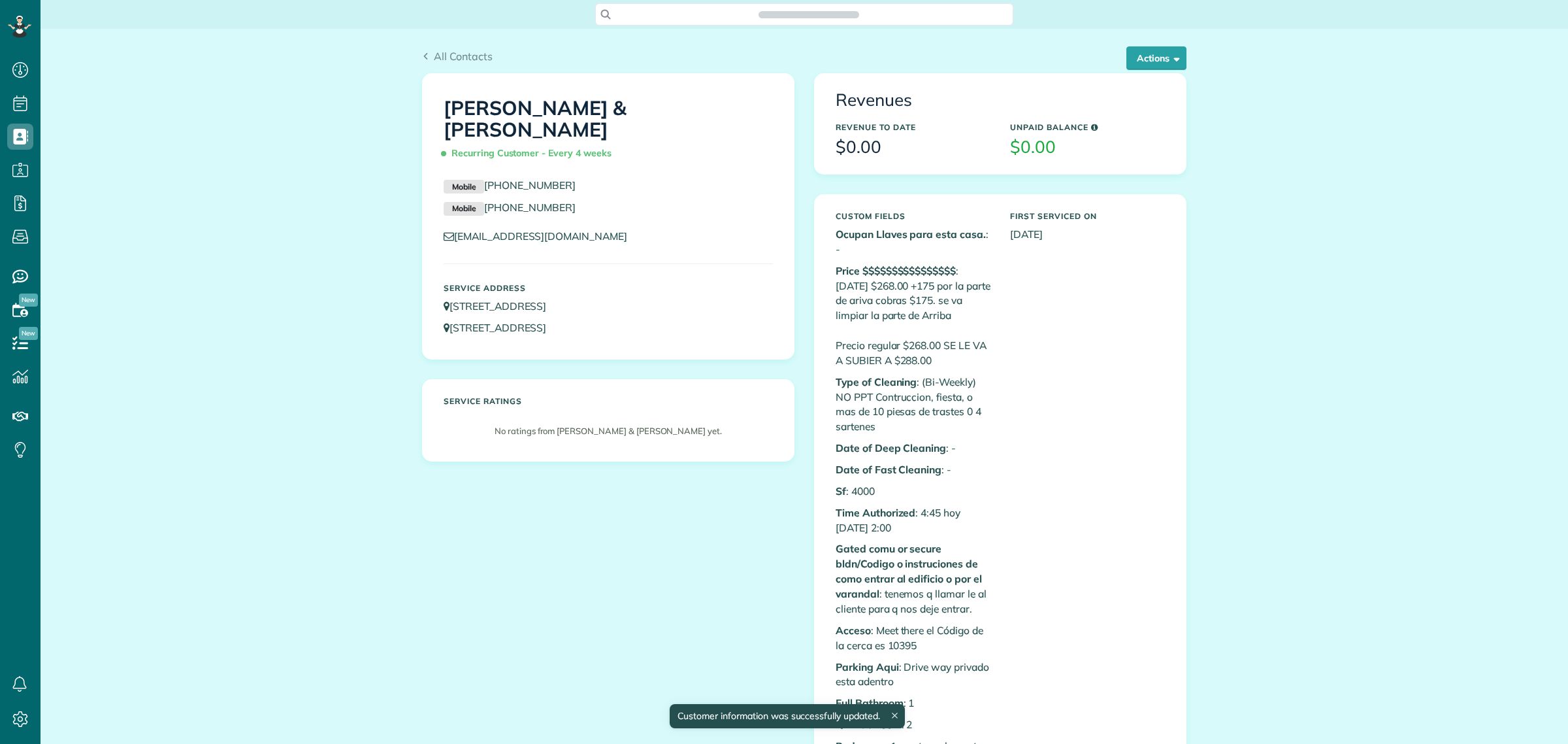
scroll to position [5, 5]
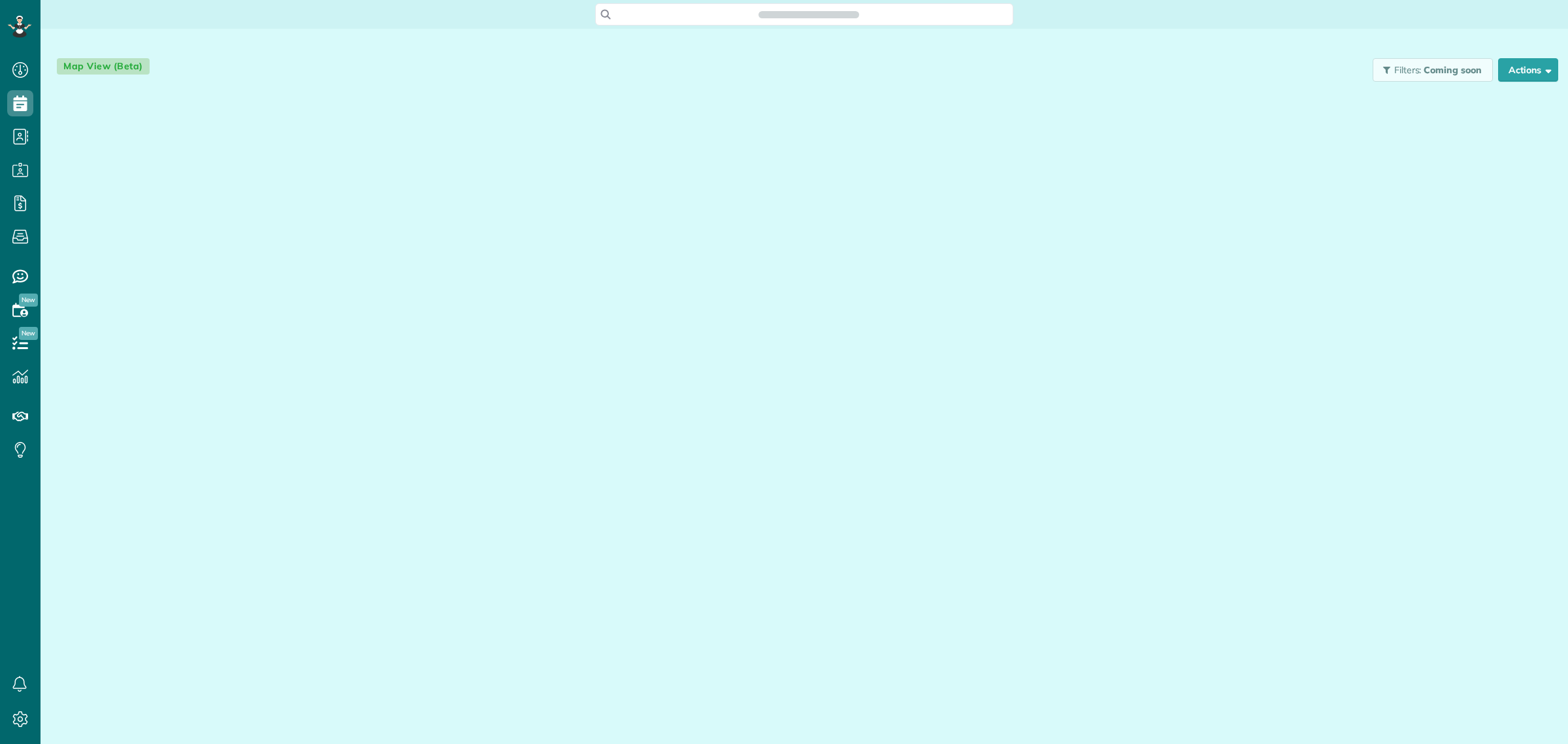
scroll to position [5, 5]
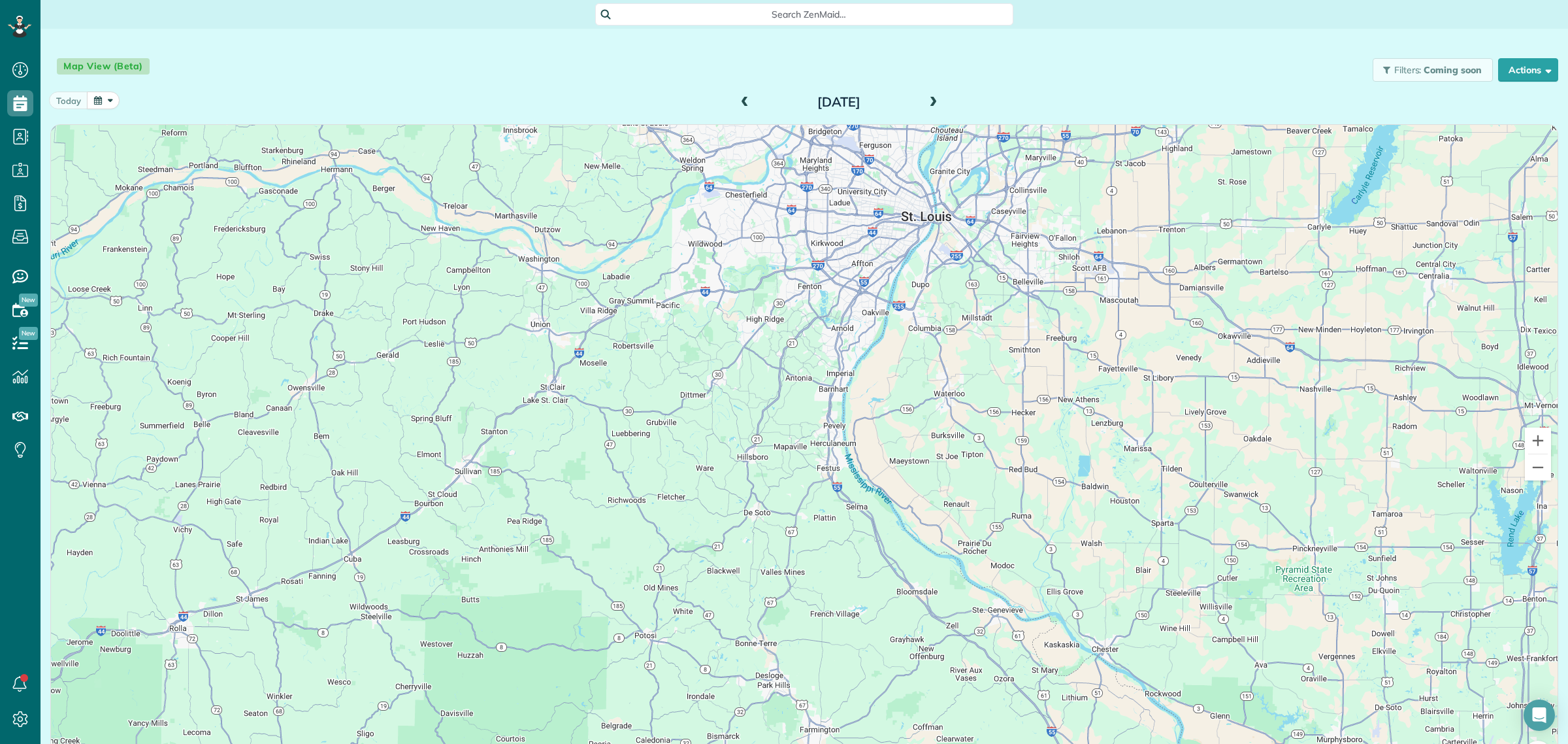
click at [926, 98] on span at bounding box center [933, 102] width 15 height 11
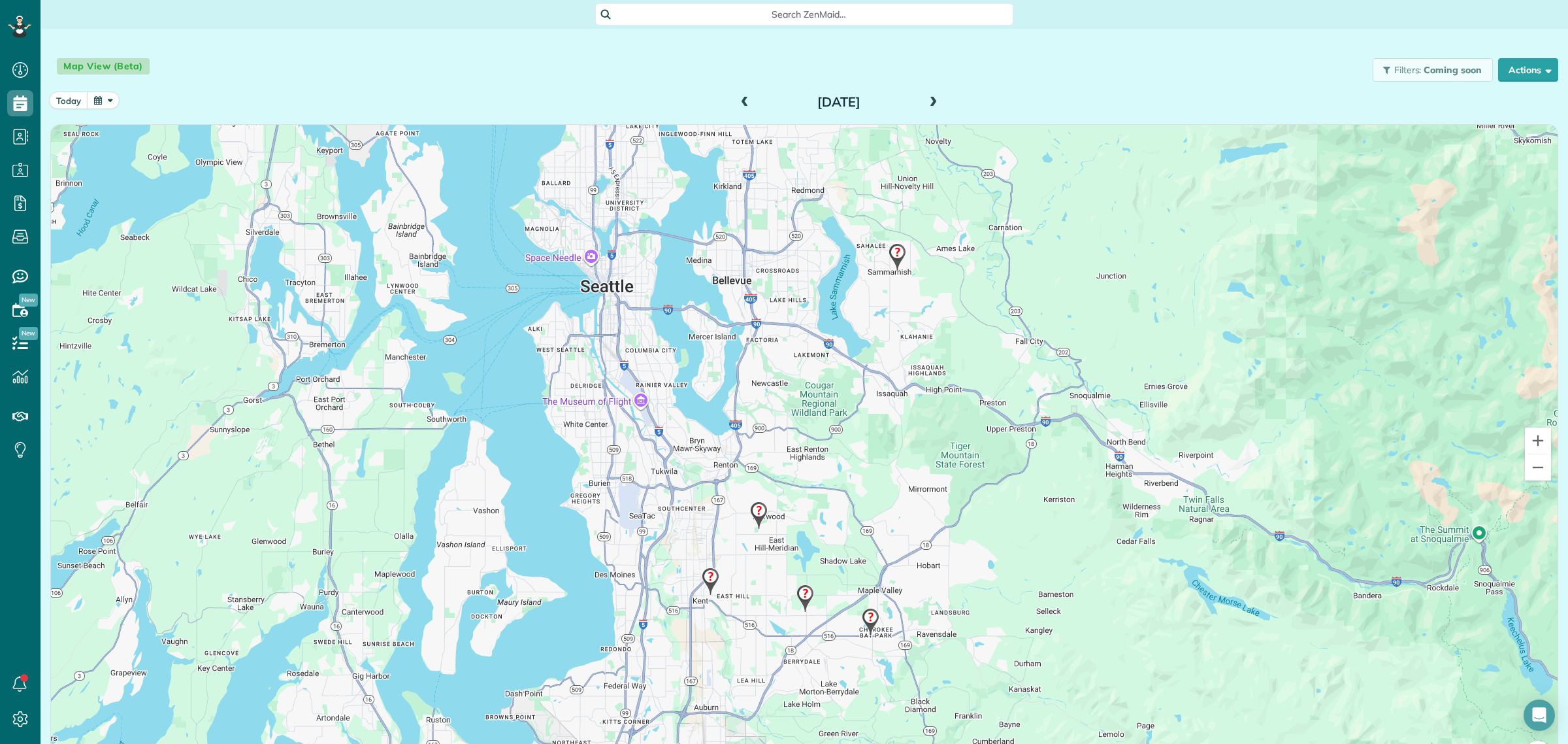
click at [752, 511] on img at bounding box center [758, 515] width 28 height 38
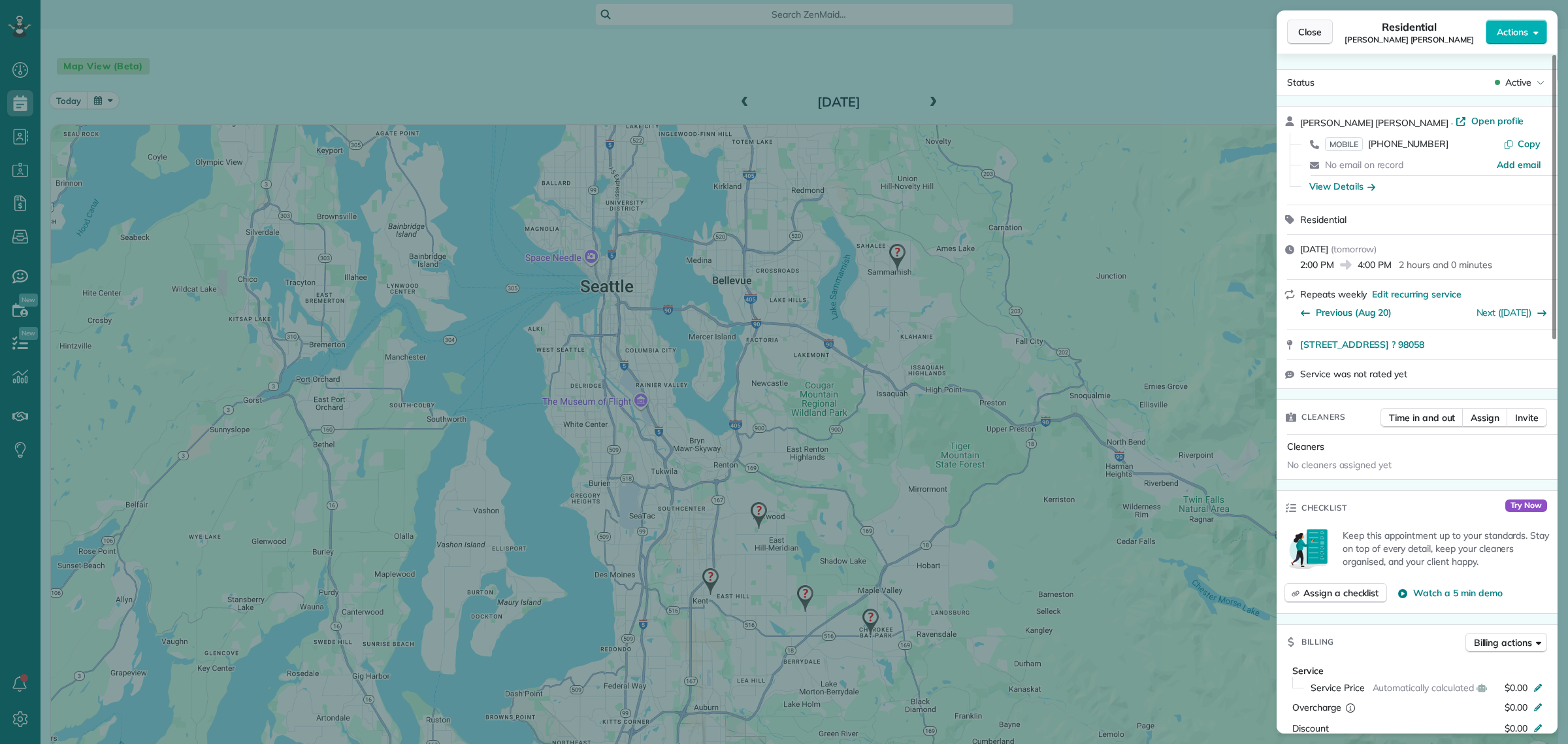
click at [1311, 38] on span "Close" at bounding box center [1310, 32] width 24 height 13
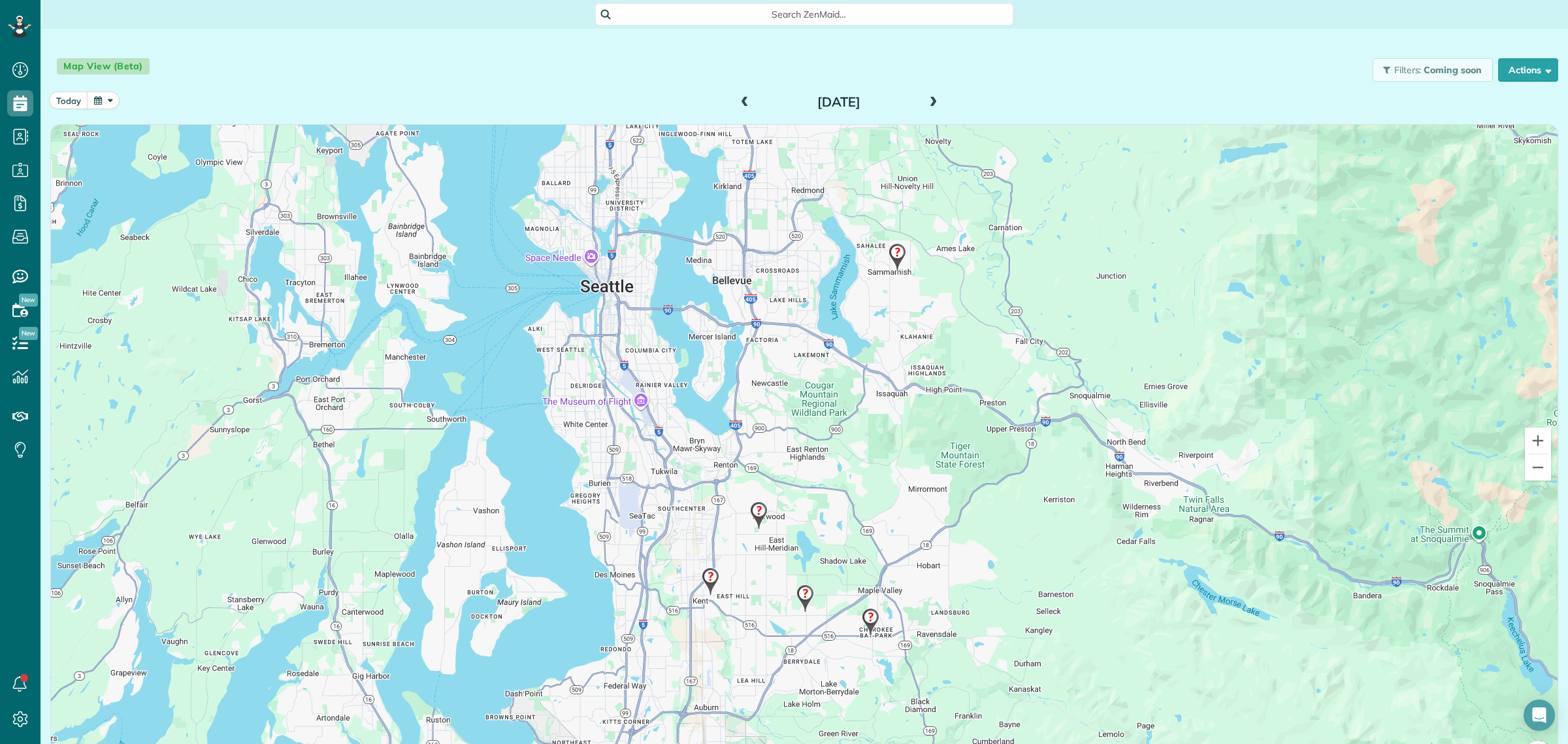
click at [862, 618] on img at bounding box center [870, 621] width 28 height 38
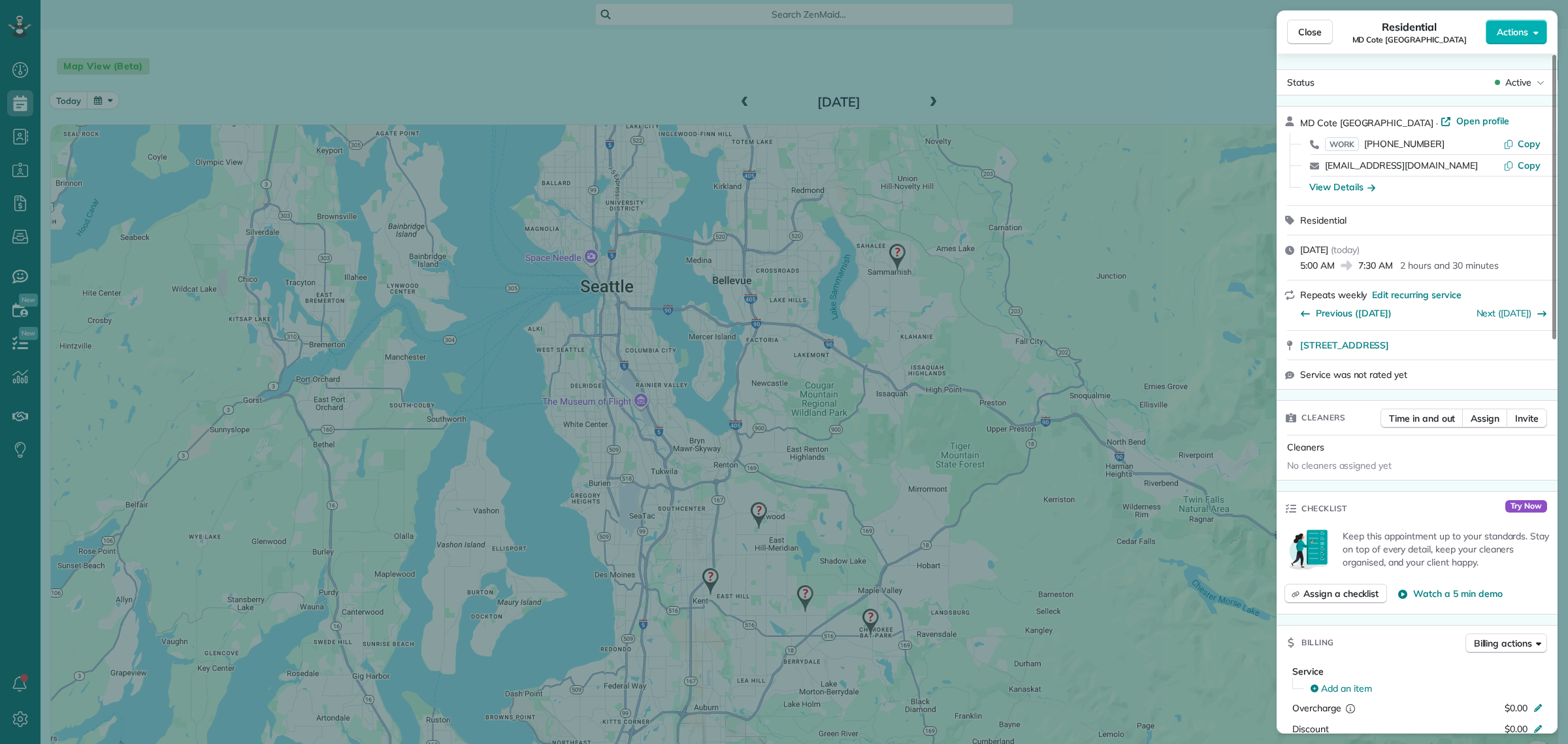
click at [1307, 24] on button "Close" at bounding box center [1310, 32] width 45 height 25
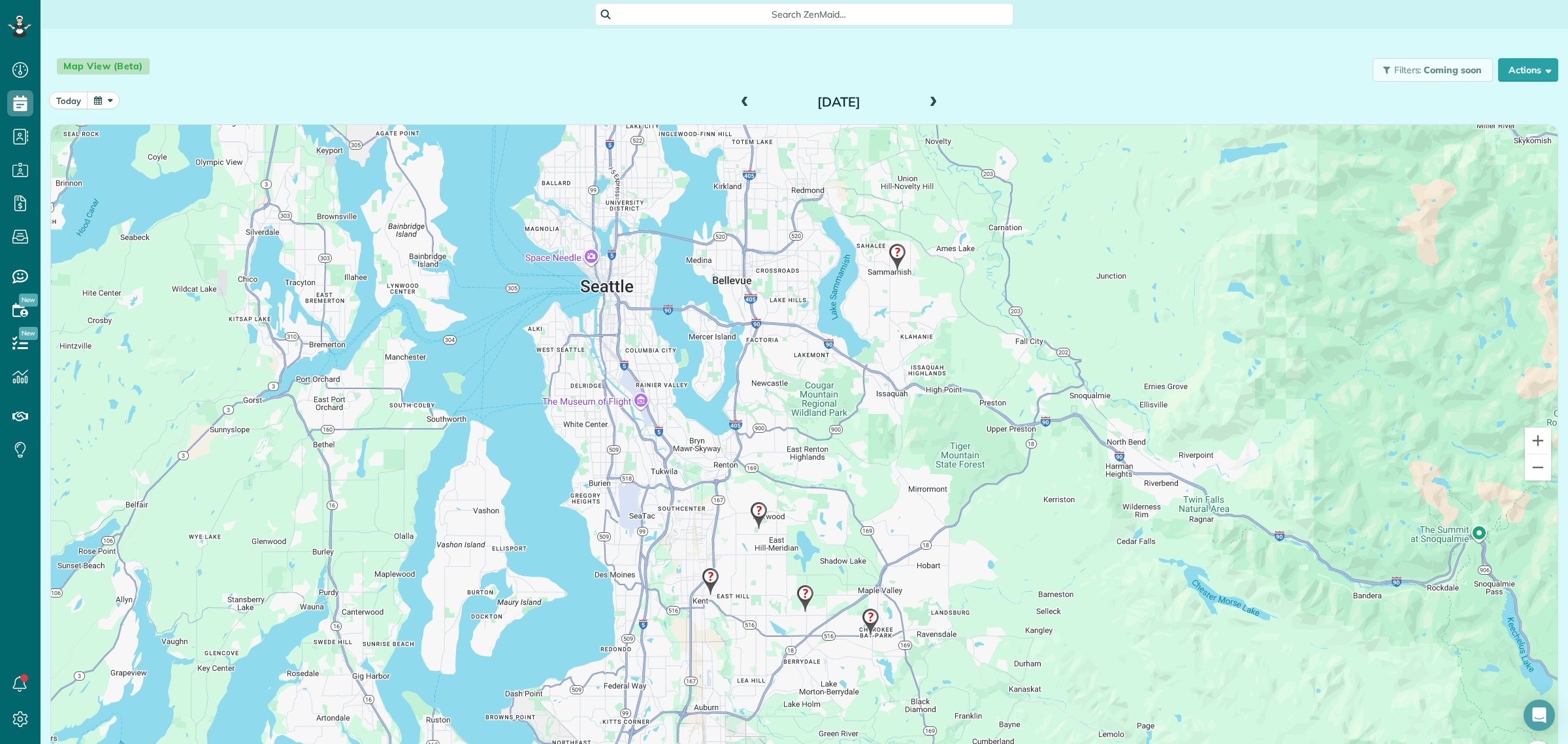
click at [801, 586] on img at bounding box center [806, 598] width 28 height 38
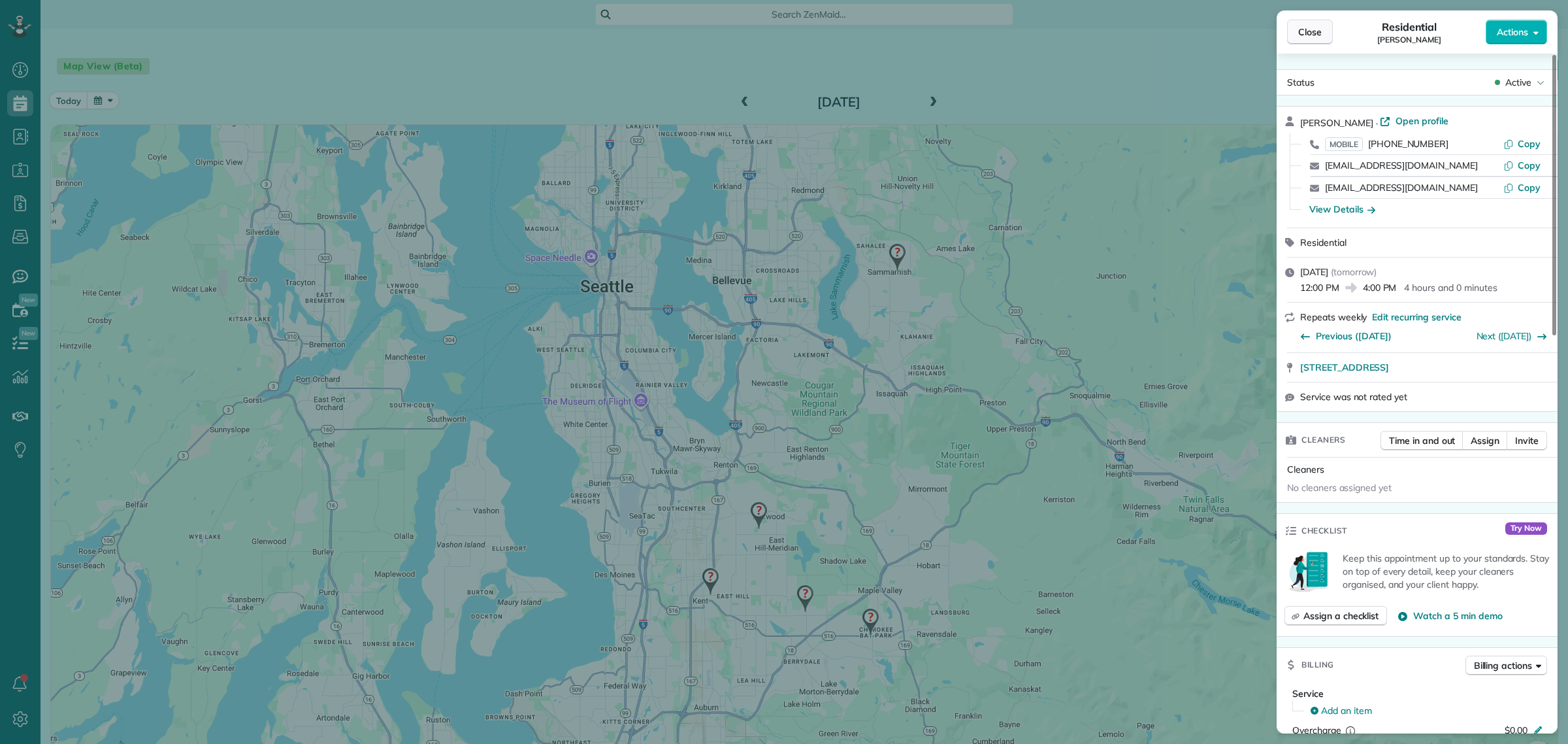
click at [1311, 32] on span "Close" at bounding box center [1310, 32] width 24 height 13
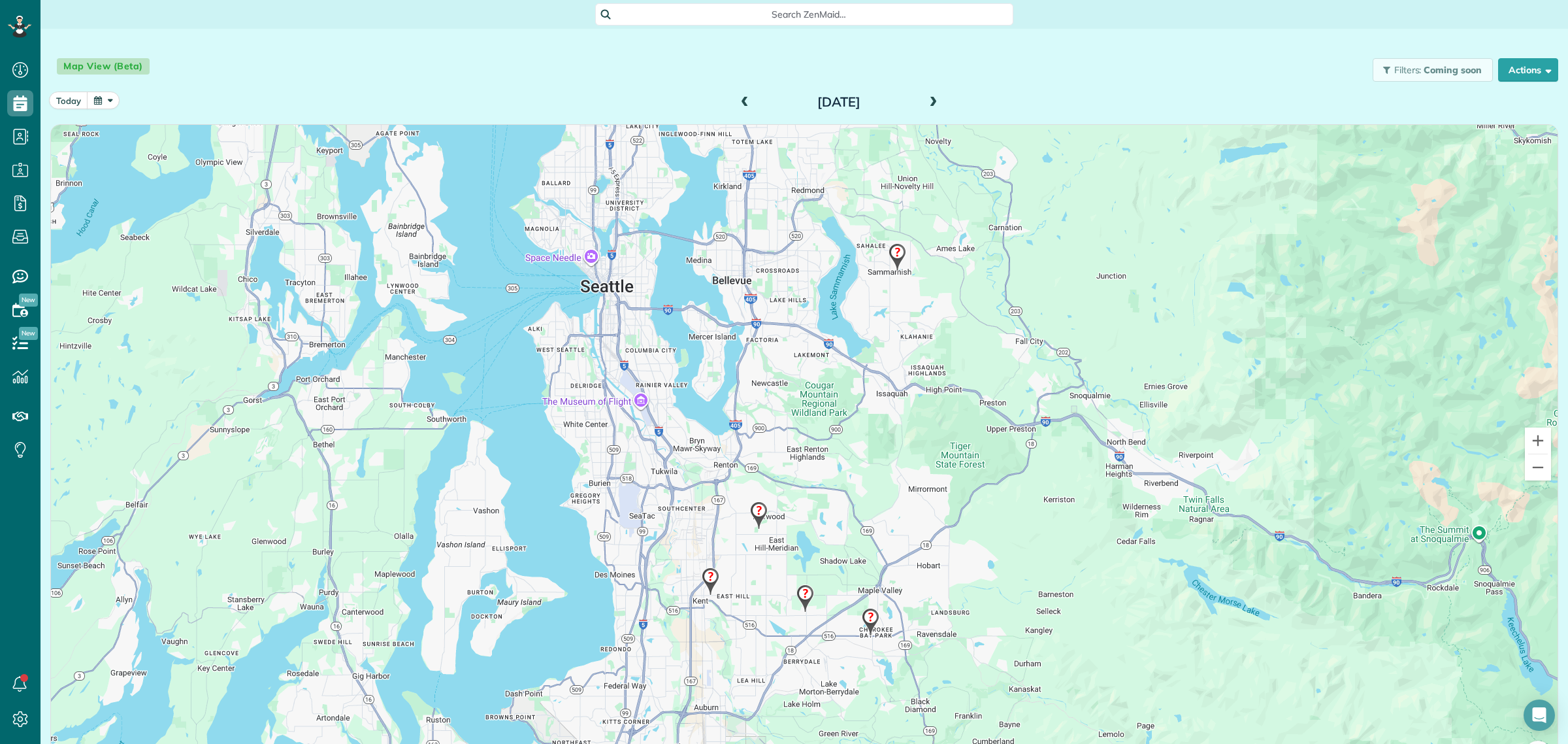
click at [700, 582] on img at bounding box center [711, 581] width 28 height 38
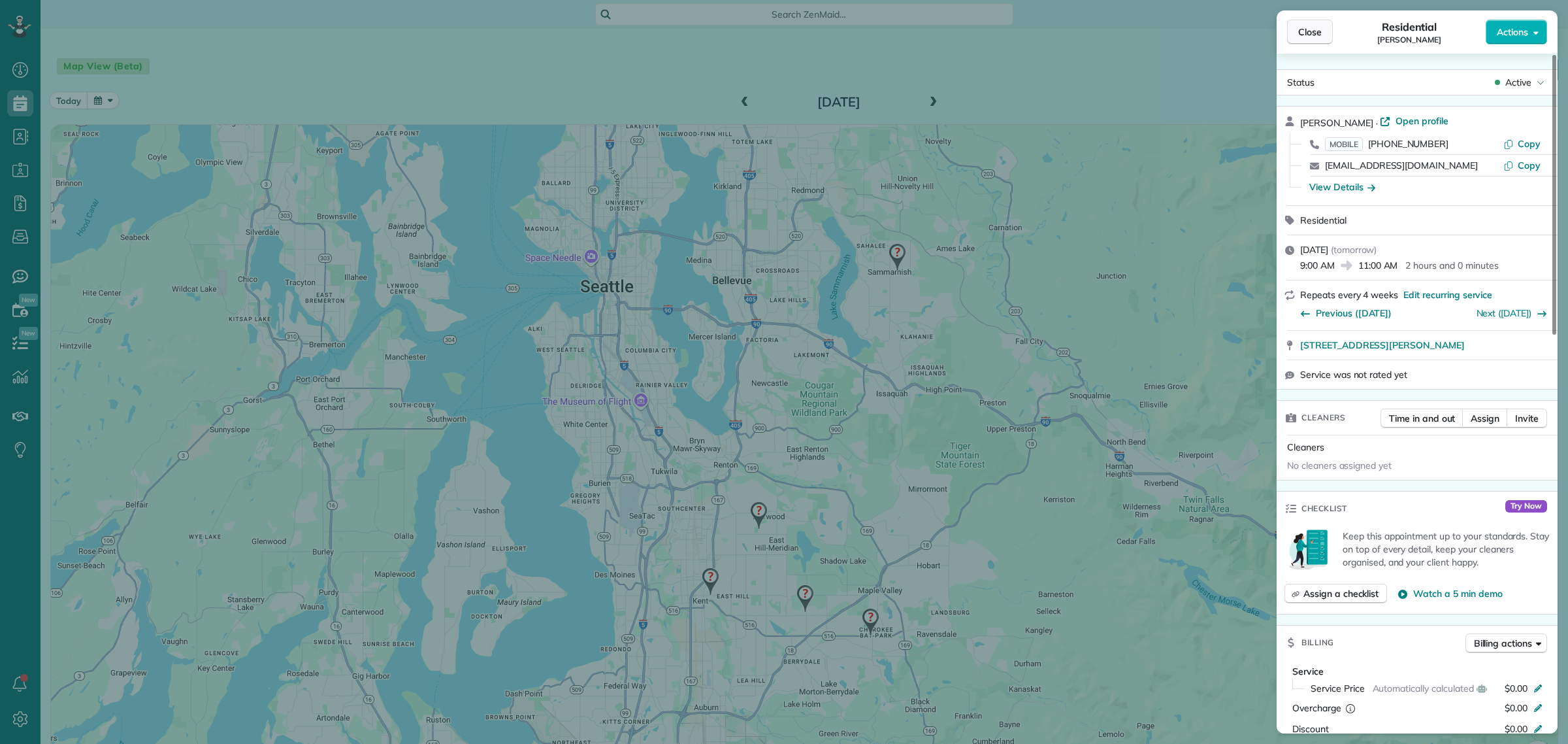
click at [1317, 35] on span "Close" at bounding box center [1310, 32] width 24 height 13
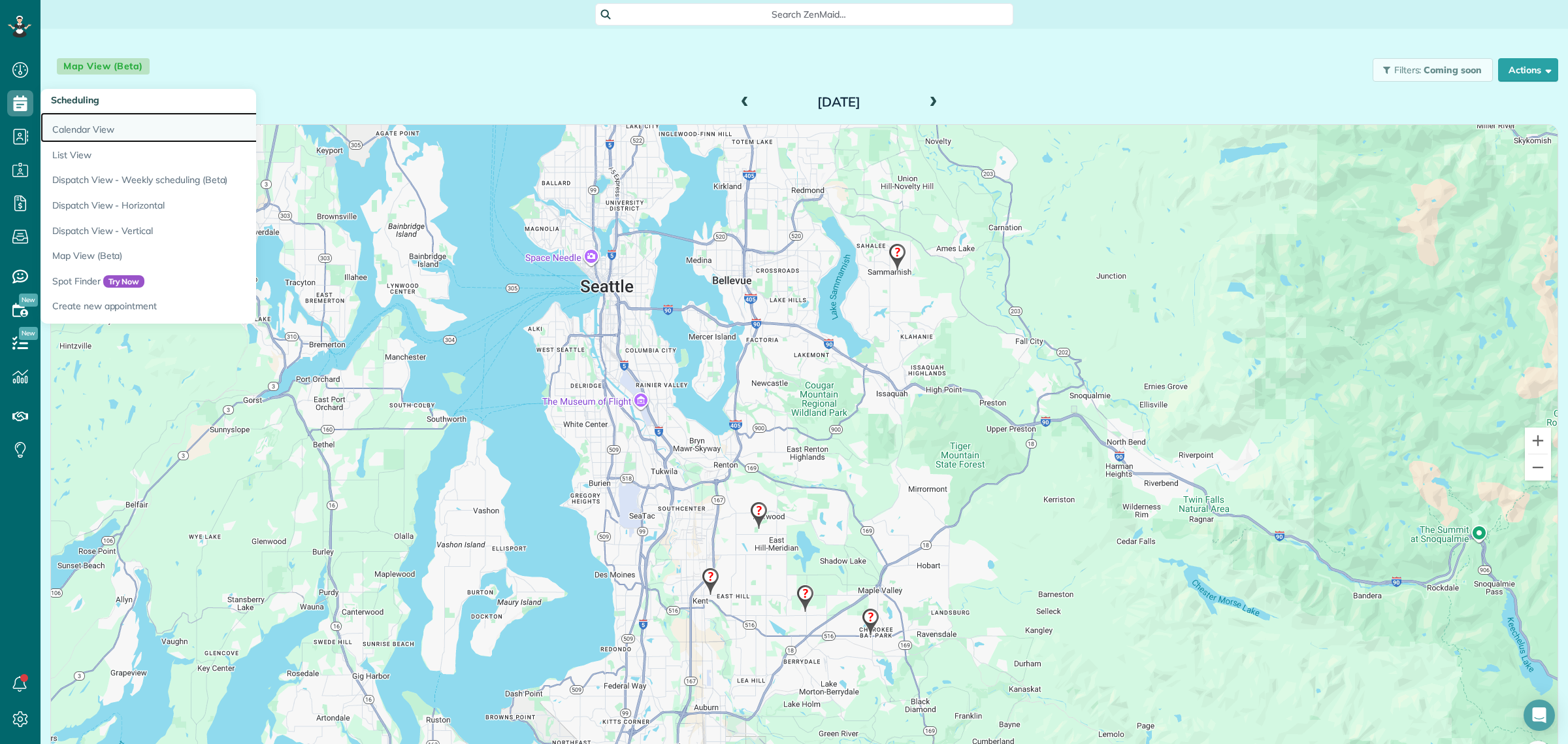
click at [61, 137] on link "Calendar View" at bounding box center [204, 127] width 326 height 30
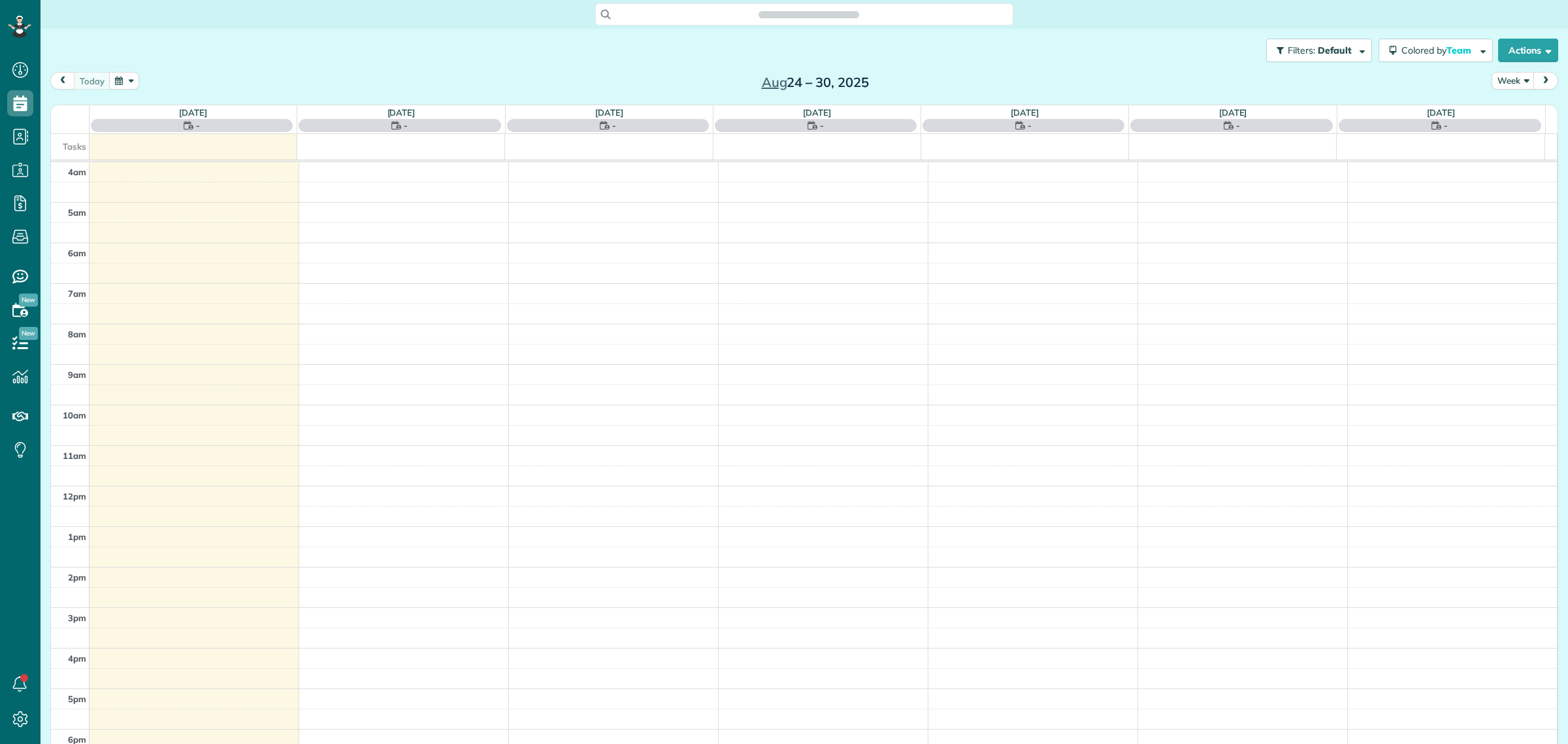
scroll to position [54, 0]
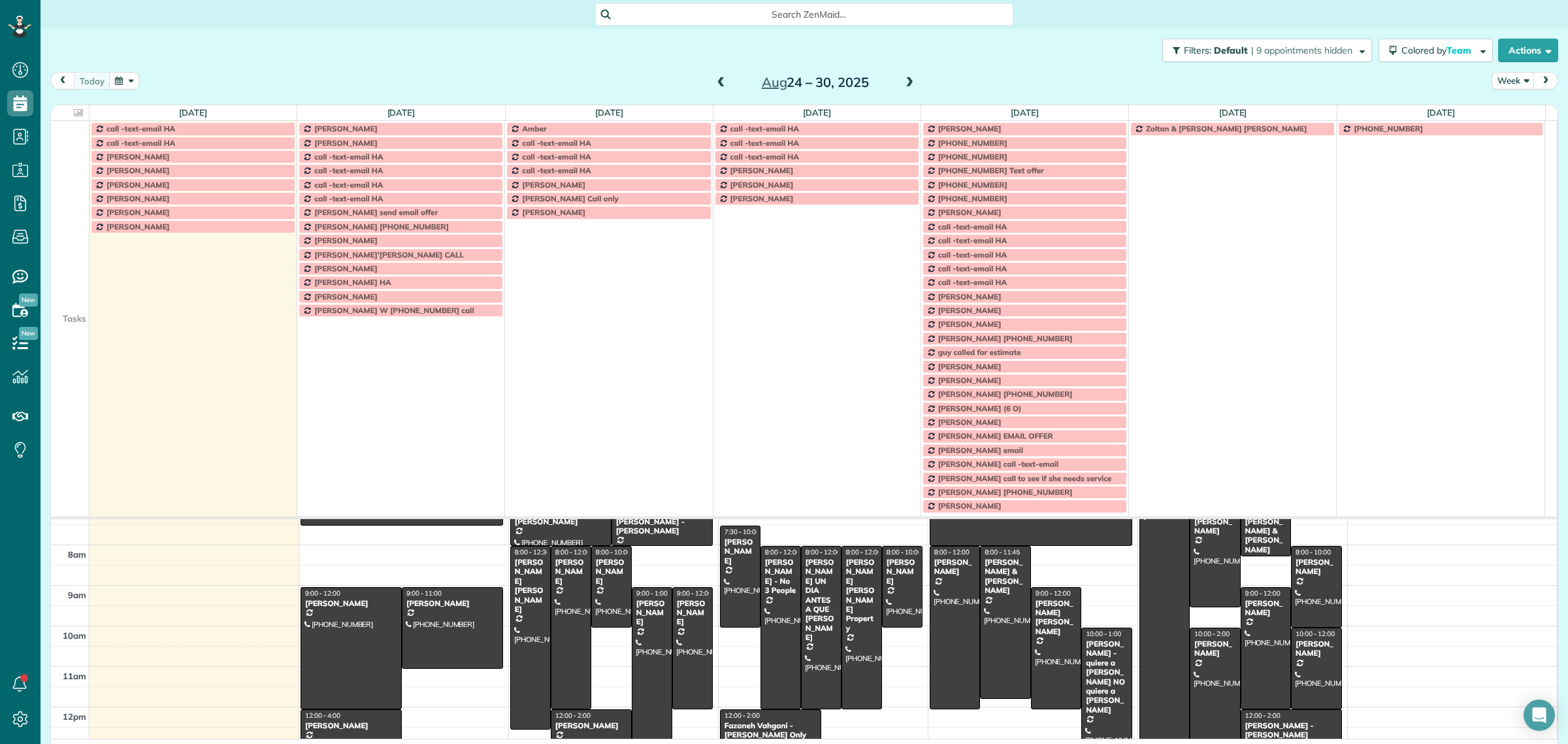
click at [69, 303] on td at bounding box center [70, 296] width 38 height 14
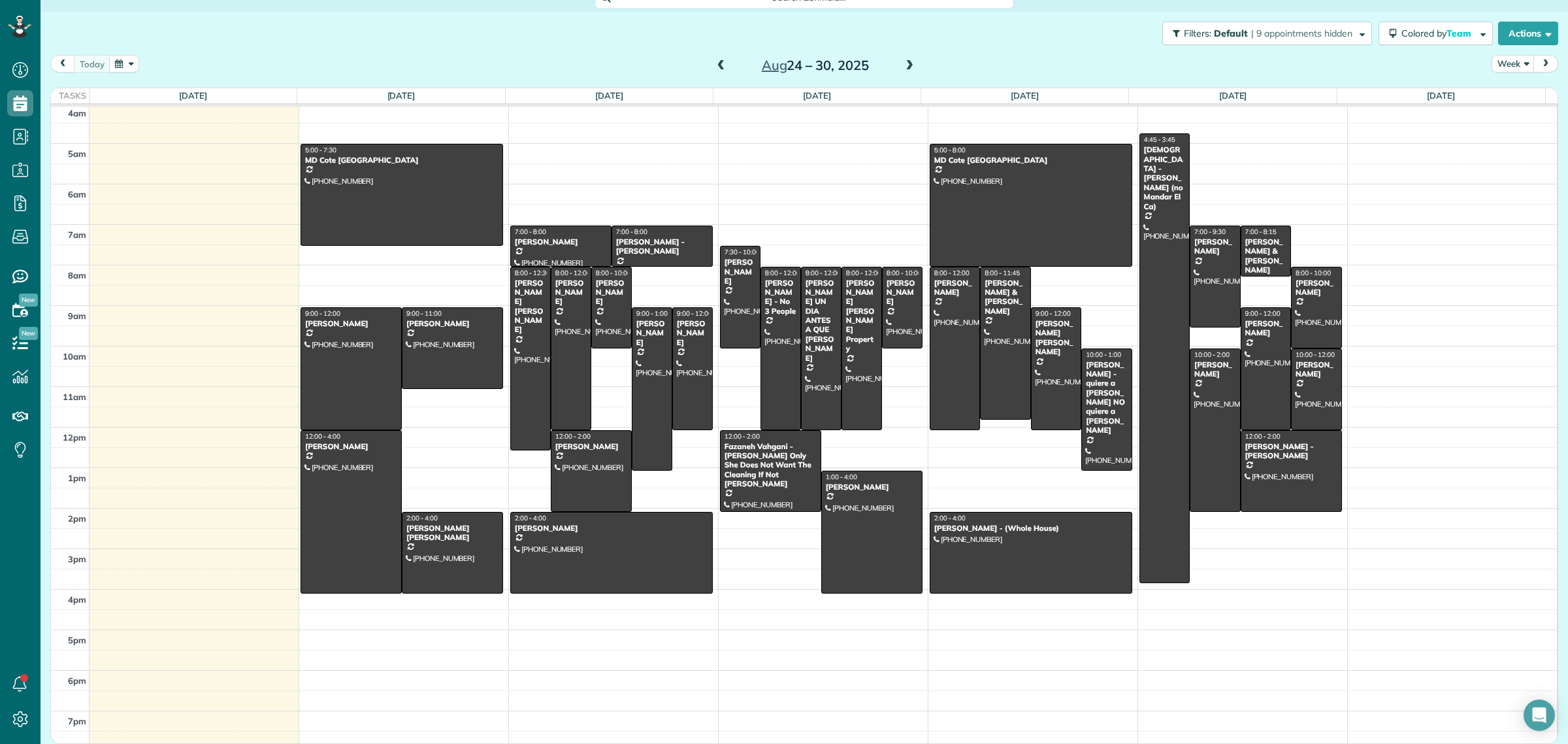
scroll to position [0, 0]
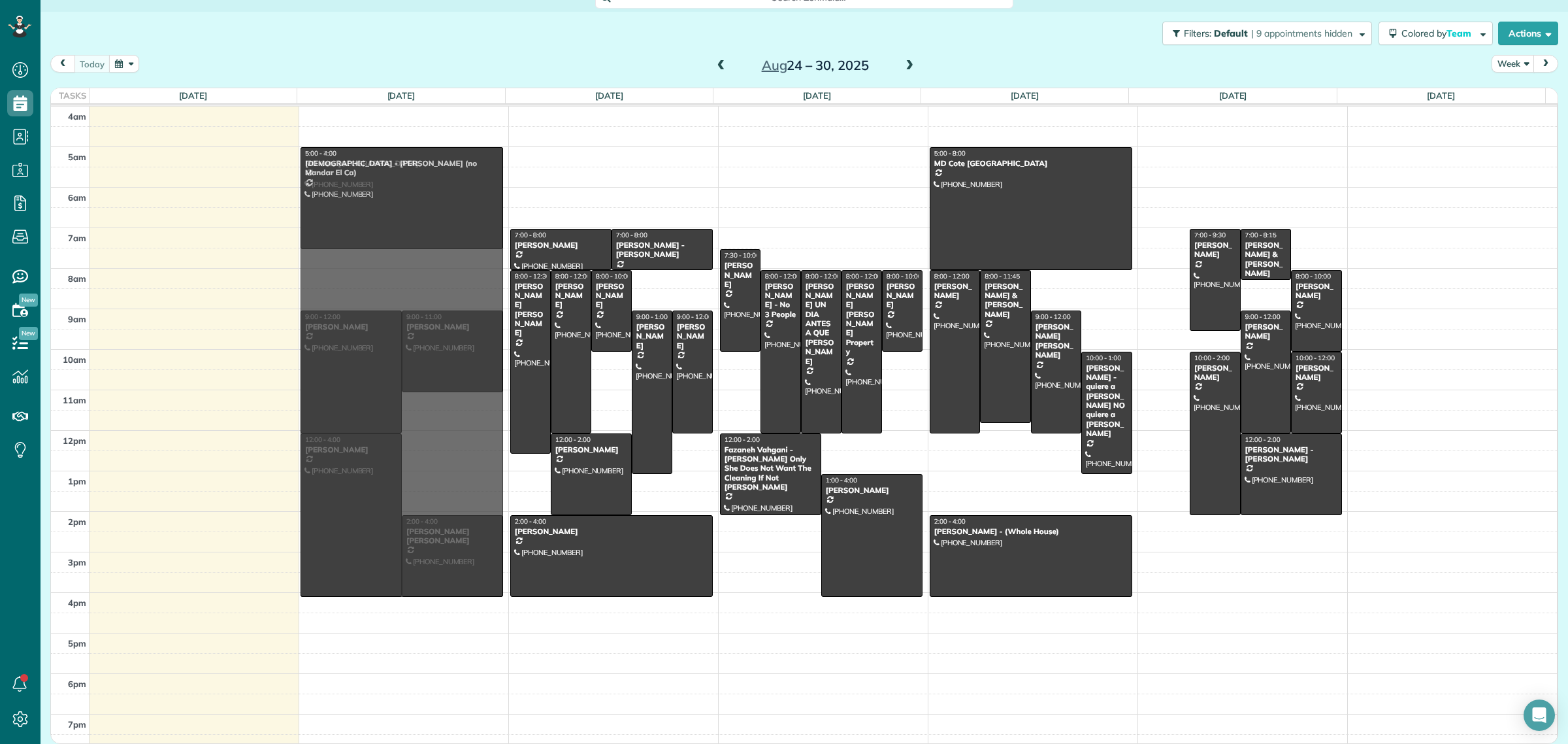
drag, startPoint x: 1147, startPoint y: 290, endPoint x: 479, endPoint y: 305, distance: 668.2
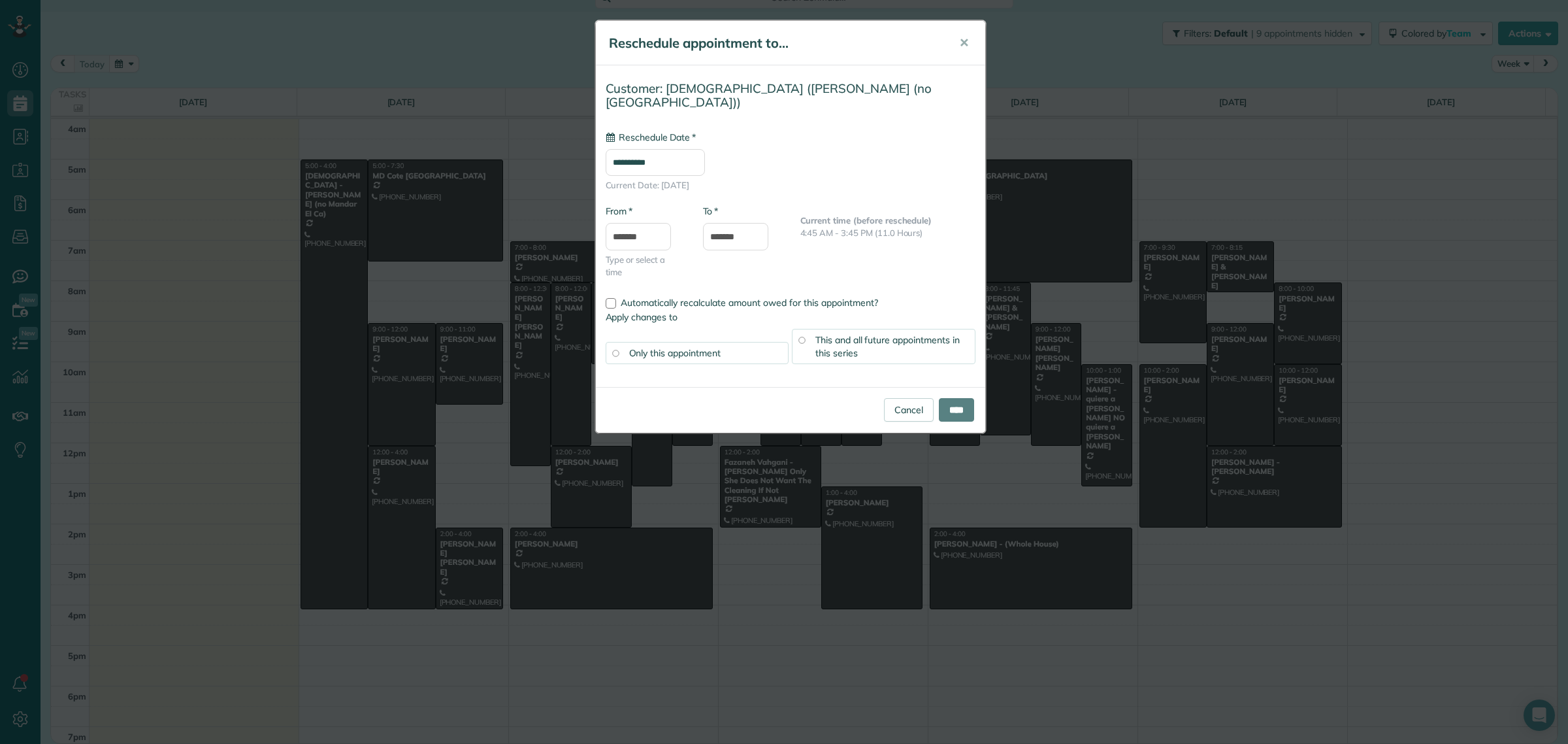
type input "**********"
click at [945, 409] on input "****" at bounding box center [956, 409] width 35 height 24
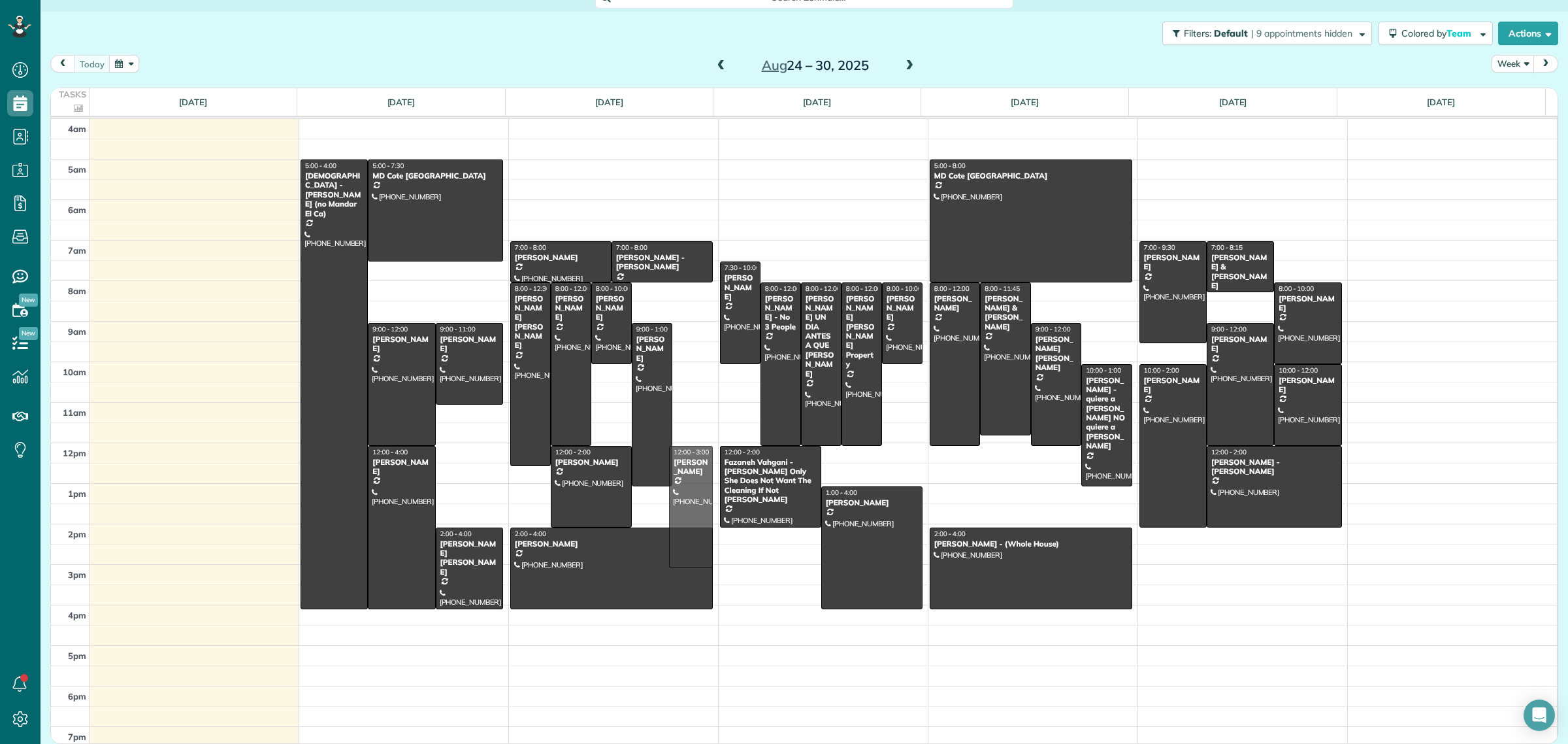
drag, startPoint x: 689, startPoint y: 360, endPoint x: 680, endPoint y: 482, distance: 122.3
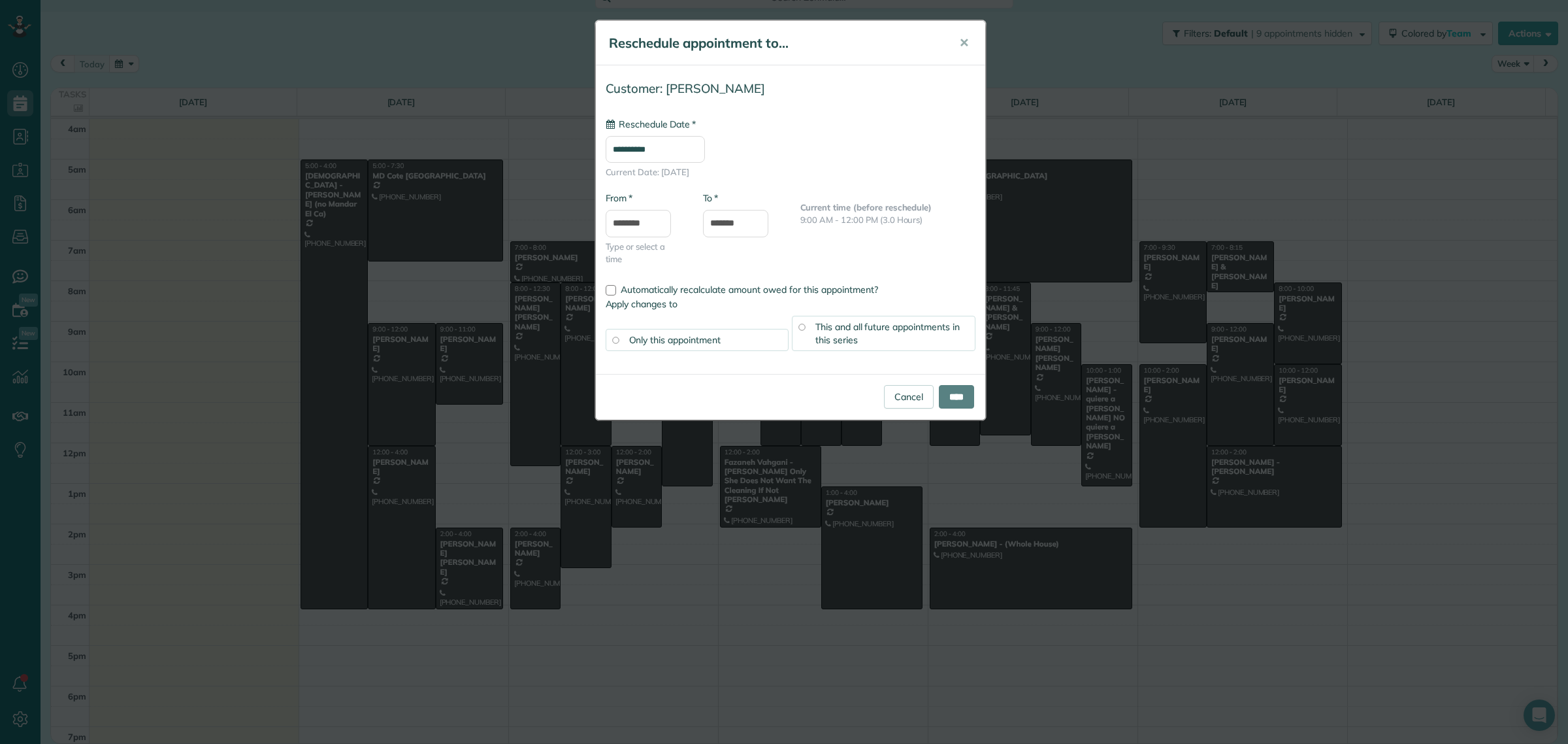
type input "**********"
click at [952, 397] on input "****" at bounding box center [956, 396] width 35 height 24
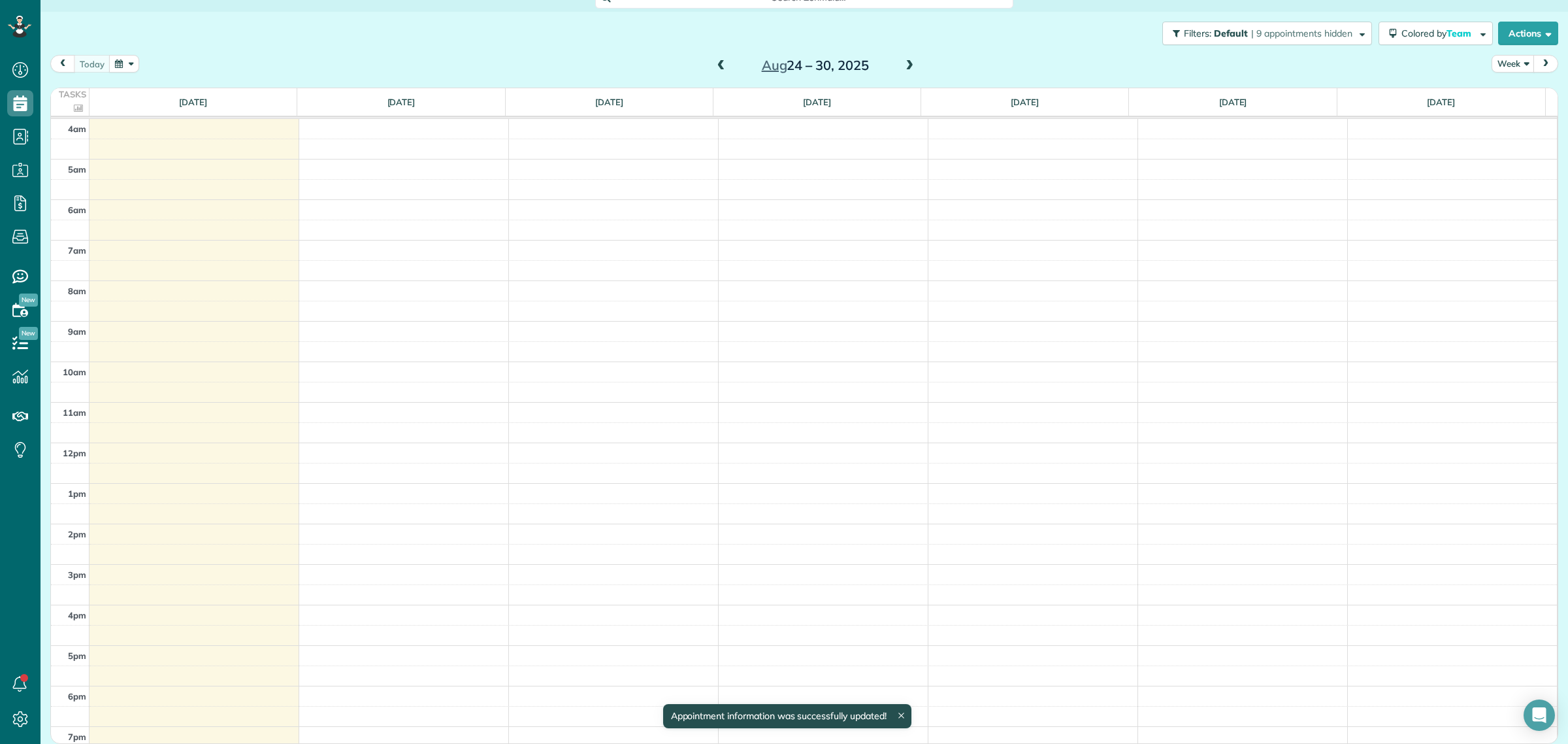
click at [949, 399] on div at bounding box center [784, 372] width 1568 height 744
